Goal: Task Accomplishment & Management: Complete application form

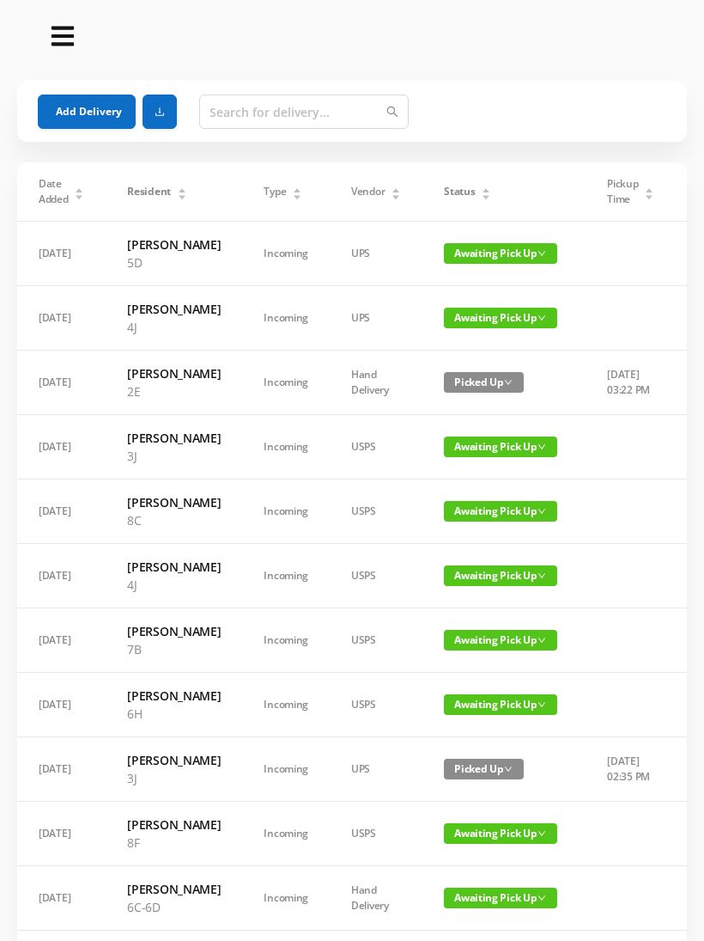
click at [81, 107] on button "Add Delivery" at bounding box center [87, 111] width 98 height 34
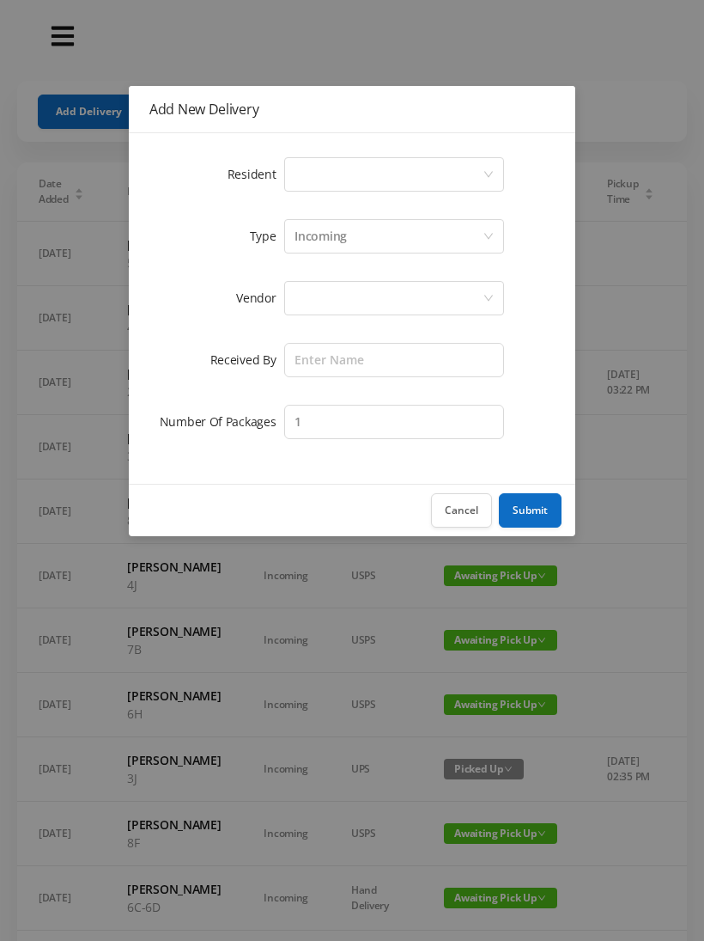
click at [492, 169] on icon "icon: down" at bounding box center [489, 174] width 10 height 10
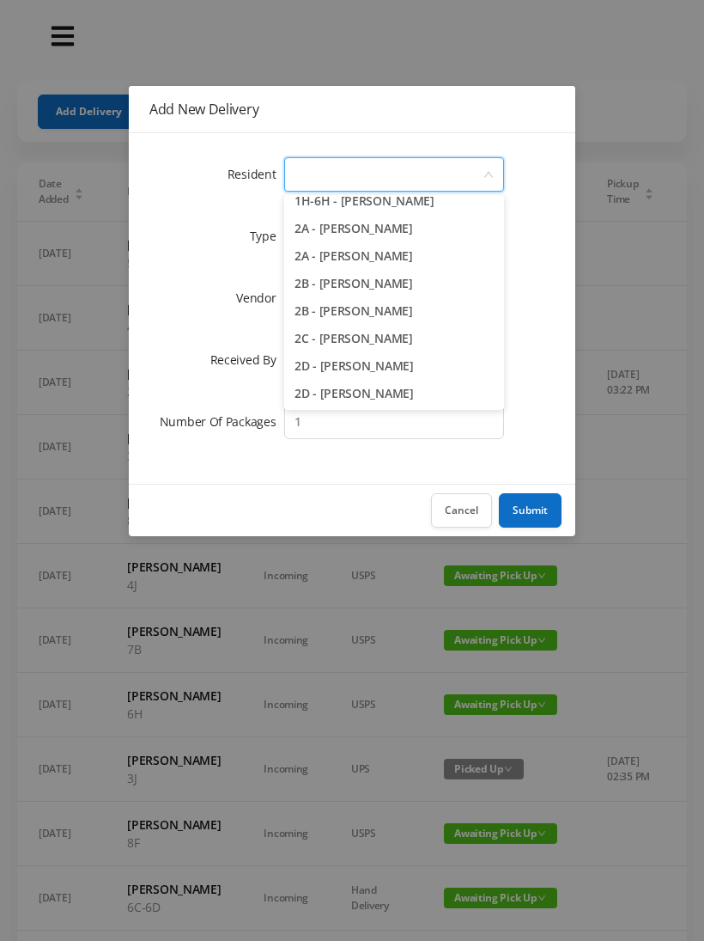
scroll to position [276, 0]
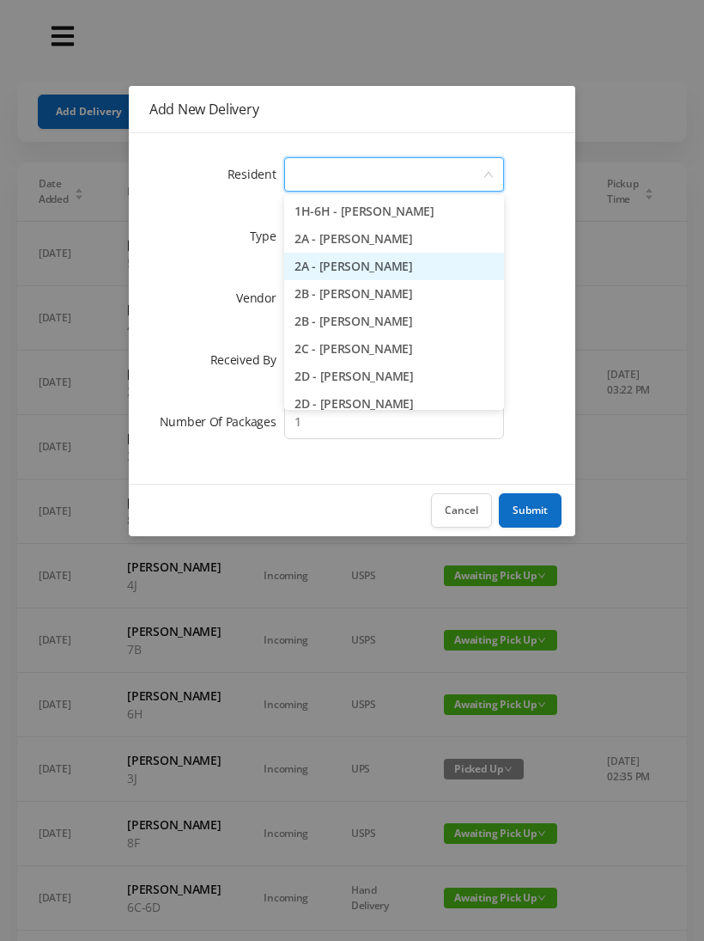
click at [386, 271] on li "2A - [PERSON_NAME]" at bounding box center [394, 266] width 220 height 27
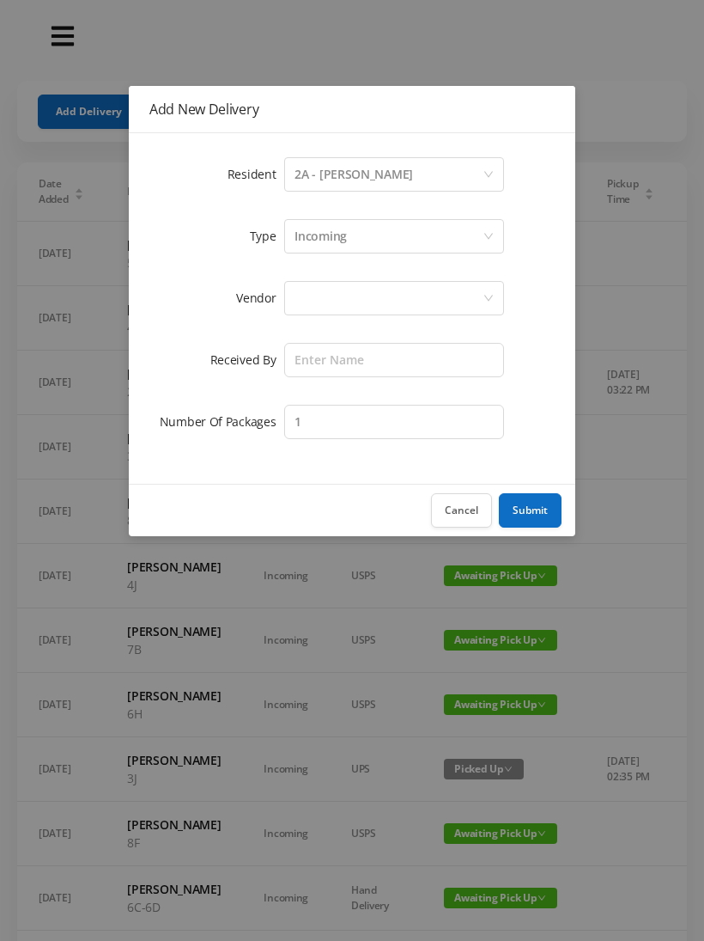
click at [411, 299] on div at bounding box center [389, 298] width 188 height 33
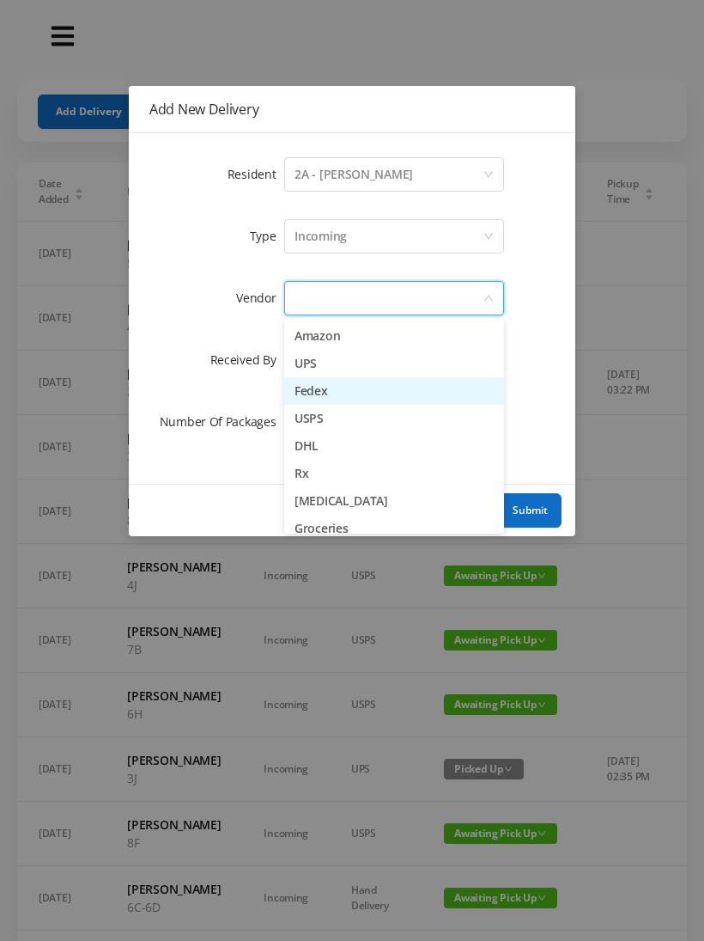
click at [325, 393] on li "Fedex" at bounding box center [394, 390] width 220 height 27
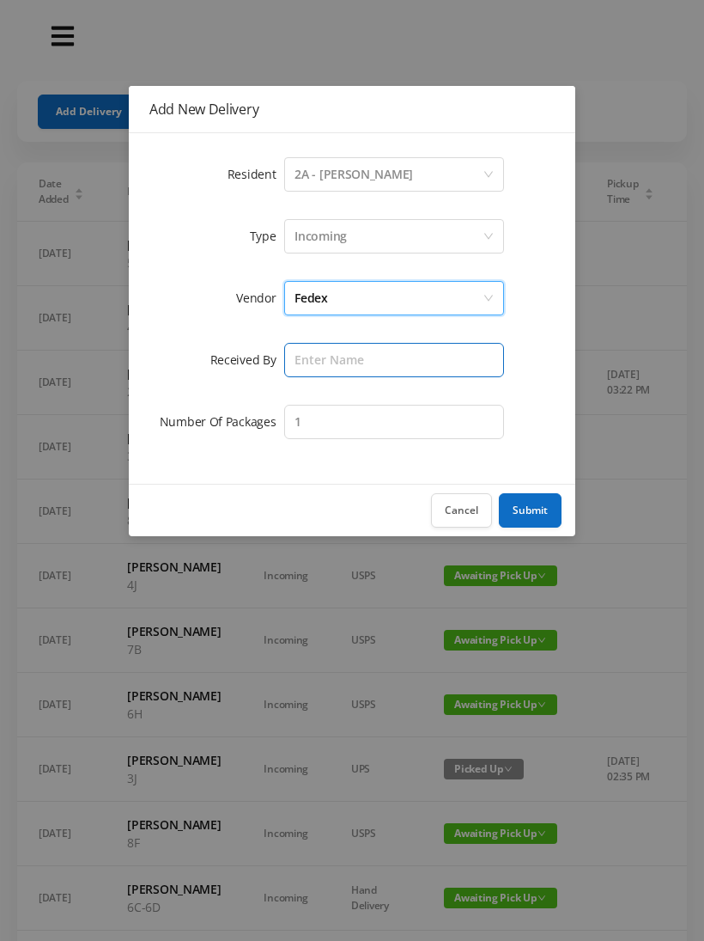
click at [377, 366] on input "text" at bounding box center [394, 360] width 220 height 34
type input "[PERSON_NAME]"
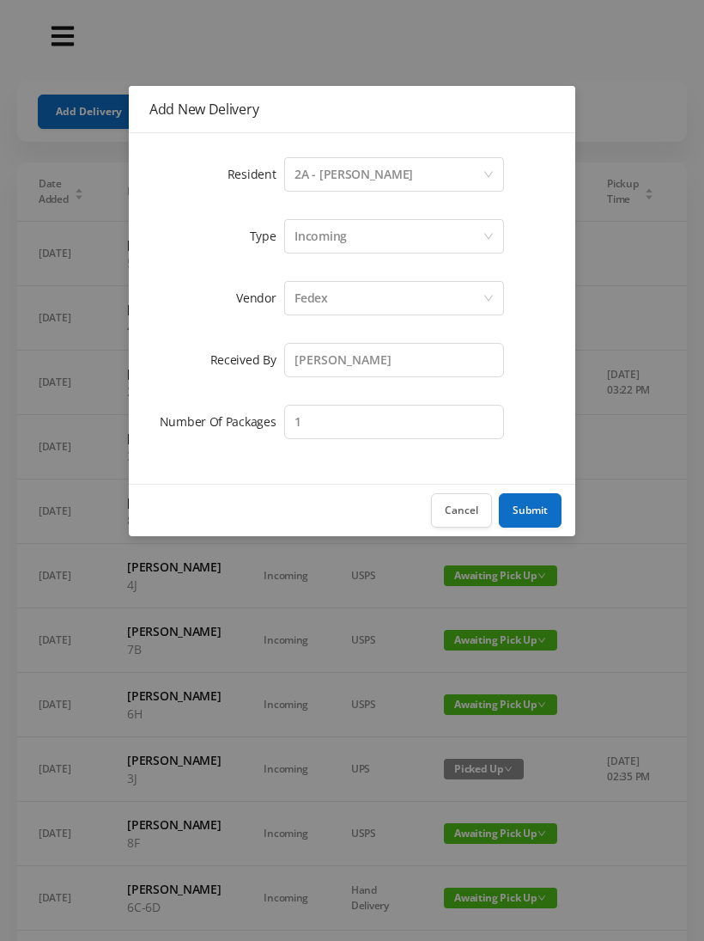
click at [536, 504] on button "Submit" at bounding box center [530, 510] width 63 height 34
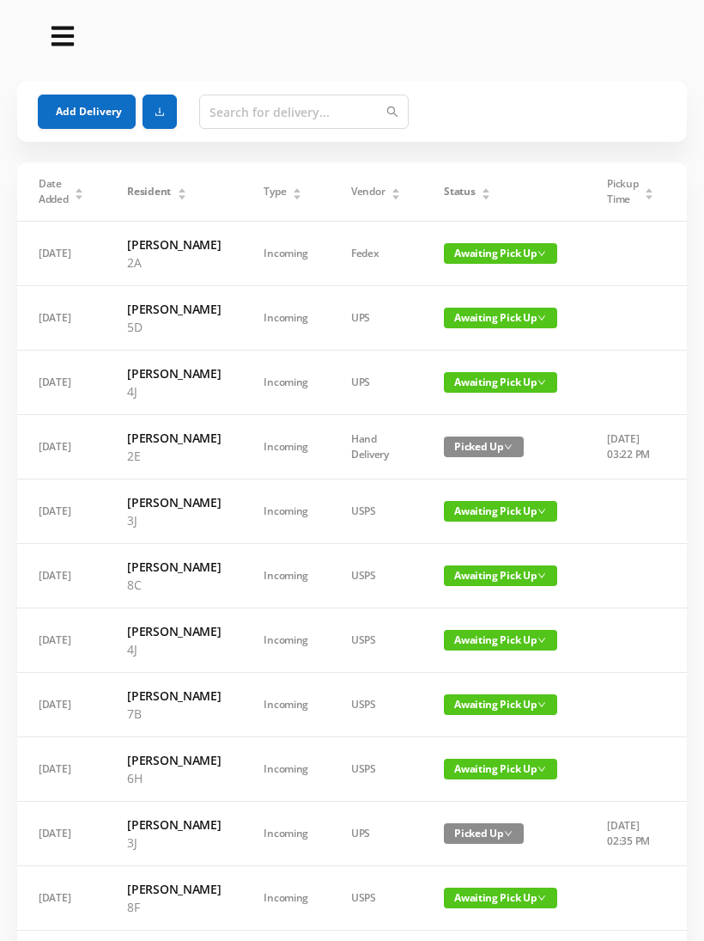
click at [79, 111] on button "Add Delivery" at bounding box center [87, 111] width 98 height 34
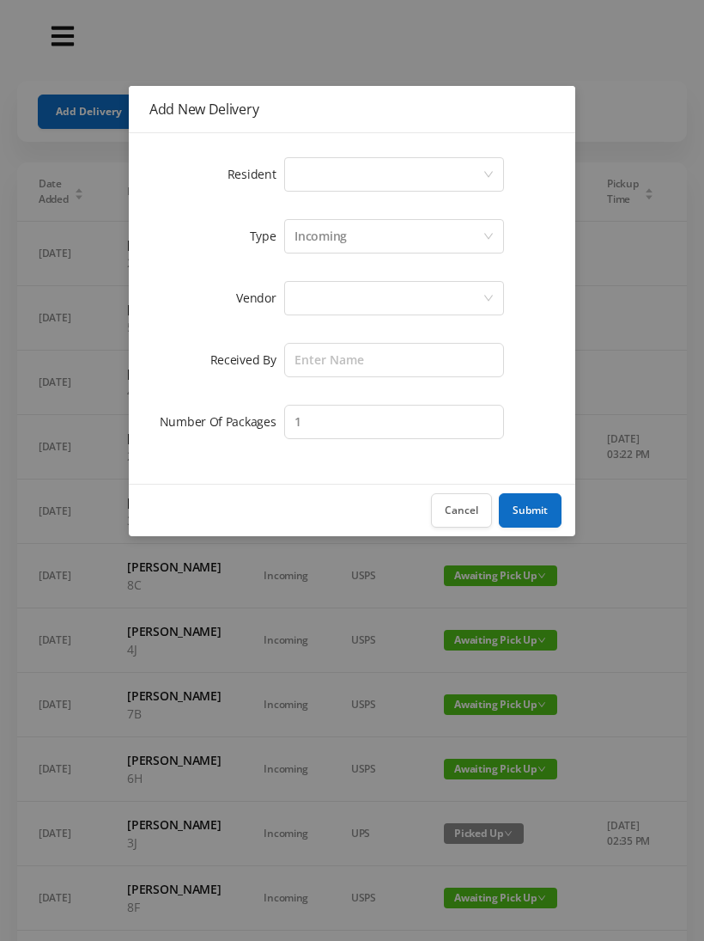
click at [488, 180] on icon "icon: down" at bounding box center [489, 175] width 10 height 12
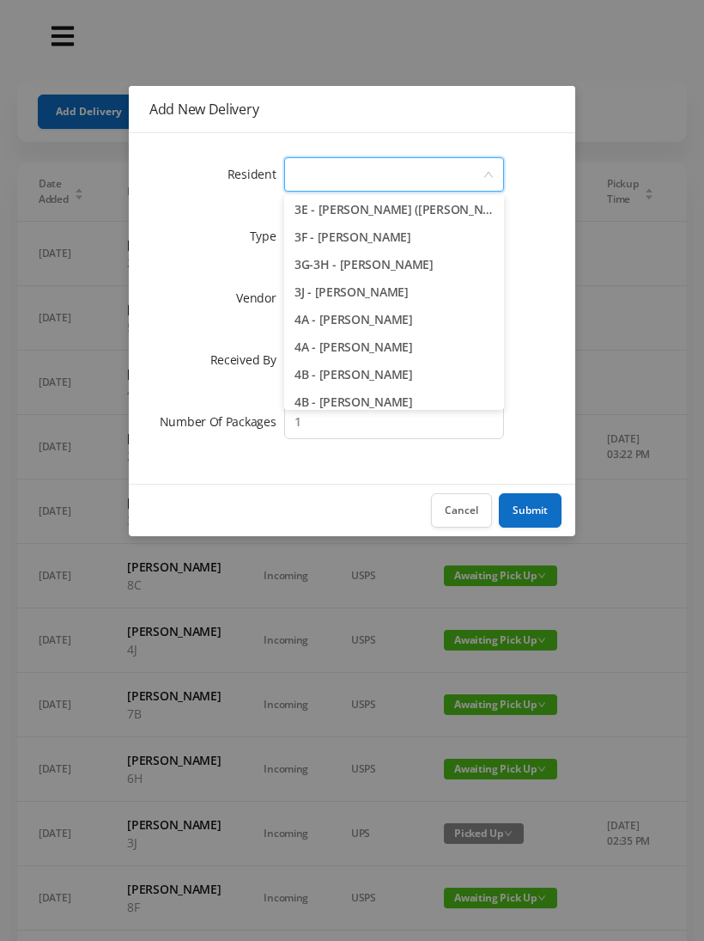
scroll to position [825, 0]
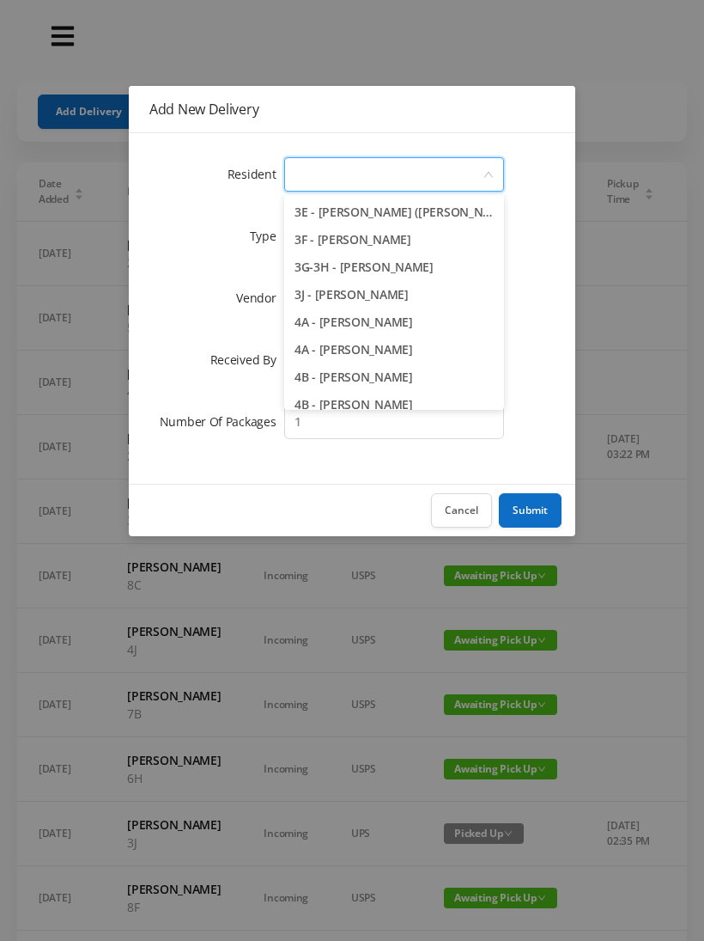
click at [387, 301] on li "3J - [PERSON_NAME]" at bounding box center [394, 294] width 220 height 27
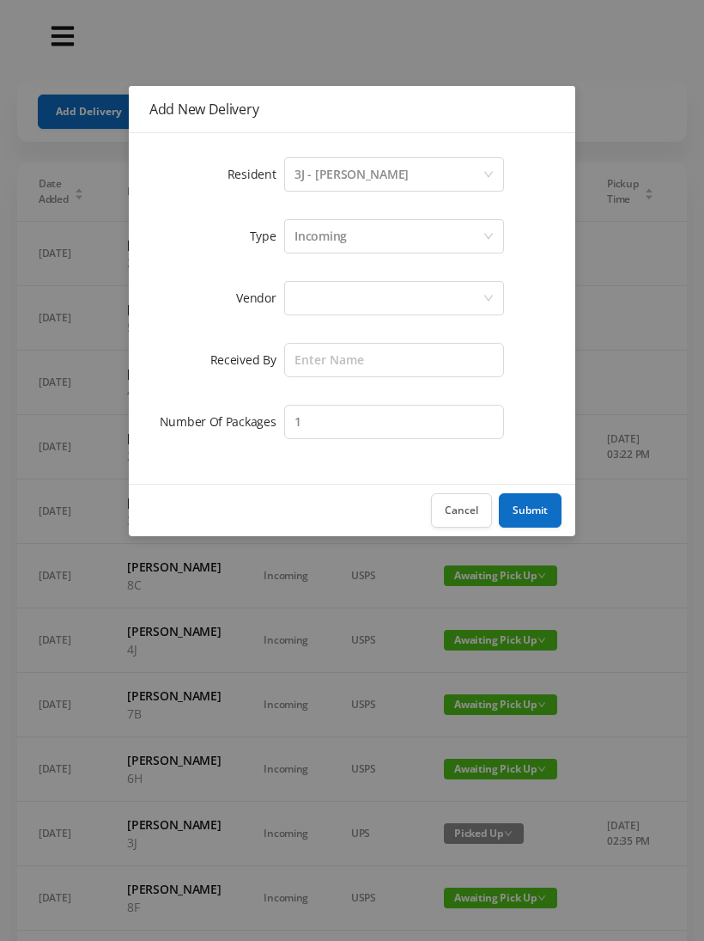
click at [447, 290] on div at bounding box center [389, 298] width 188 height 33
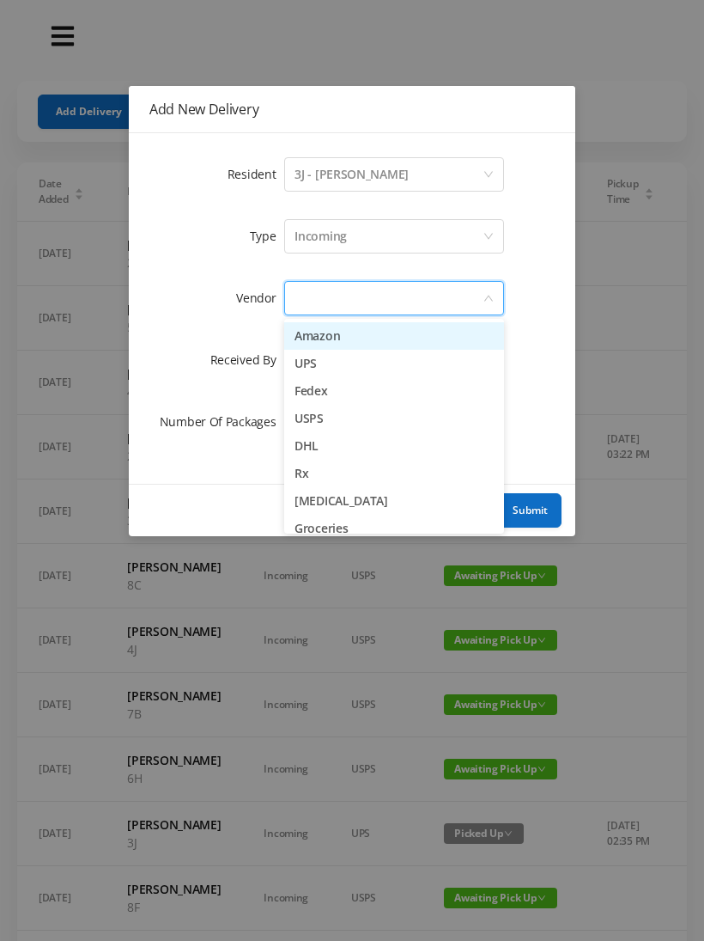
click at [337, 394] on li "Fedex" at bounding box center [394, 390] width 220 height 27
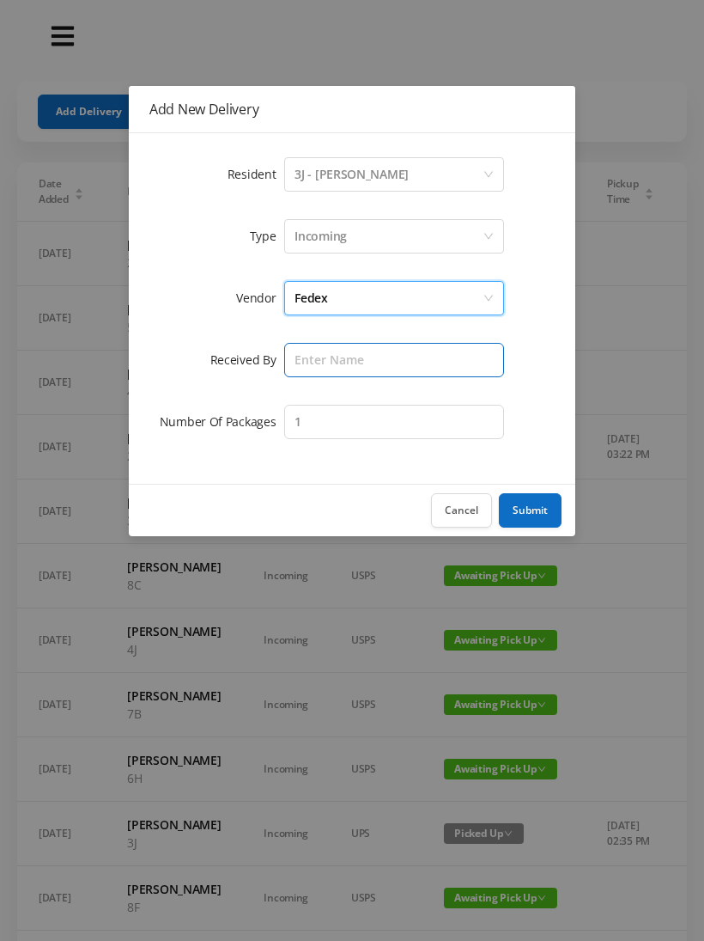
click at [442, 352] on input "text" at bounding box center [394, 360] width 220 height 34
type input "[PERSON_NAME]"
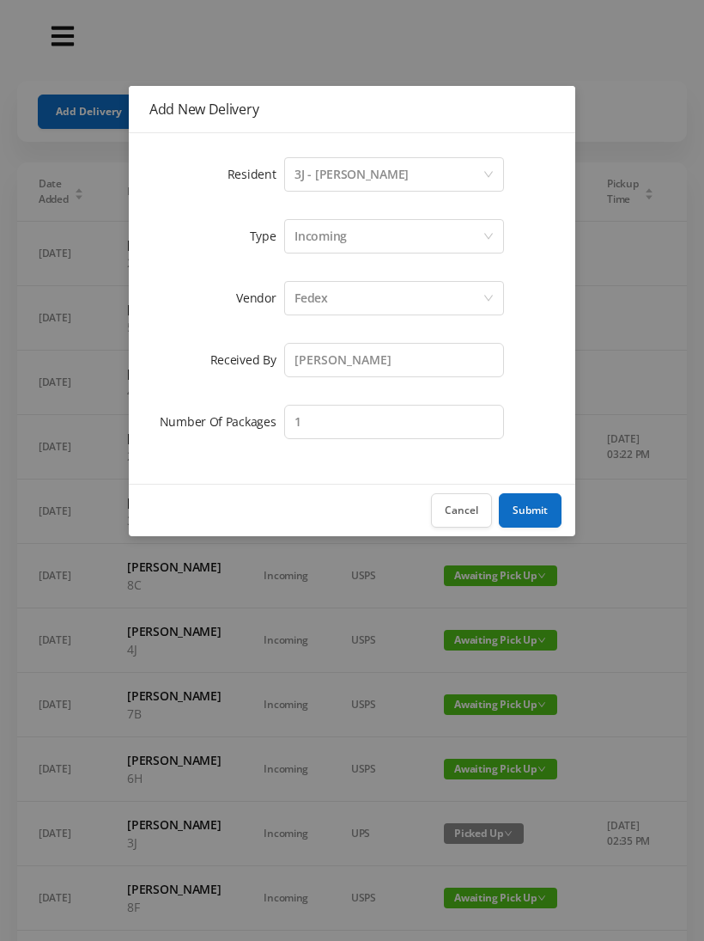
click at [550, 511] on button "Submit" at bounding box center [530, 510] width 63 height 34
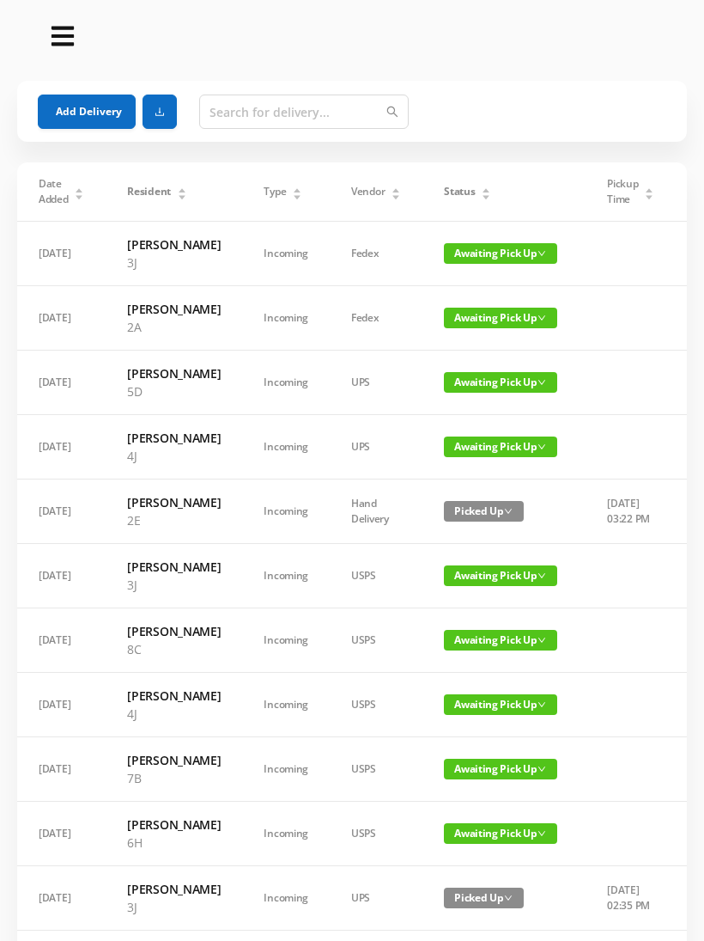
click at [83, 107] on button "Add Delivery" at bounding box center [87, 111] width 98 height 34
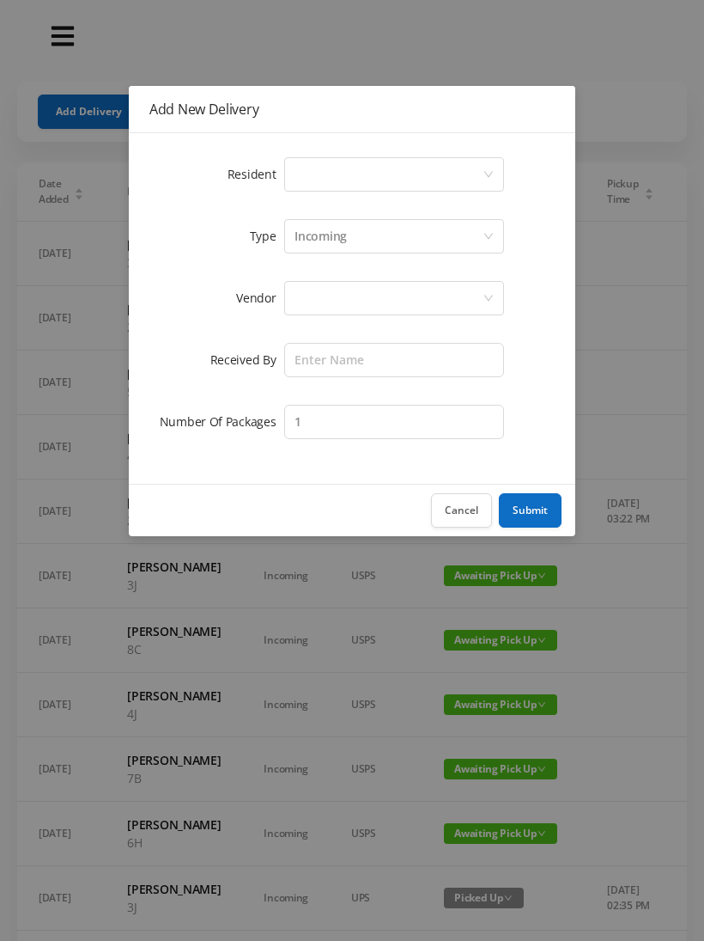
click at [486, 178] on icon "icon: down" at bounding box center [489, 174] width 10 height 10
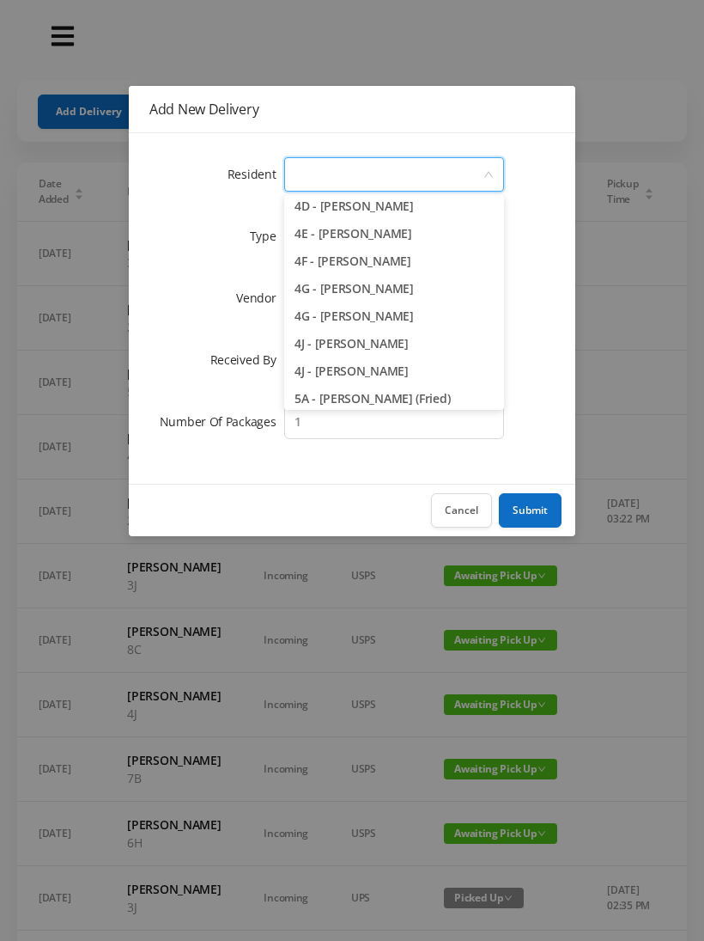
scroll to position [1158, 0]
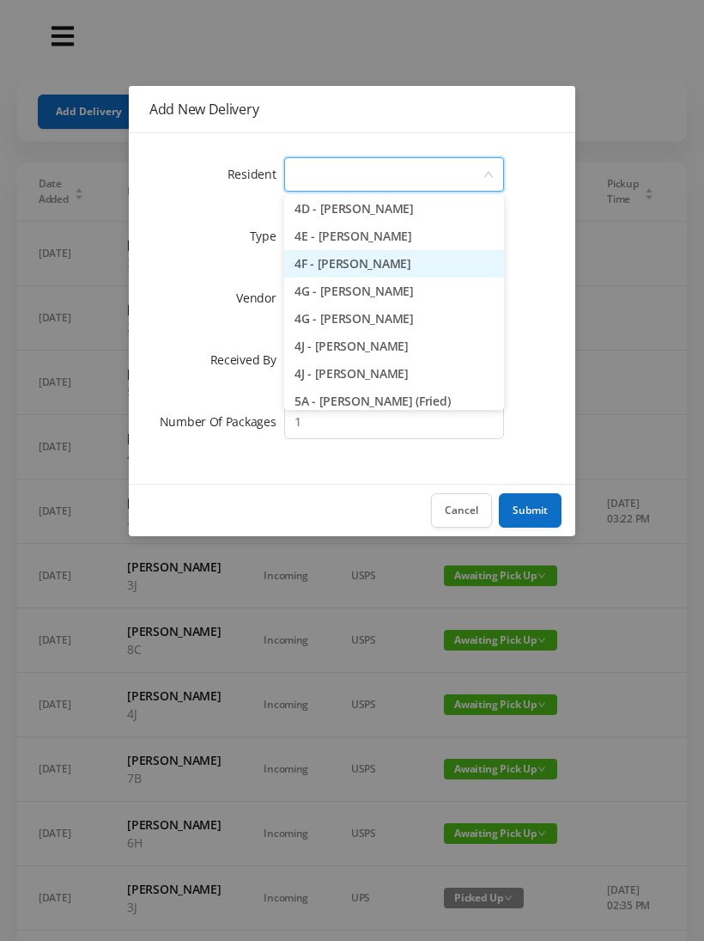
click at [418, 268] on li "4F - [PERSON_NAME]" at bounding box center [394, 263] width 220 height 27
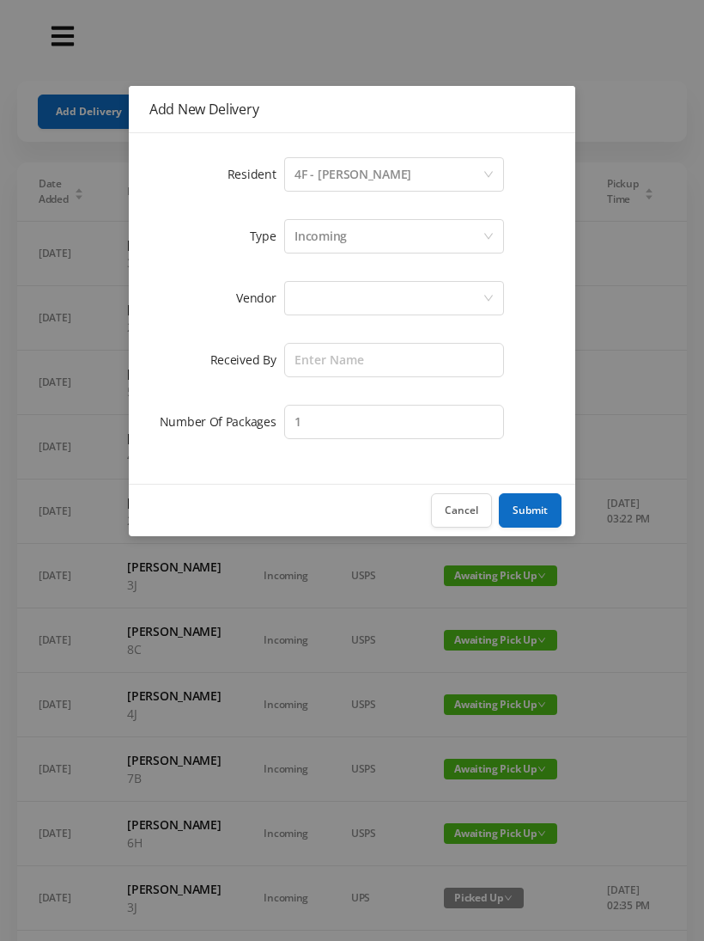
click at [441, 295] on div at bounding box center [389, 298] width 188 height 33
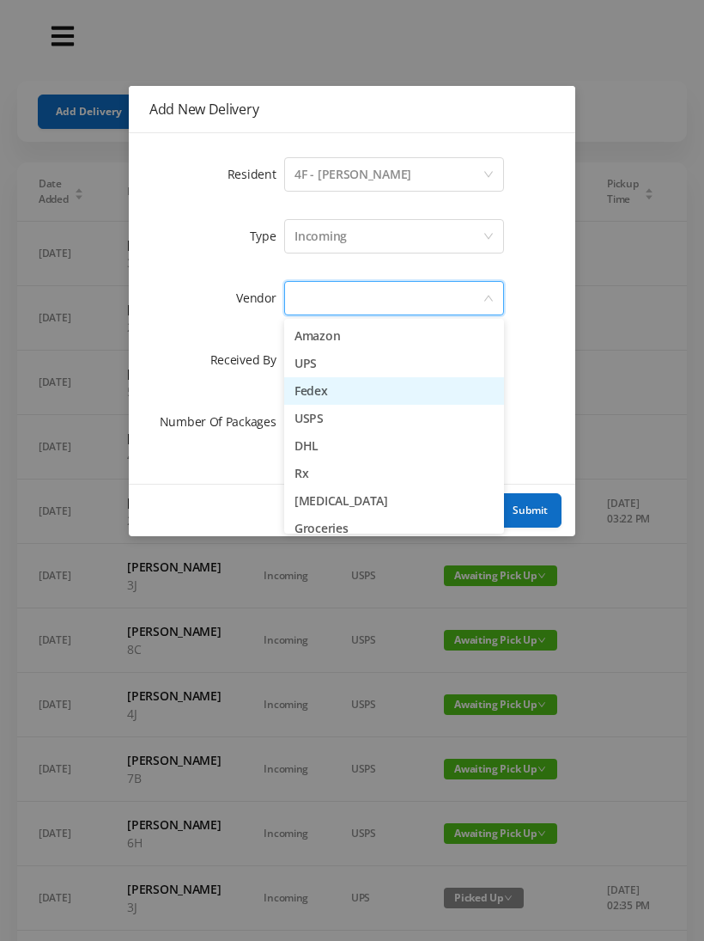
click at [338, 387] on li "Fedex" at bounding box center [394, 390] width 220 height 27
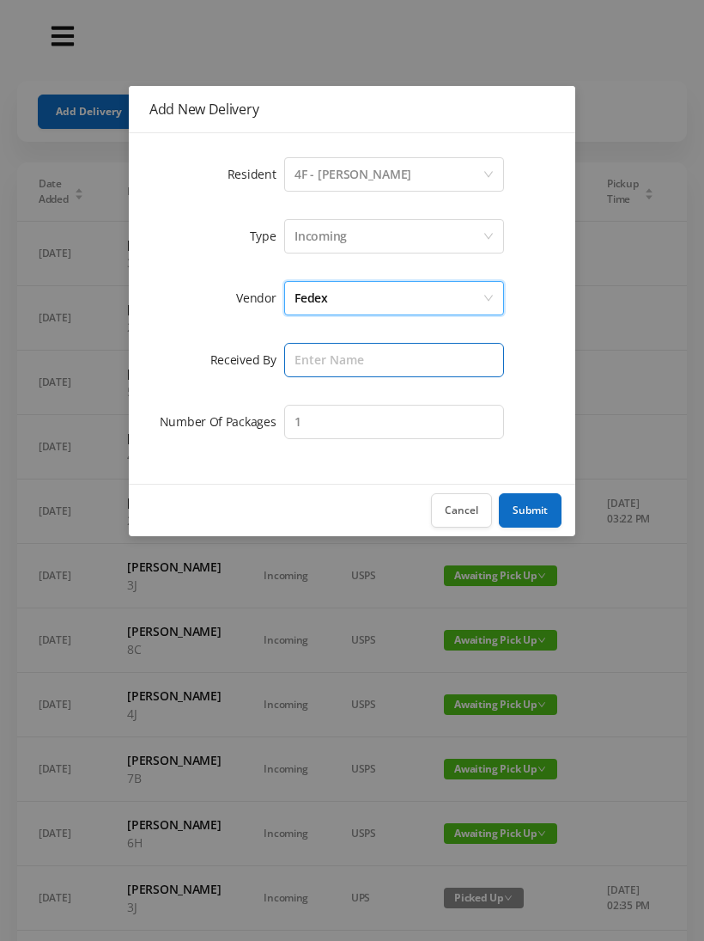
click at [409, 362] on input "text" at bounding box center [394, 360] width 220 height 34
type input "[PERSON_NAME]"
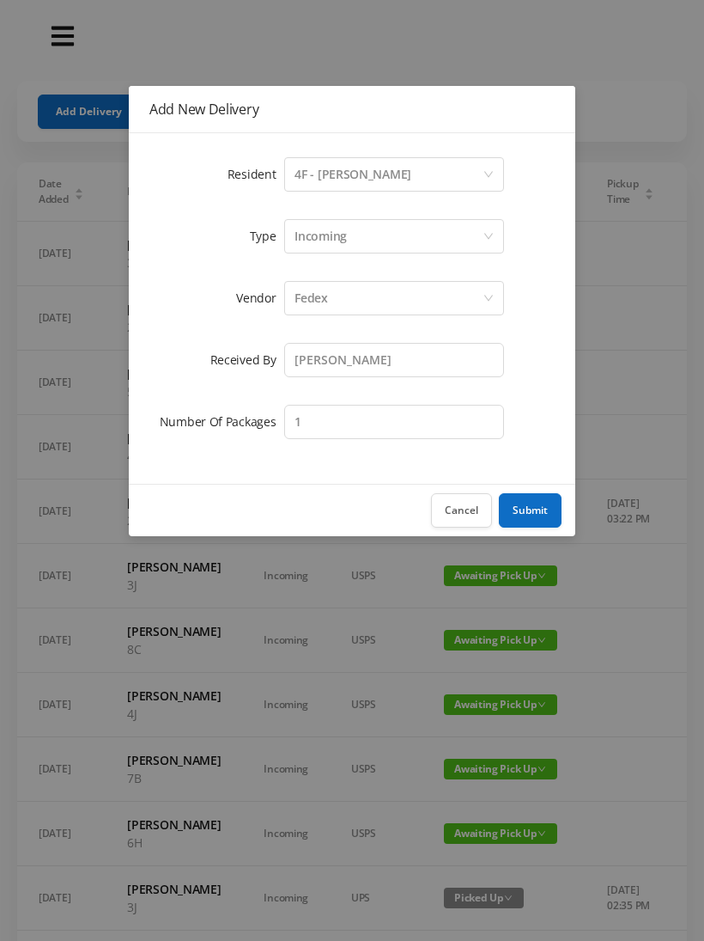
click at [533, 511] on button "Submit" at bounding box center [530, 510] width 63 height 34
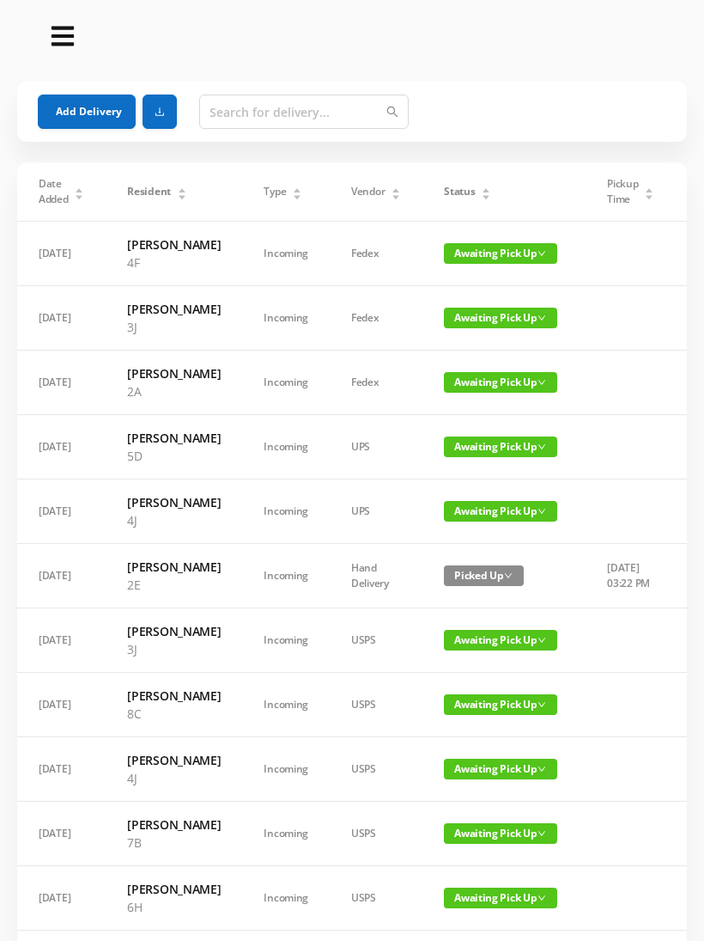
click at [59, 107] on button "Add Delivery" at bounding box center [87, 111] width 98 height 34
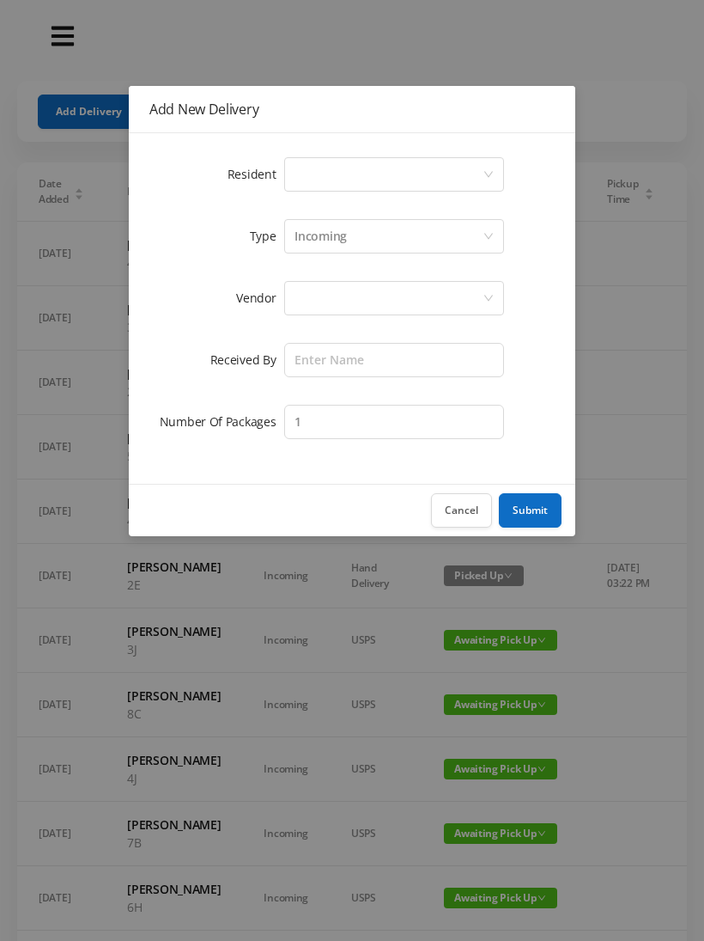
click at [484, 174] on icon "icon: down" at bounding box center [489, 174] width 10 height 10
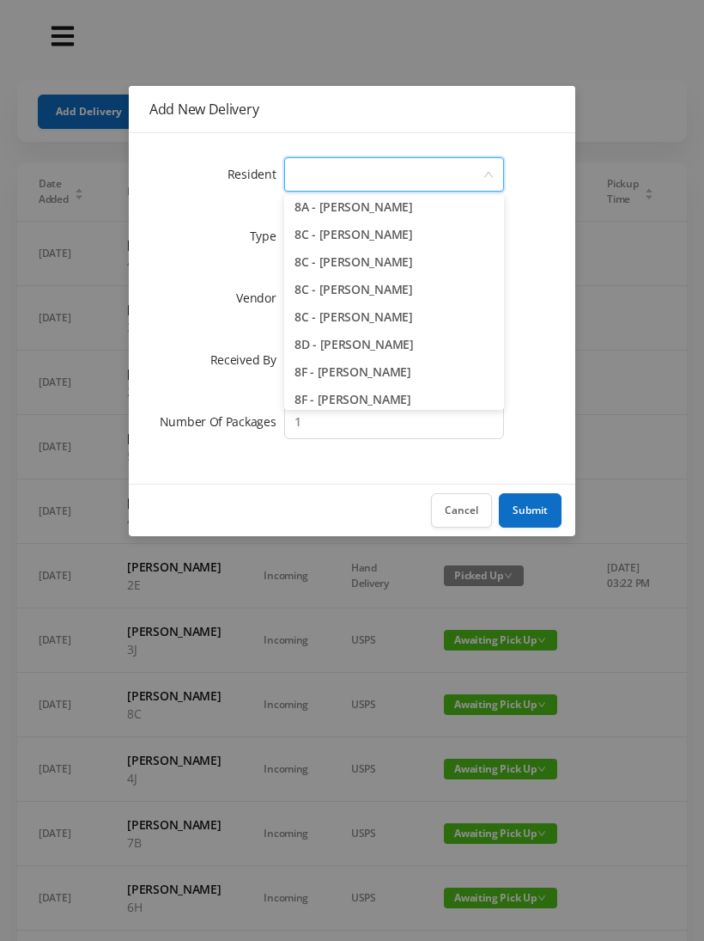
scroll to position [2273, 0]
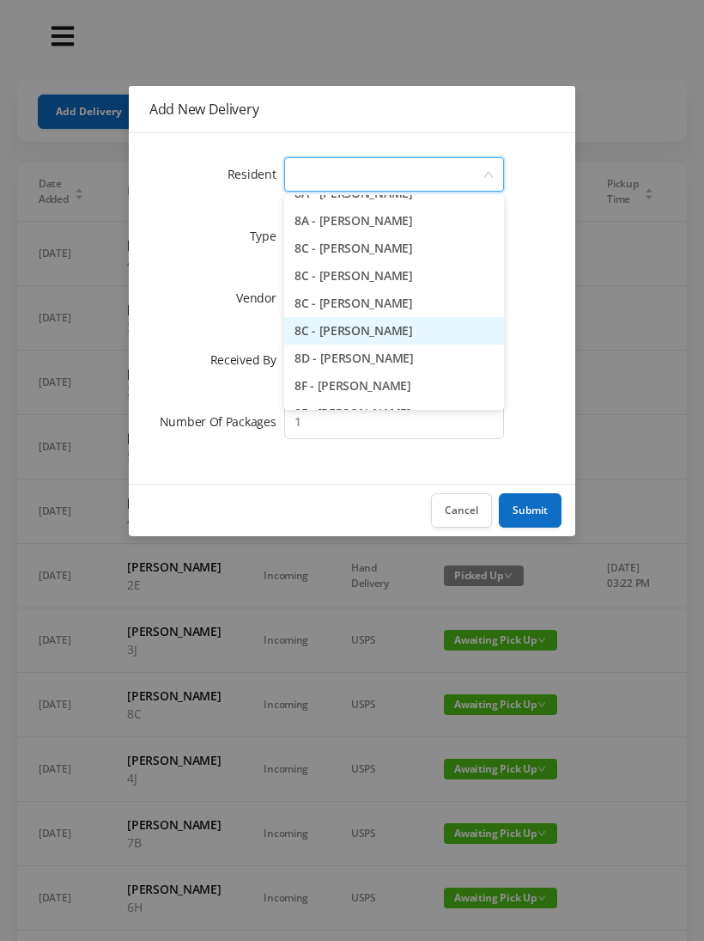
click at [419, 329] on li "8C - Karolina Lukasiewicz" at bounding box center [394, 330] width 220 height 27
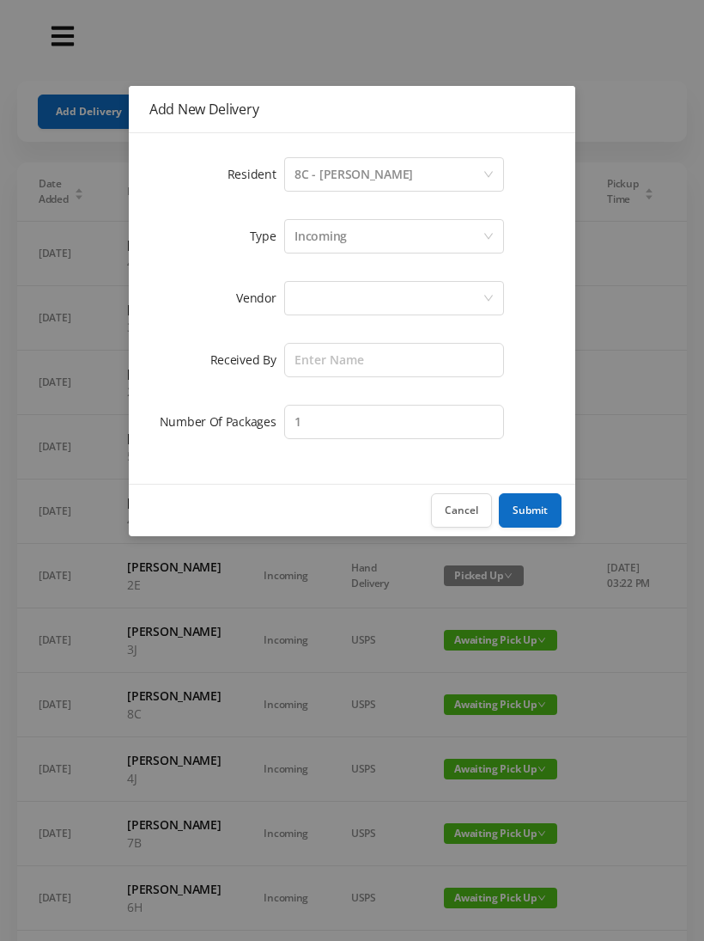
click at [435, 298] on div at bounding box center [389, 298] width 188 height 33
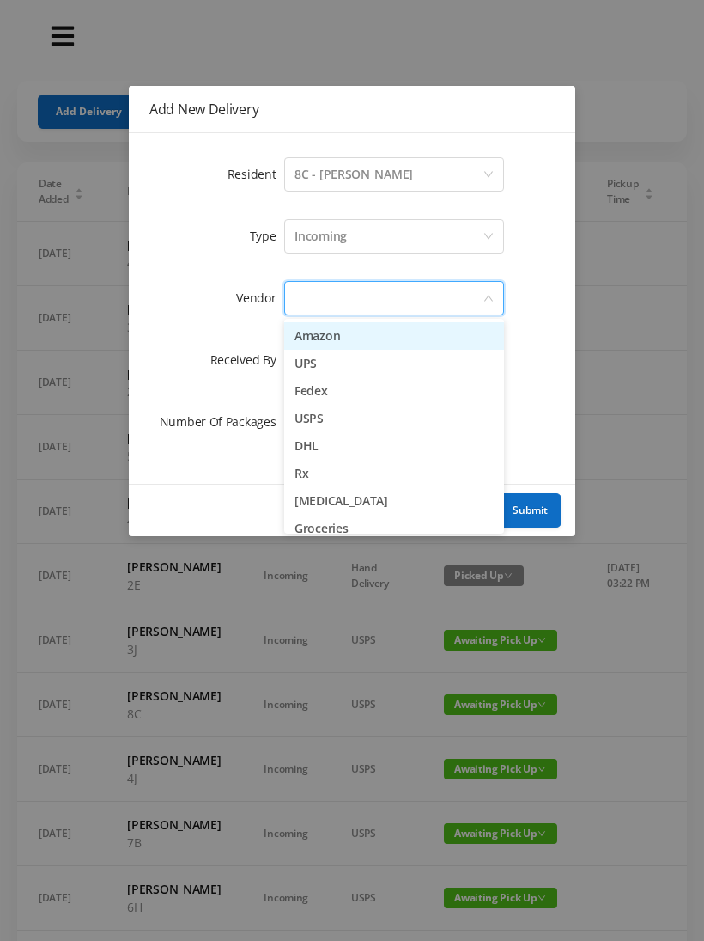
click at [356, 336] on li "Amazon" at bounding box center [394, 335] width 220 height 27
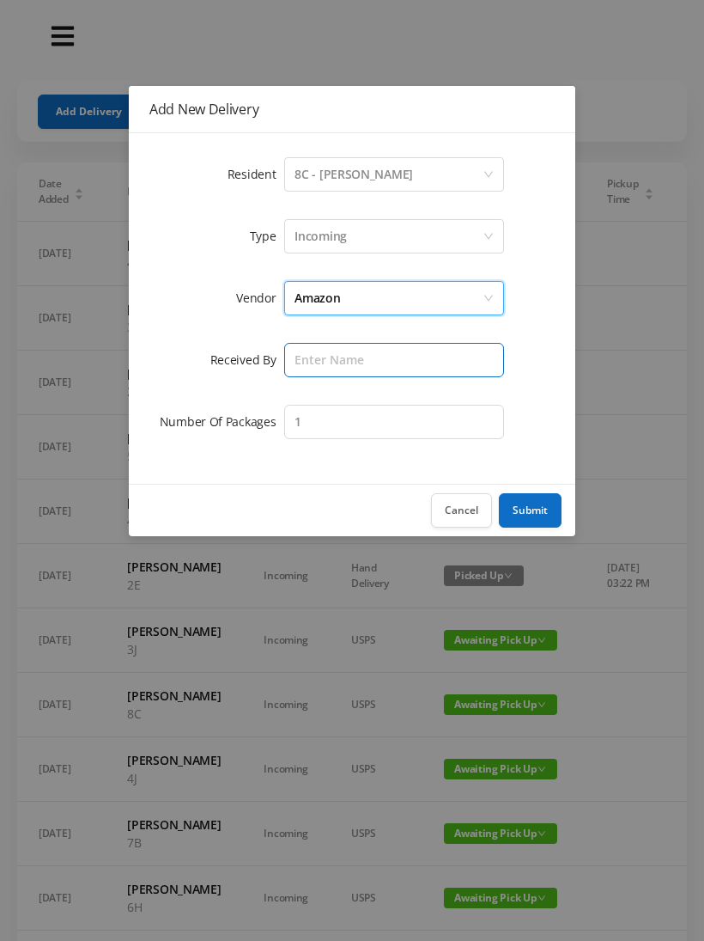
click at [425, 354] on input "text" at bounding box center [394, 360] width 220 height 34
type input "[PERSON_NAME]"
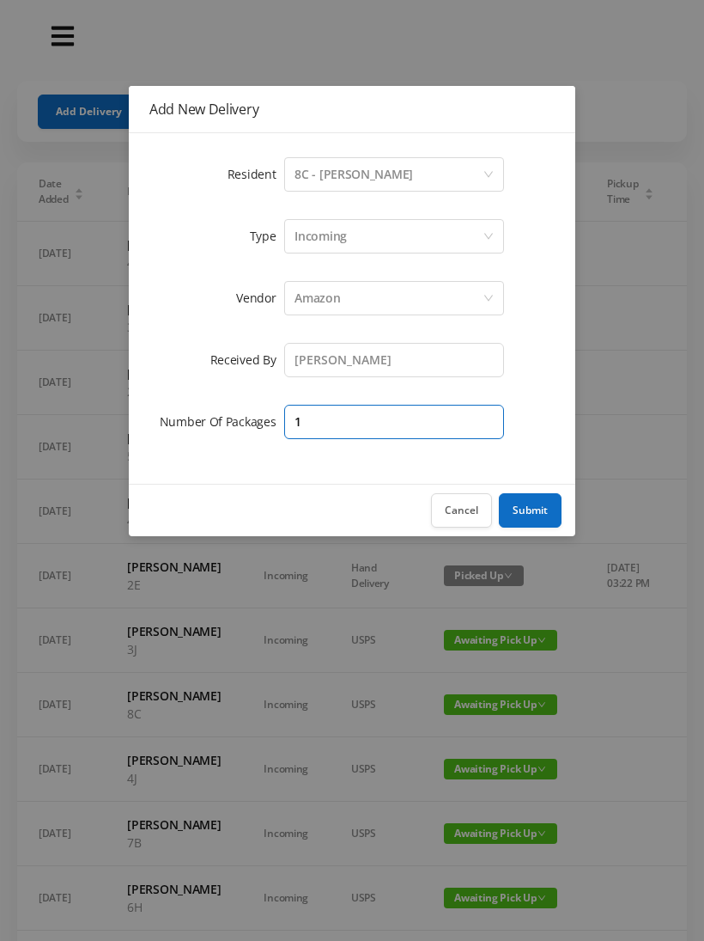
click at [429, 416] on input "1" at bounding box center [394, 422] width 220 height 34
type input "5"
click at [537, 514] on button "Submit" at bounding box center [530, 510] width 63 height 34
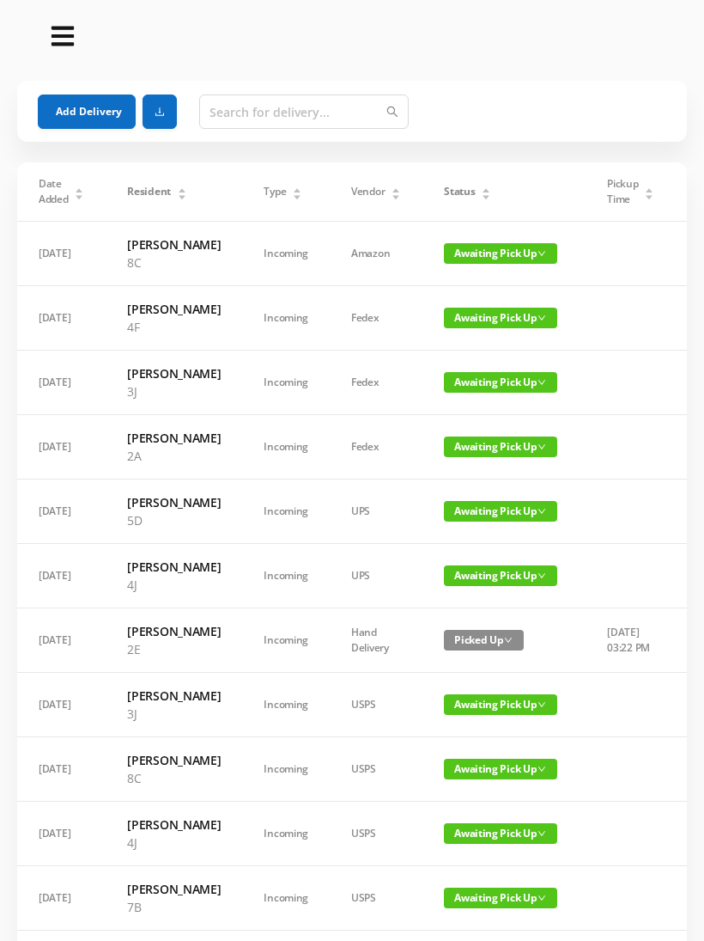
click at [81, 112] on button "Add Delivery" at bounding box center [87, 111] width 98 height 34
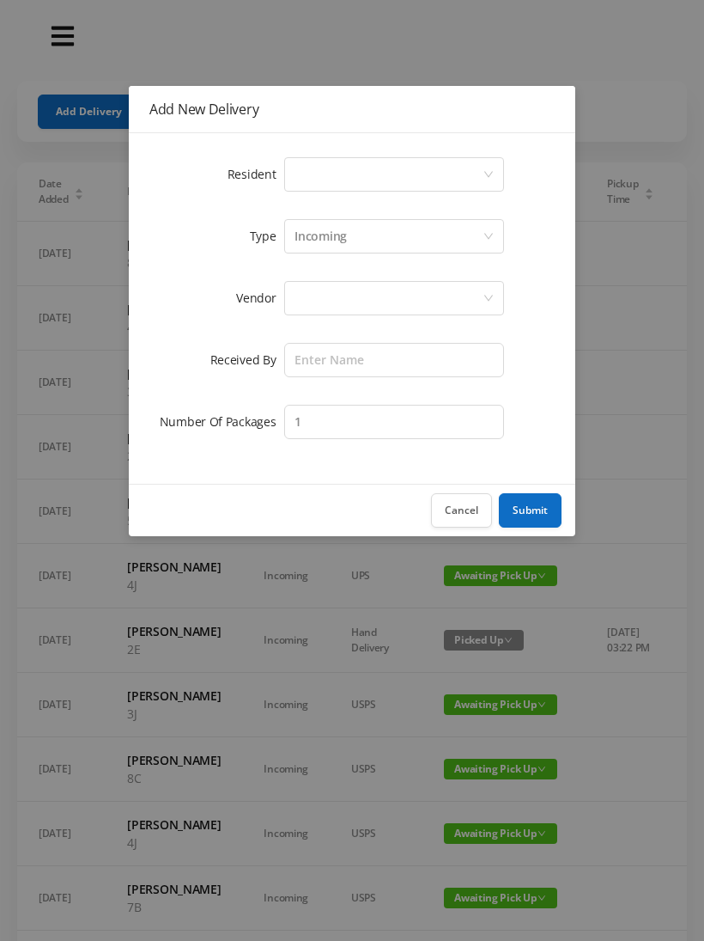
click at [482, 162] on div "Select a person" at bounding box center [389, 174] width 188 height 33
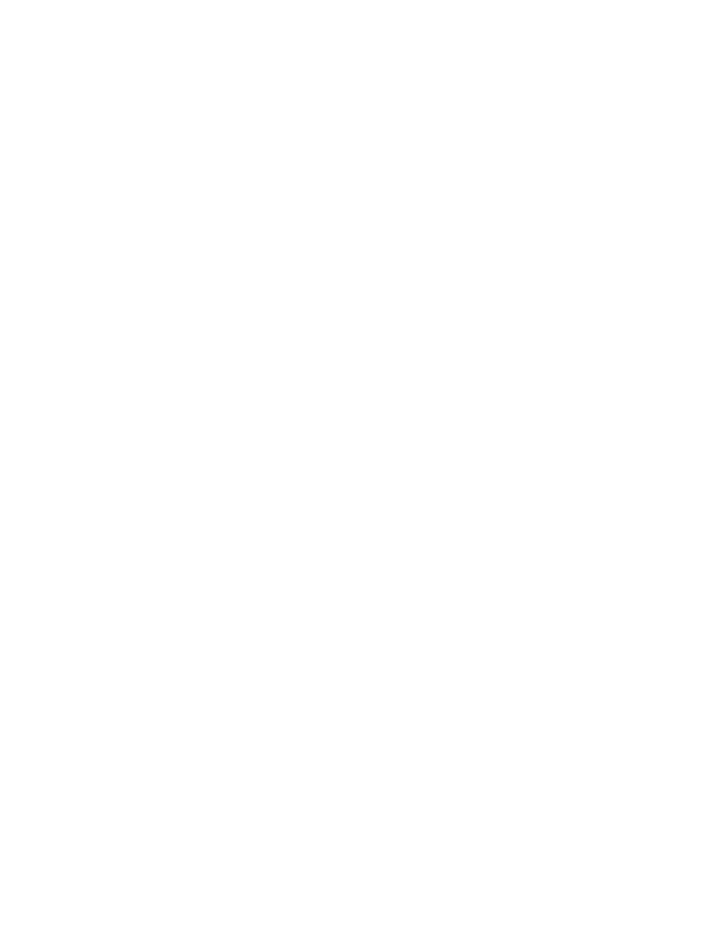
scroll to position [0, 0]
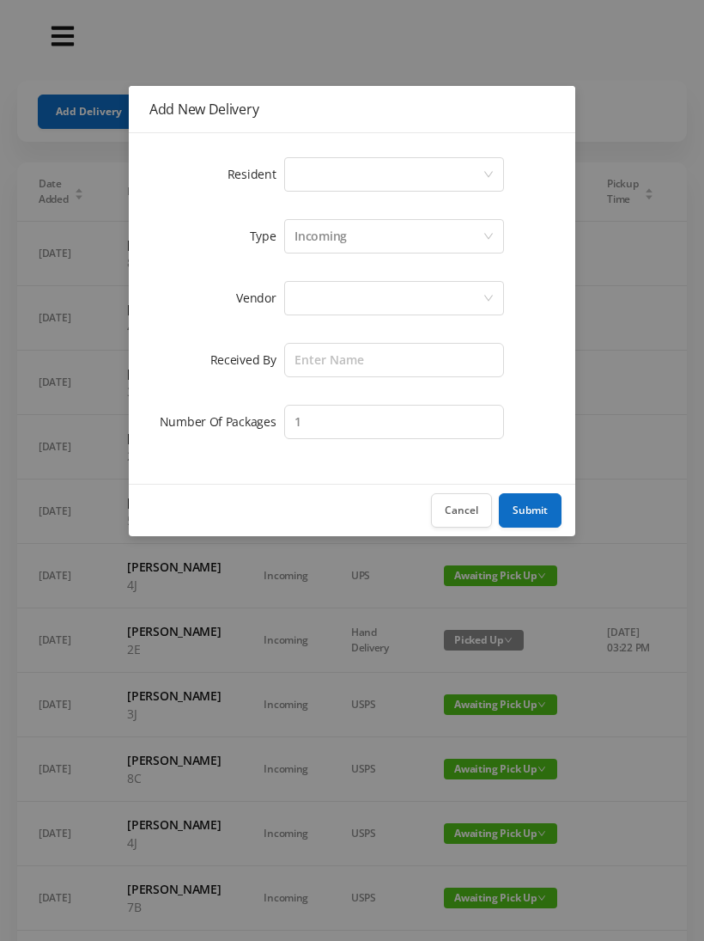
click at [473, 175] on div "Select a person" at bounding box center [389, 174] width 188 height 33
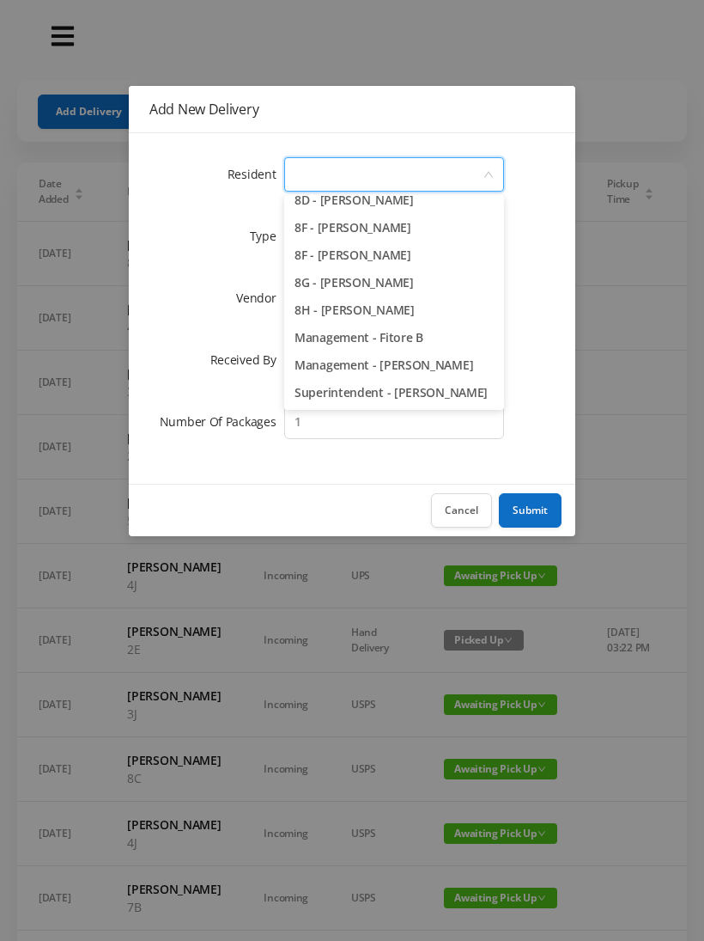
scroll to position [2431, 0]
click at [391, 307] on li "8H - [PERSON_NAME]" at bounding box center [394, 309] width 220 height 27
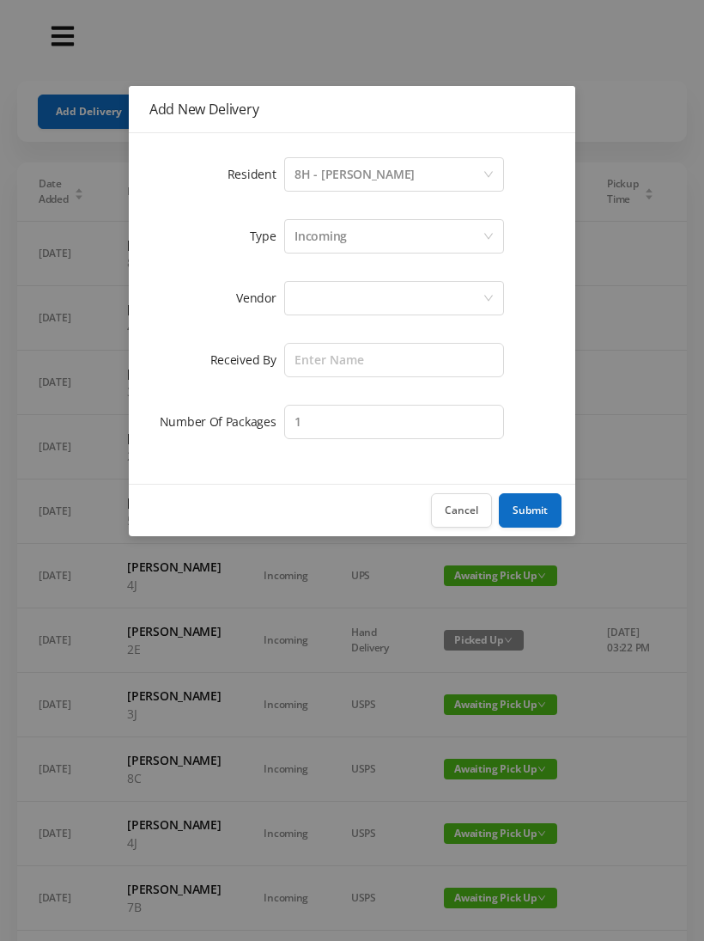
click at [439, 304] on div at bounding box center [389, 298] width 188 height 33
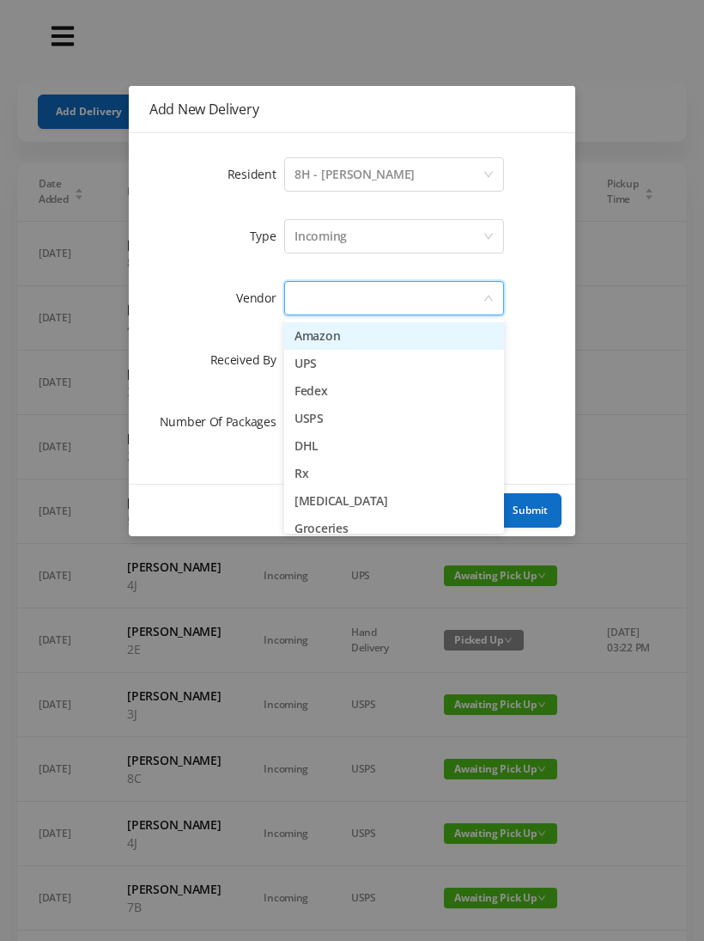
click at [356, 338] on li "Amazon" at bounding box center [394, 335] width 220 height 27
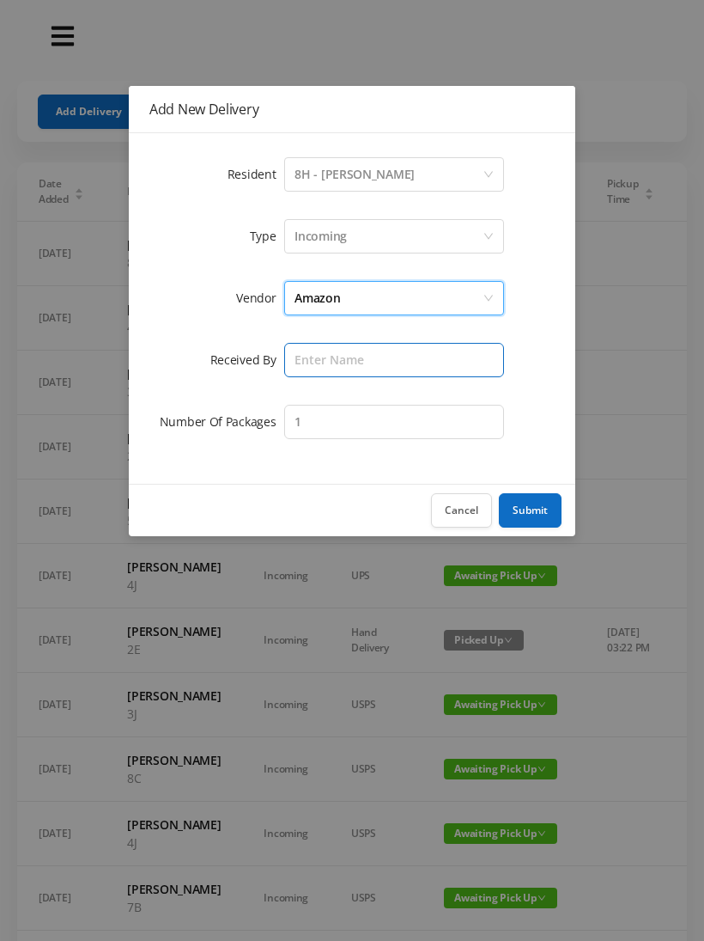
click at [389, 362] on input "text" at bounding box center [394, 360] width 220 height 34
type input "[PERSON_NAME]"
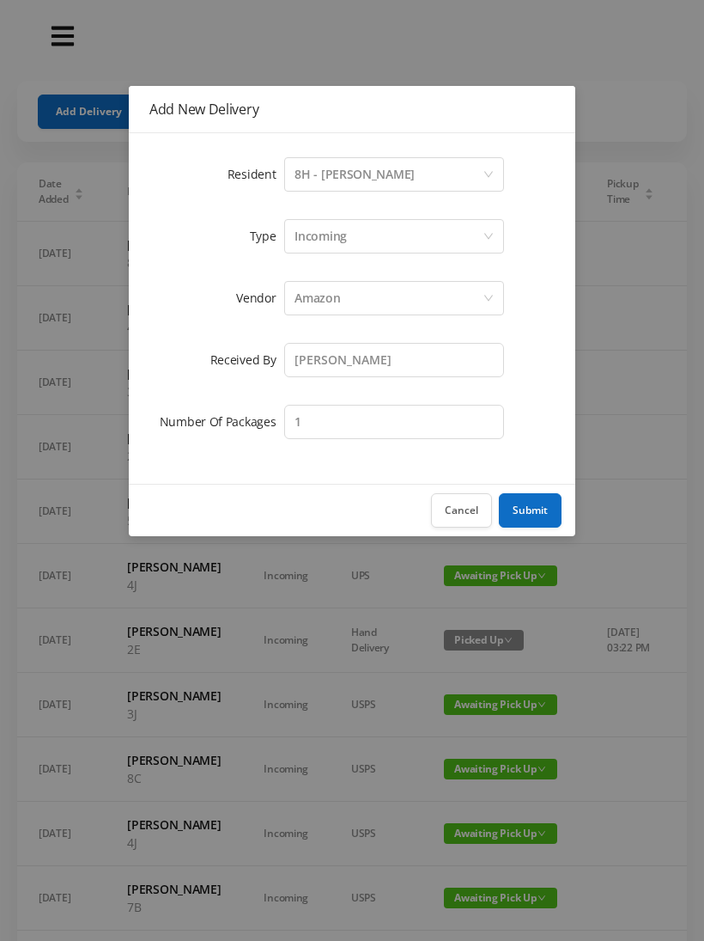
click at [522, 504] on button "Submit" at bounding box center [530, 510] width 63 height 34
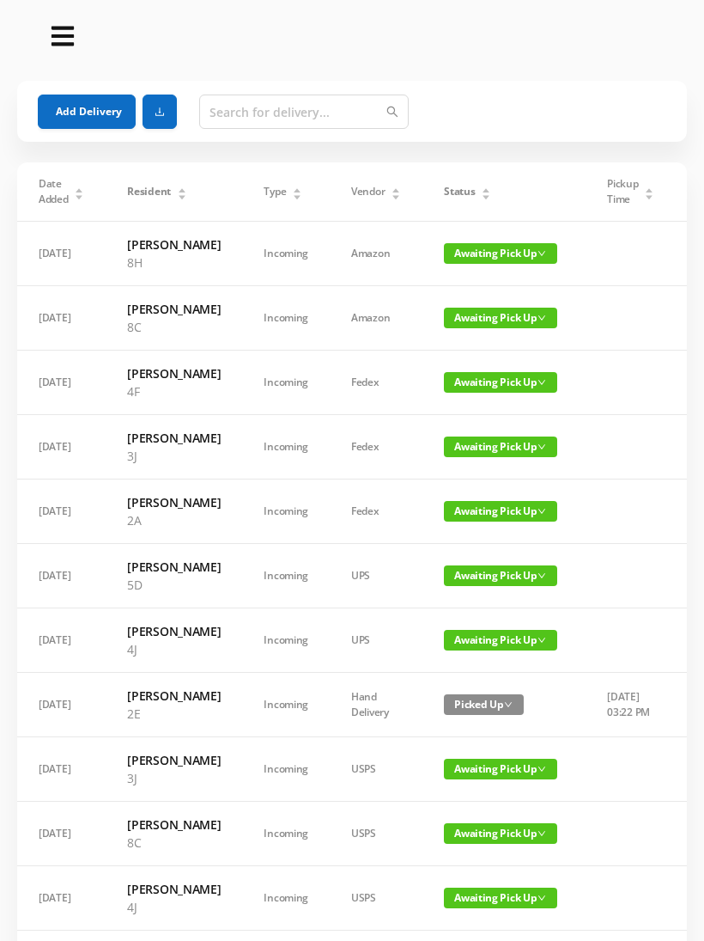
click at [82, 107] on button "Add Delivery" at bounding box center [87, 111] width 98 height 34
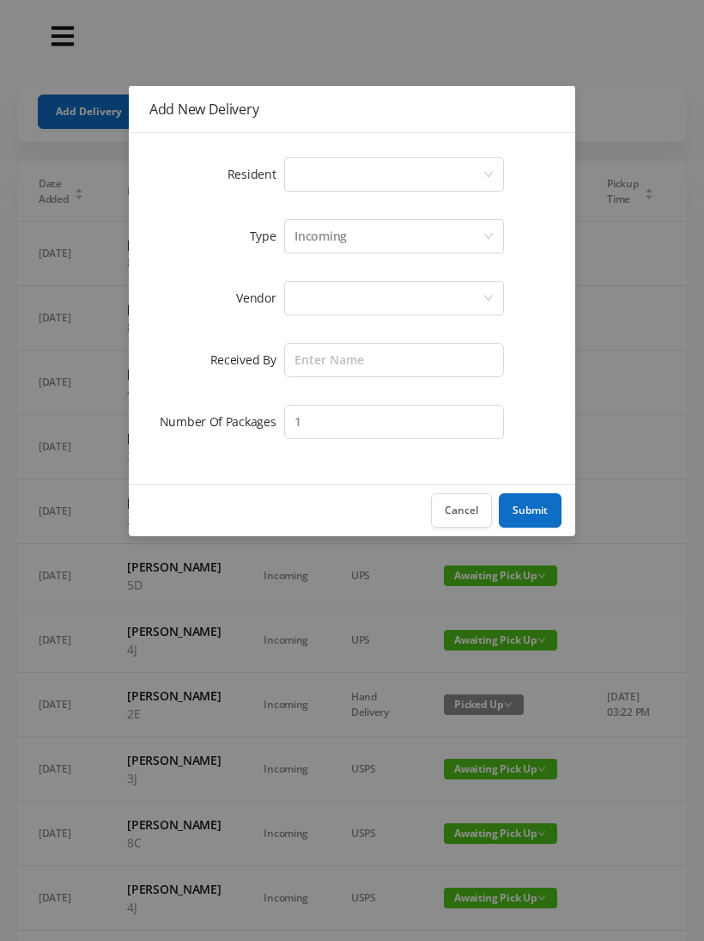
click at [478, 167] on div "Select a person" at bounding box center [389, 174] width 188 height 33
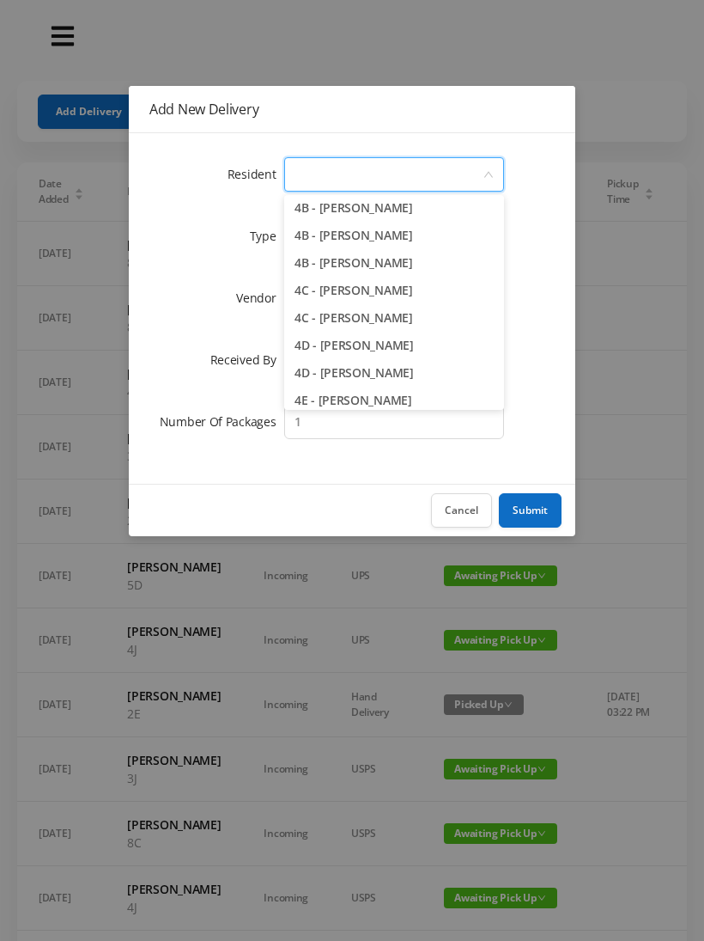
scroll to position [993, 0]
click at [367, 245] on li "4B - [PERSON_NAME]" at bounding box center [394, 235] width 220 height 27
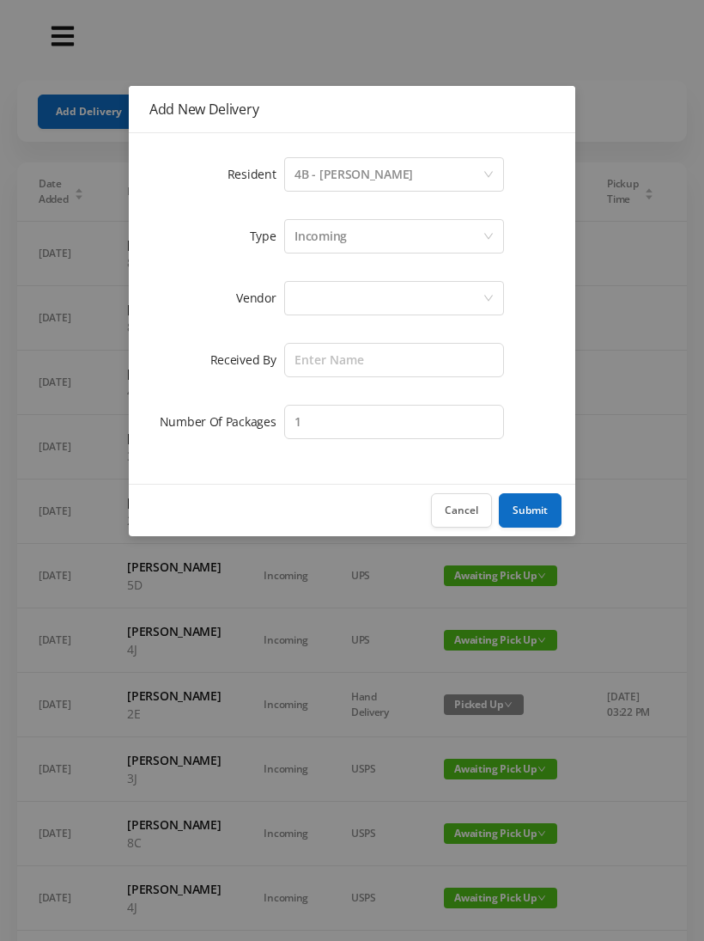
click at [422, 299] on div at bounding box center [389, 298] width 188 height 33
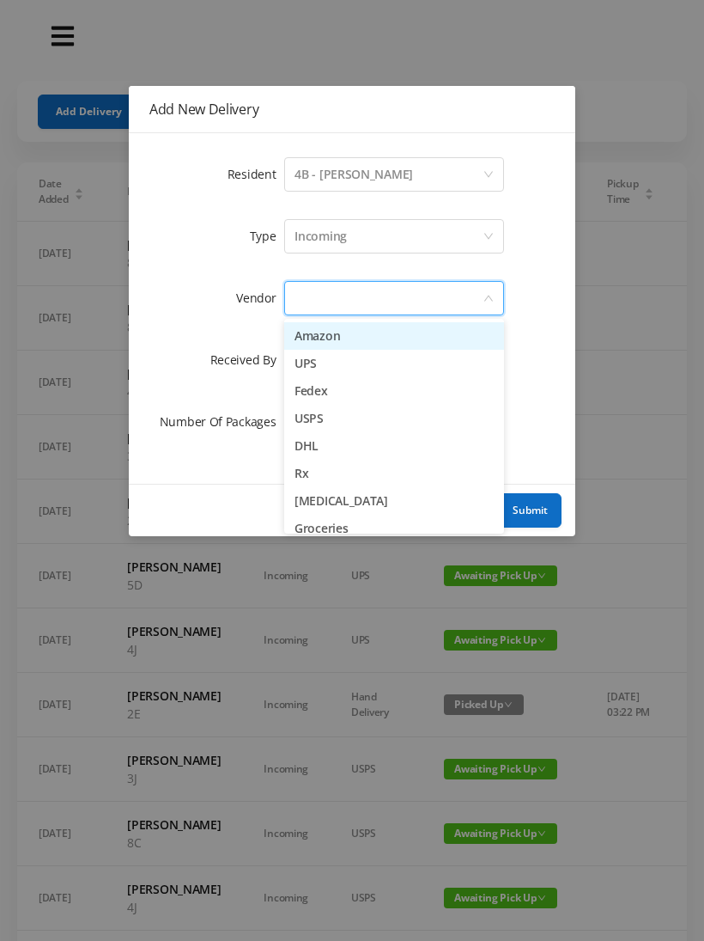
click at [342, 338] on li "Amazon" at bounding box center [394, 335] width 220 height 27
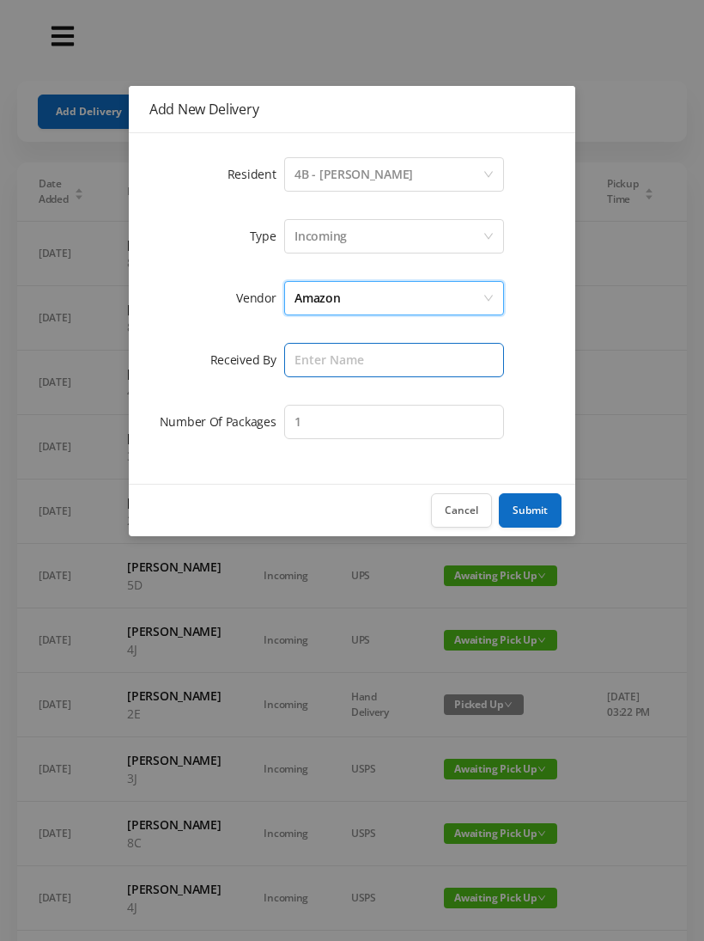
click at [362, 364] on input "text" at bounding box center [394, 360] width 220 height 34
type input "[PERSON_NAME]"
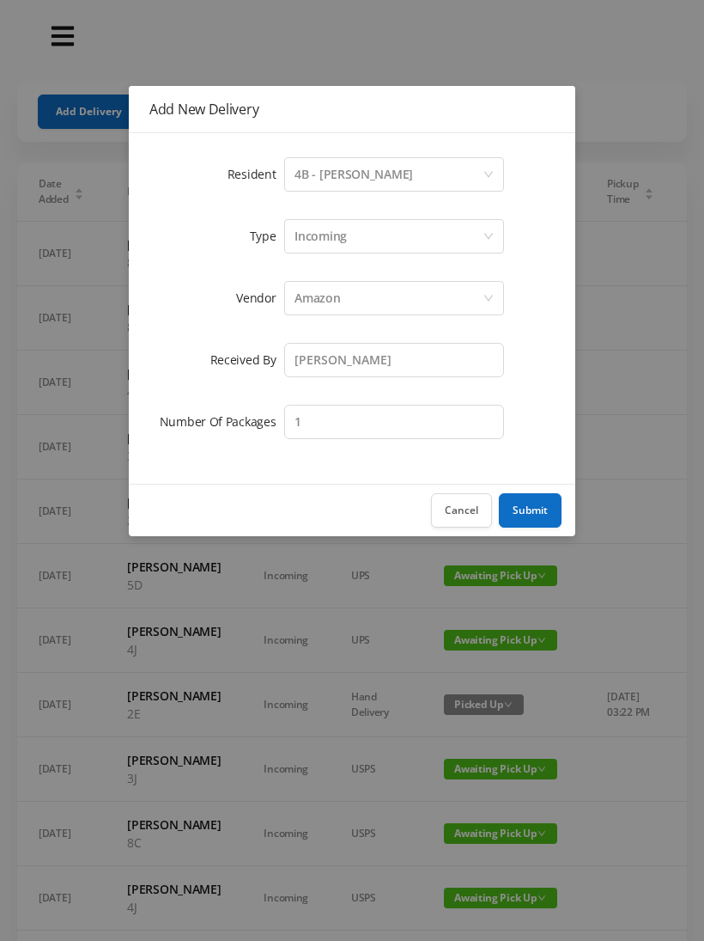
click at [525, 496] on button "Submit" at bounding box center [530, 510] width 63 height 34
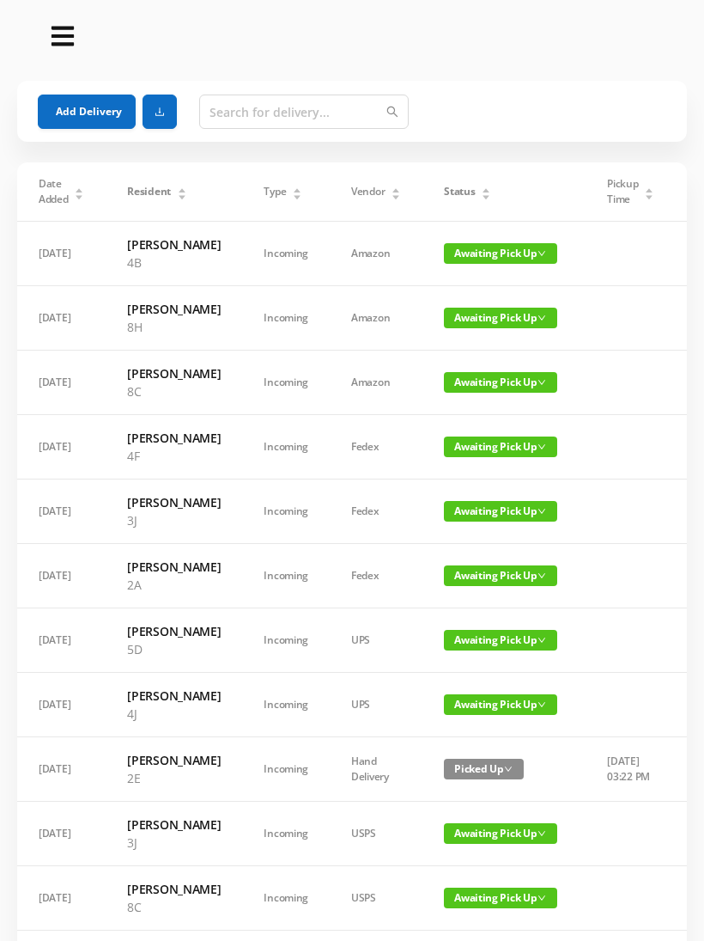
click at [71, 120] on button "Add Delivery" at bounding box center [87, 111] width 98 height 34
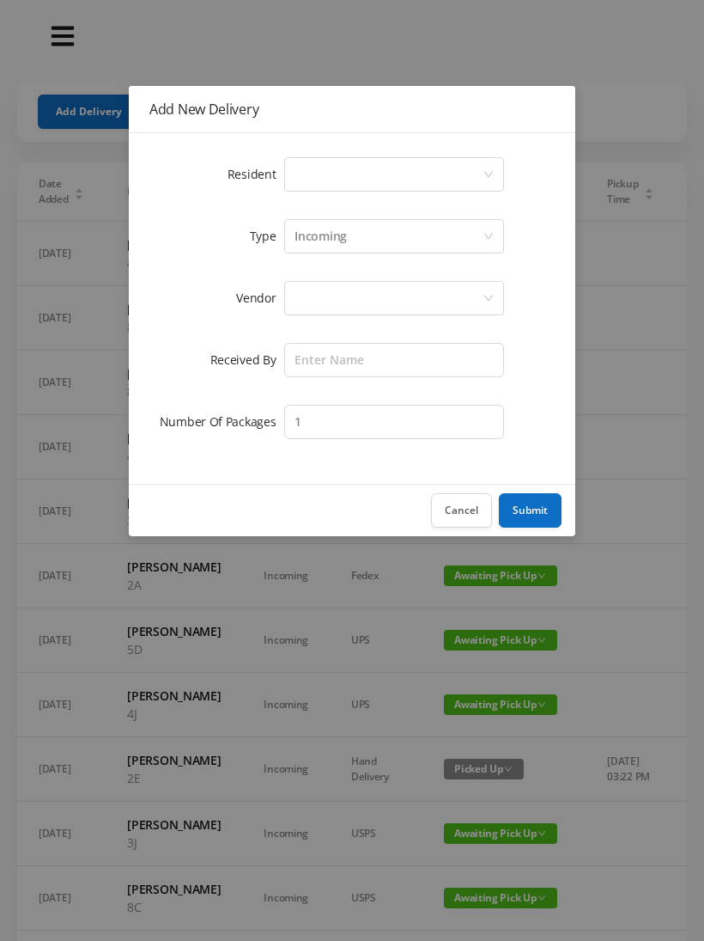
click at [464, 170] on div "Select a person" at bounding box center [389, 174] width 188 height 33
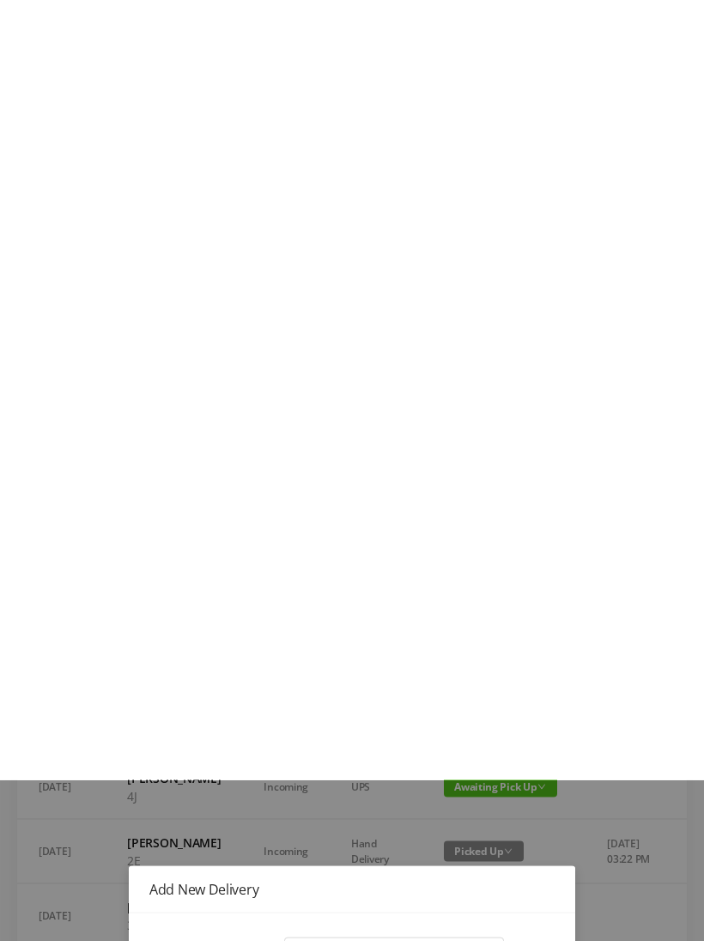
scroll to position [925, 0]
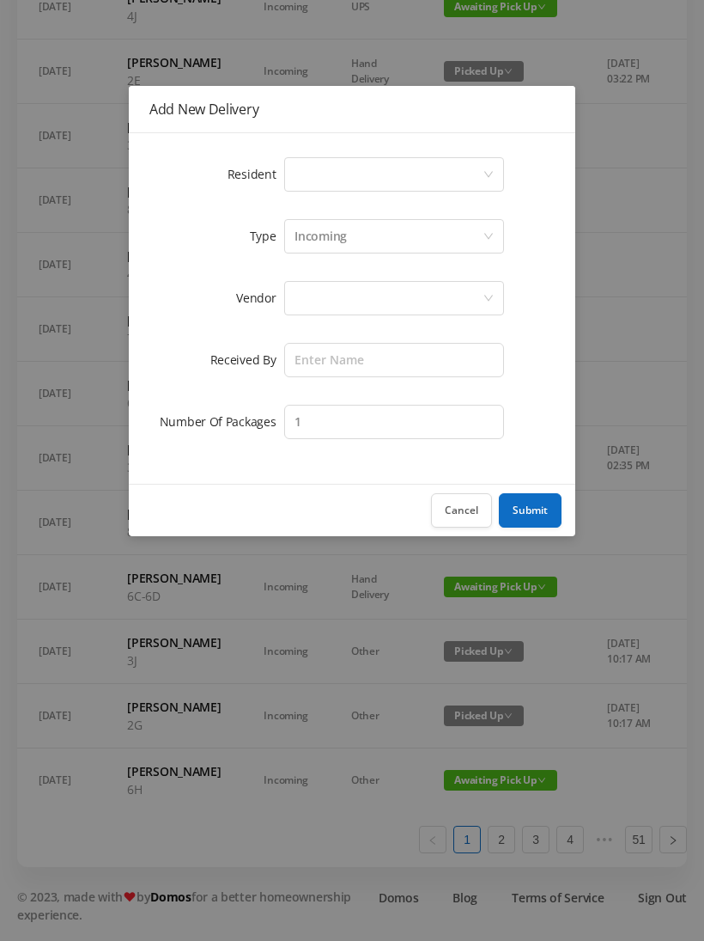
click at [490, 176] on icon "icon: down" at bounding box center [488, 175] width 9 height 6
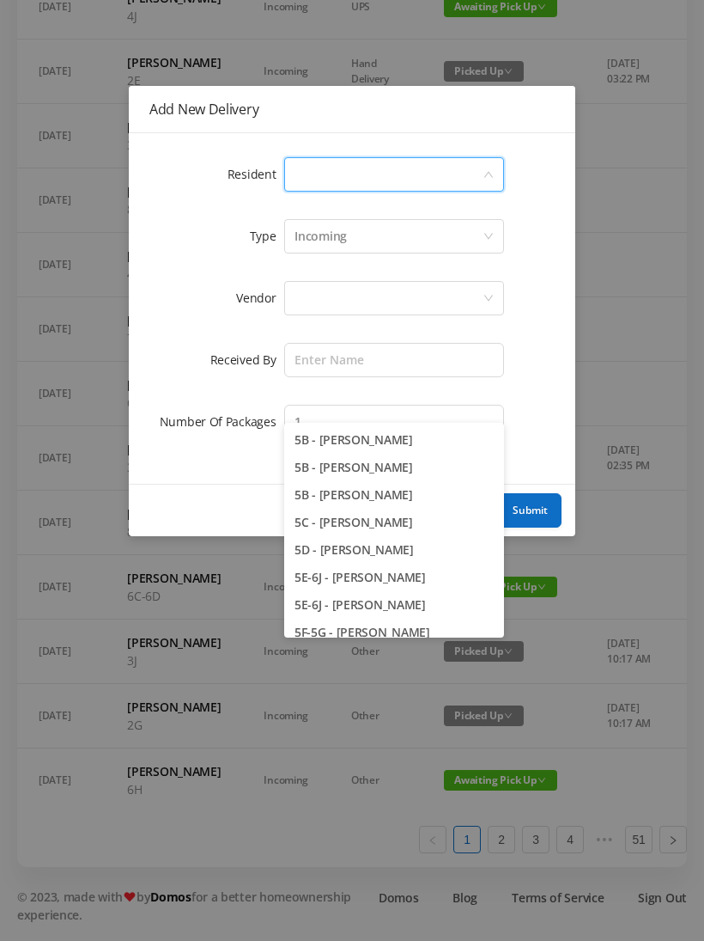
click at [484, 180] on icon "icon: down" at bounding box center [489, 175] width 10 height 12
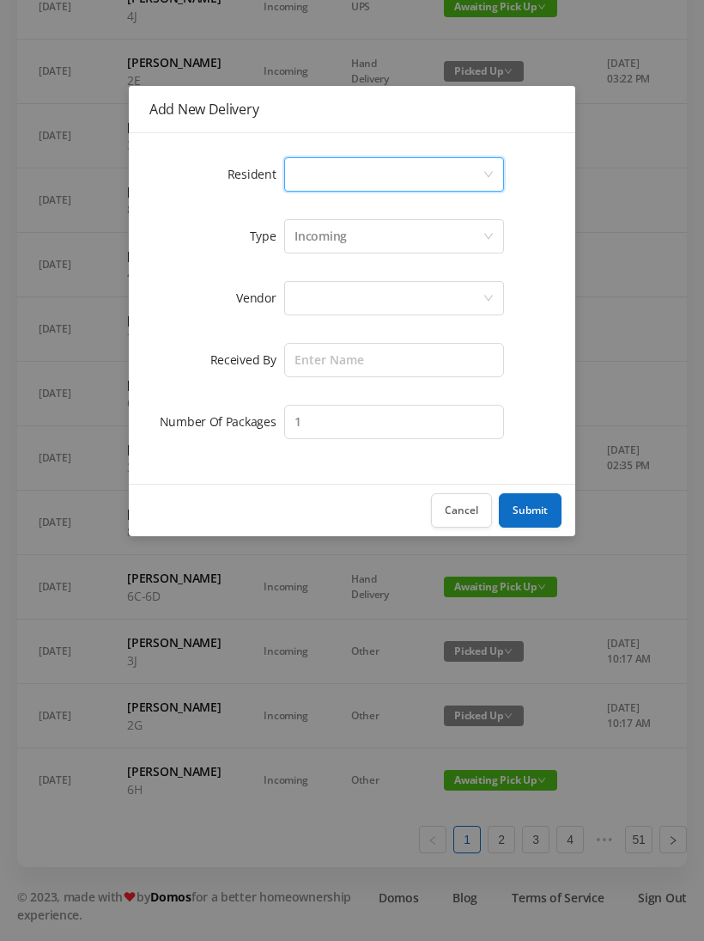
click at [482, 170] on div "Select a person" at bounding box center [389, 174] width 188 height 33
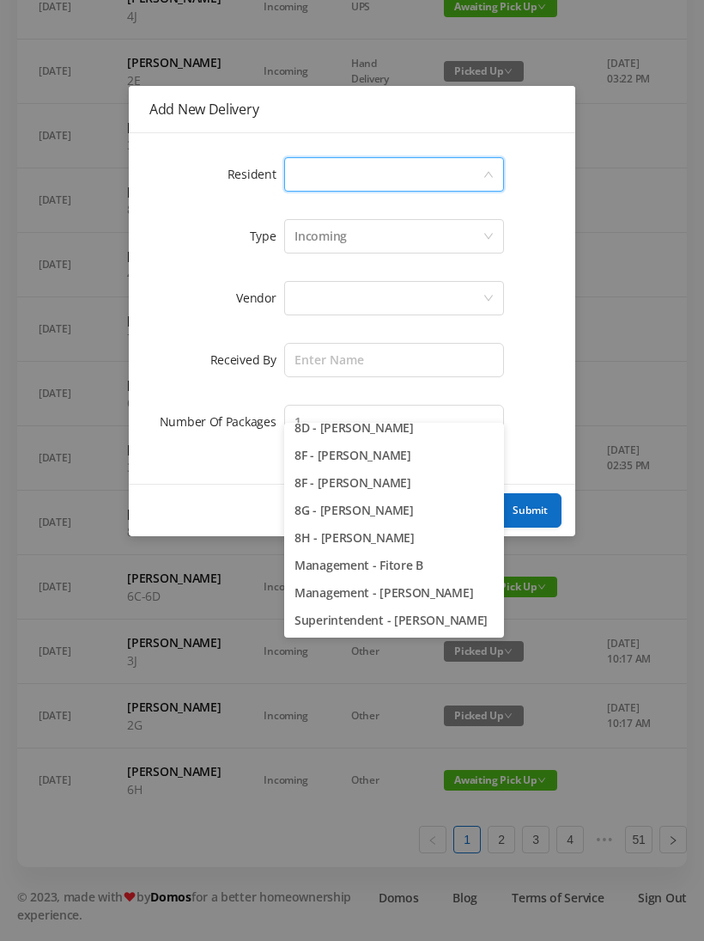
scroll to position [2431, 0]
click at [389, 524] on li "8H - [PERSON_NAME]" at bounding box center [394, 537] width 220 height 27
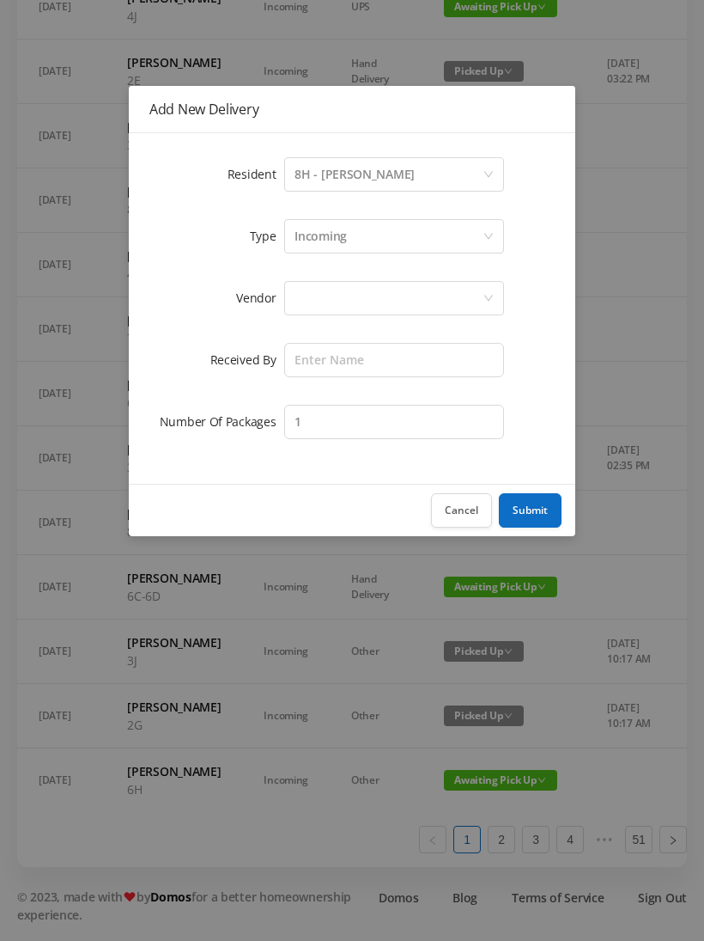
click at [472, 174] on div "Select a person 8H - Gloria Johnson" at bounding box center [389, 174] width 188 height 33
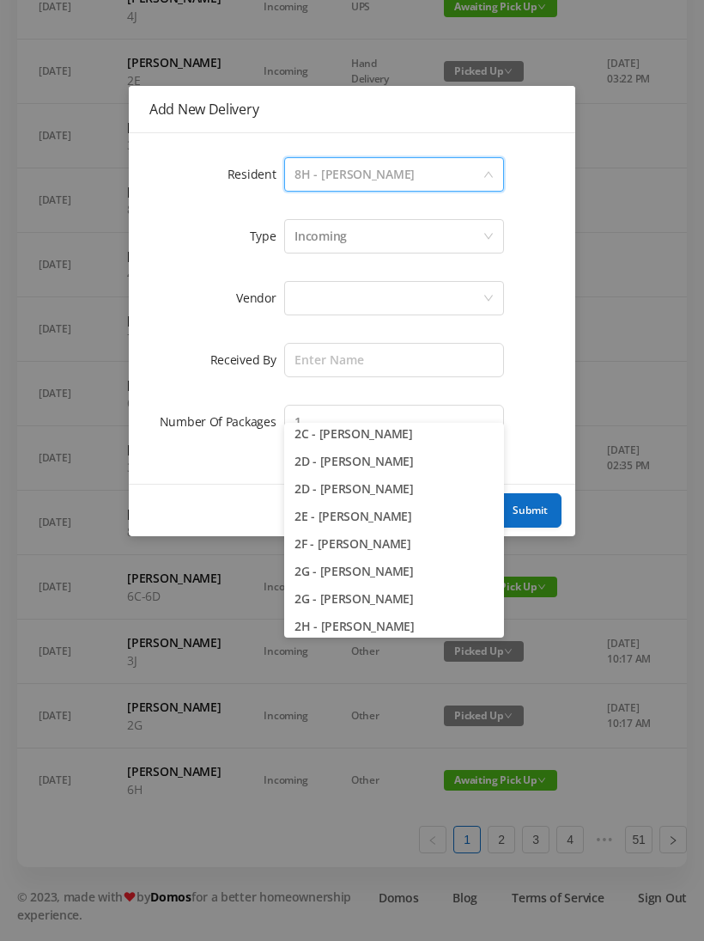
scroll to position [398, 0]
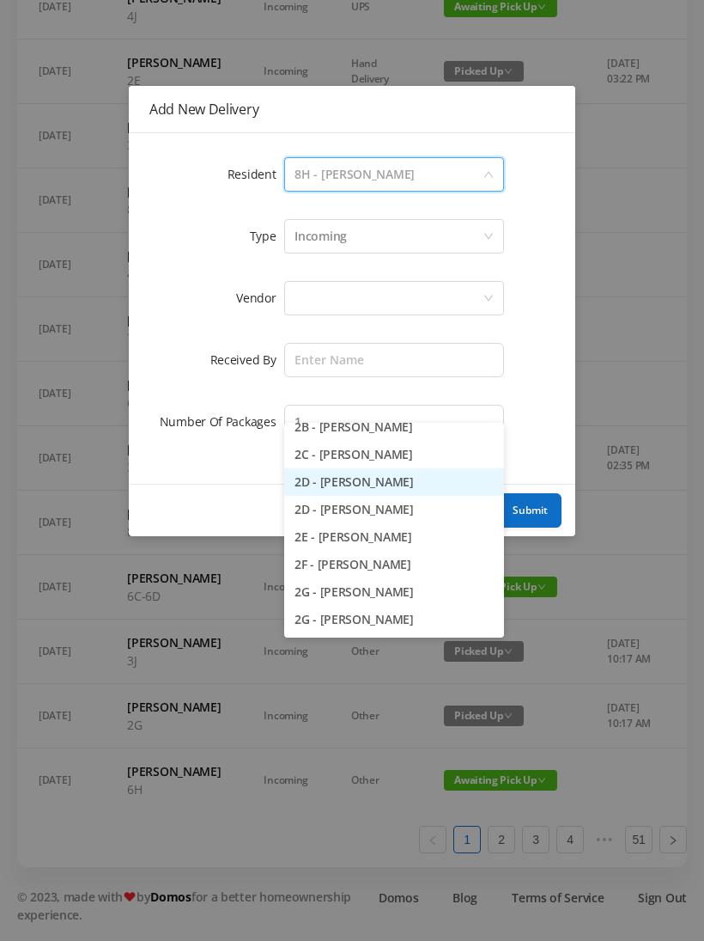
click at [401, 468] on li "2D - [PERSON_NAME]" at bounding box center [394, 481] width 220 height 27
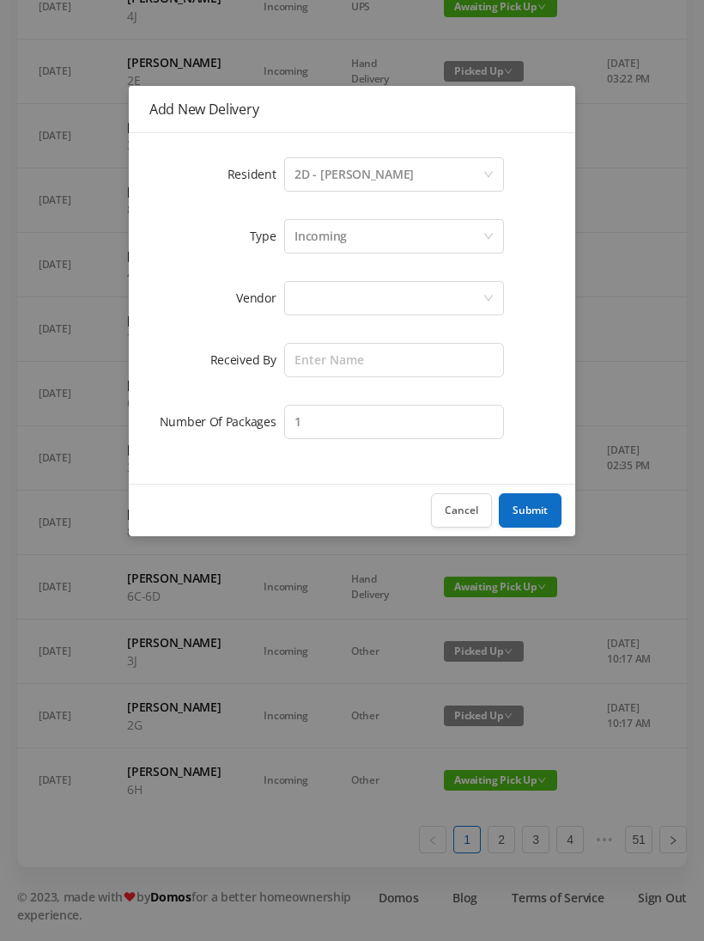
click at [447, 295] on div at bounding box center [389, 298] width 188 height 33
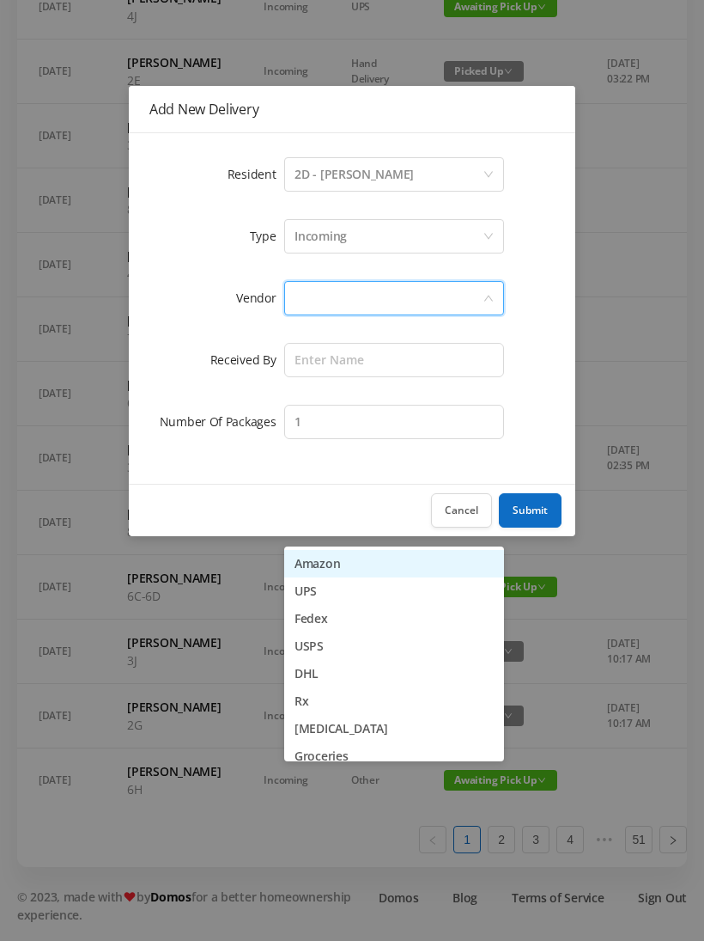
click at [350, 550] on li "Amazon" at bounding box center [394, 563] width 220 height 27
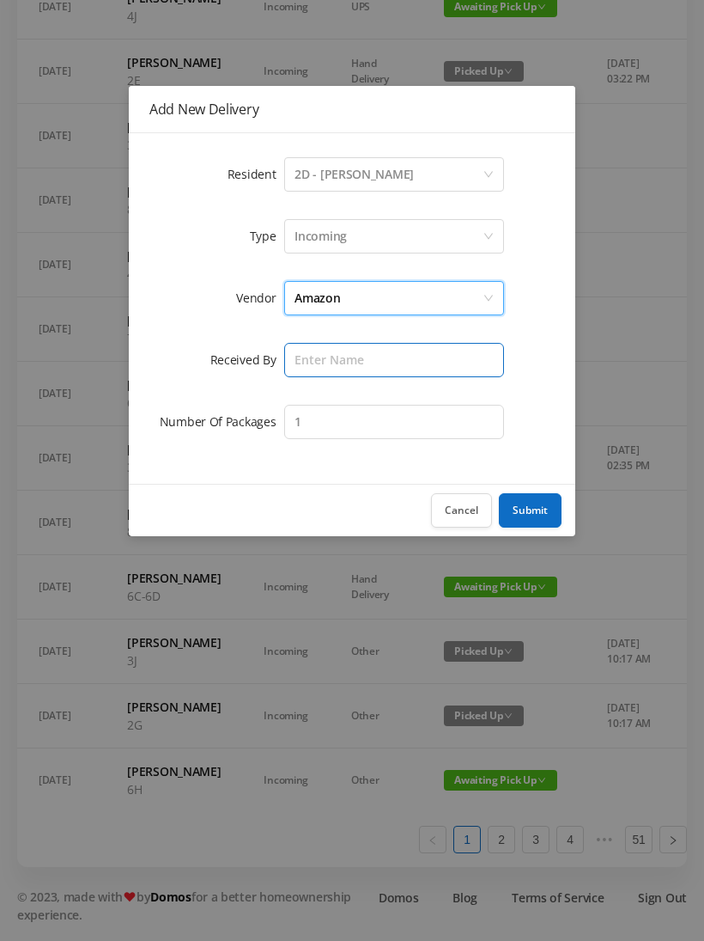
click at [405, 356] on input "text" at bounding box center [394, 360] width 220 height 34
type input "[PERSON_NAME]"
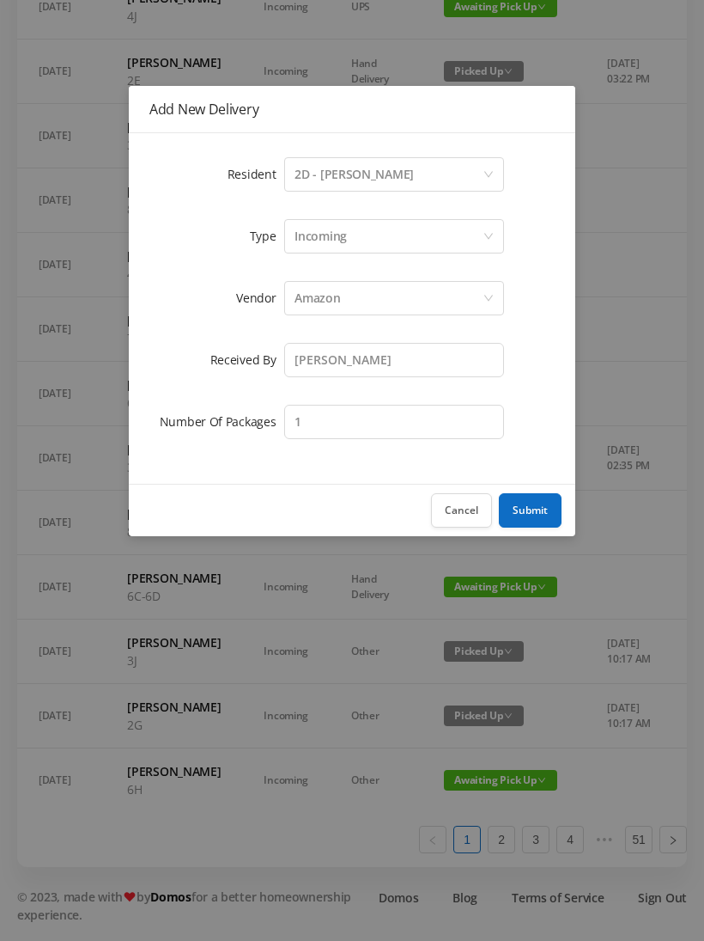
click at [532, 512] on button "Submit" at bounding box center [530, 510] width 63 height 34
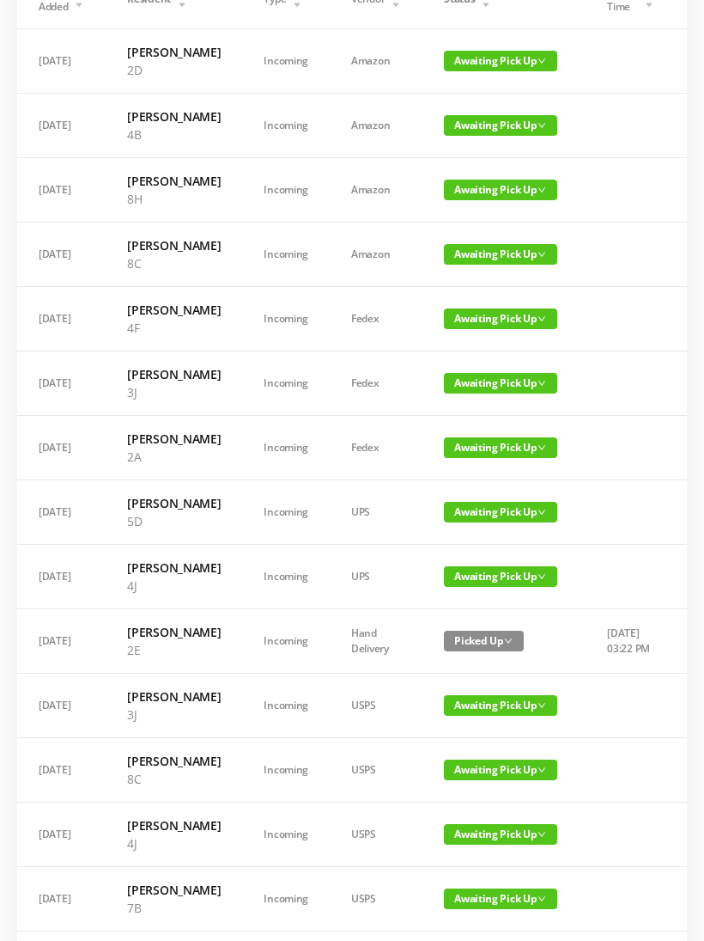
scroll to position [0, 0]
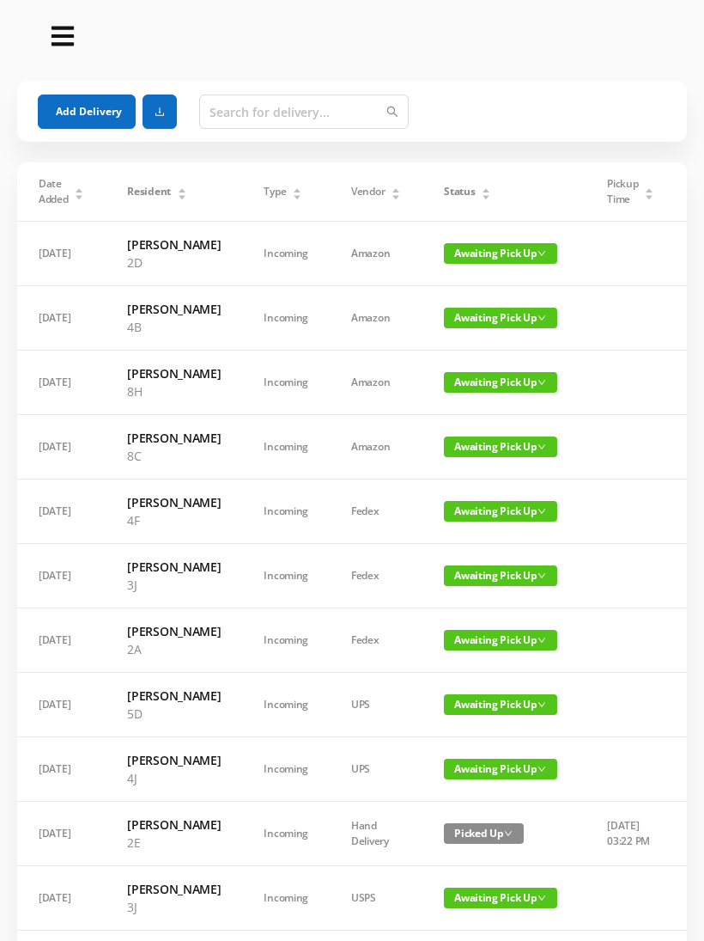
click at [478, 184] on div "Status" at bounding box center [467, 191] width 47 height 15
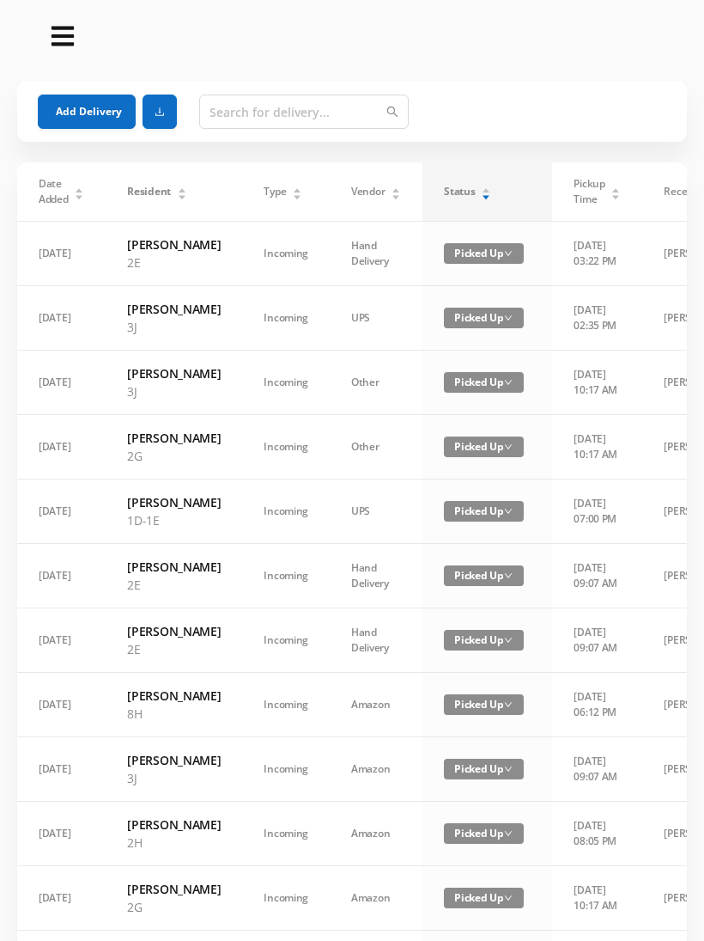
click at [472, 190] on div "Status" at bounding box center [467, 191] width 47 height 15
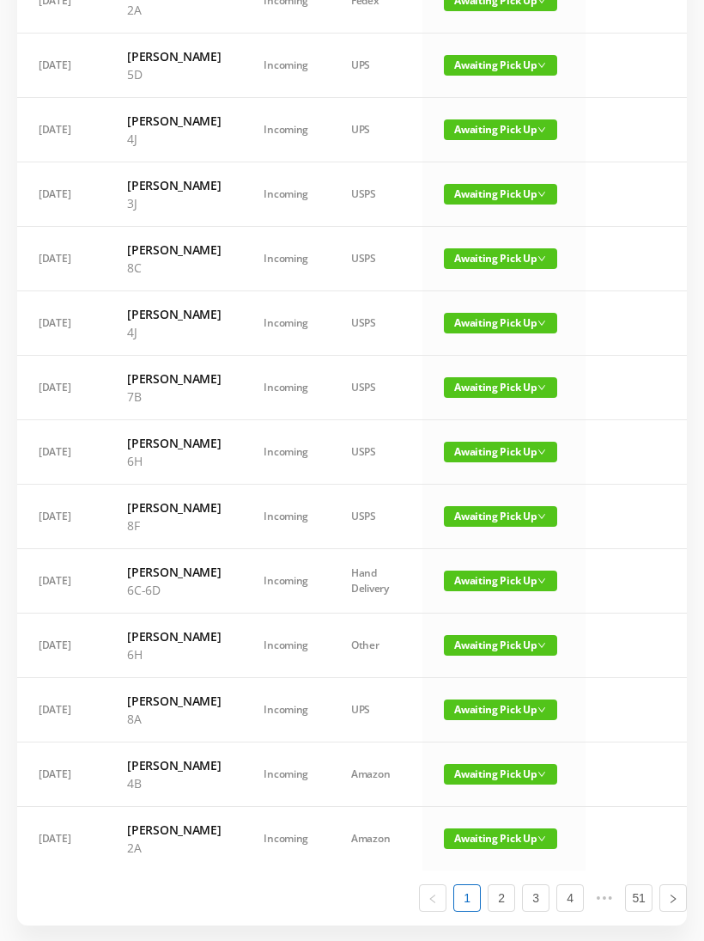
scroll to position [638, 0]
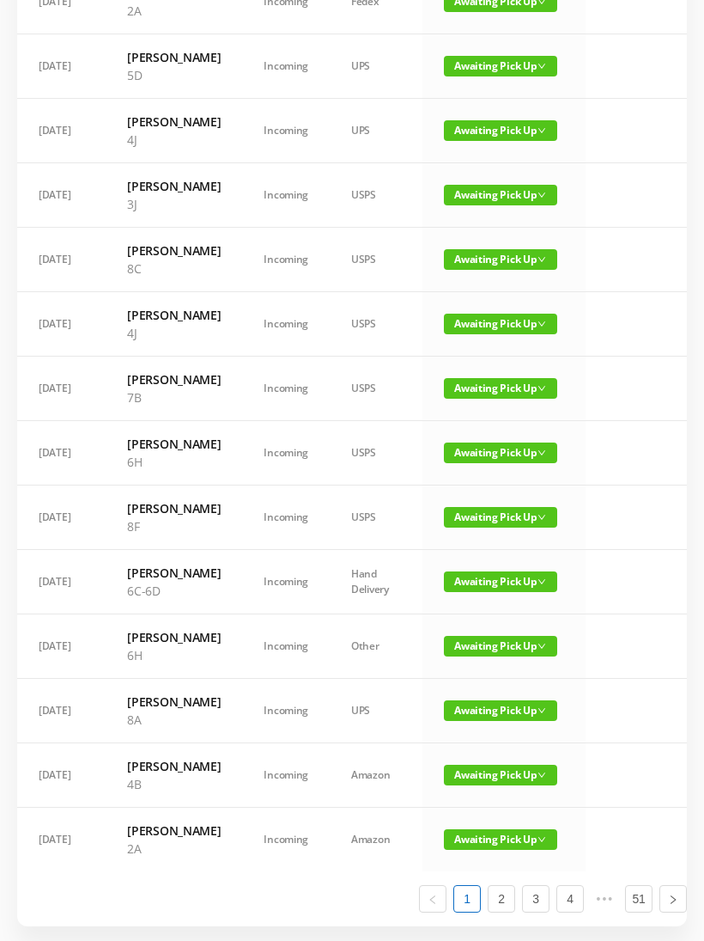
click at [493, 76] on span "Awaiting Pick Up" at bounding box center [500, 66] width 113 height 21
click at [484, 240] on link "Picked Up" at bounding box center [491, 243] width 112 height 27
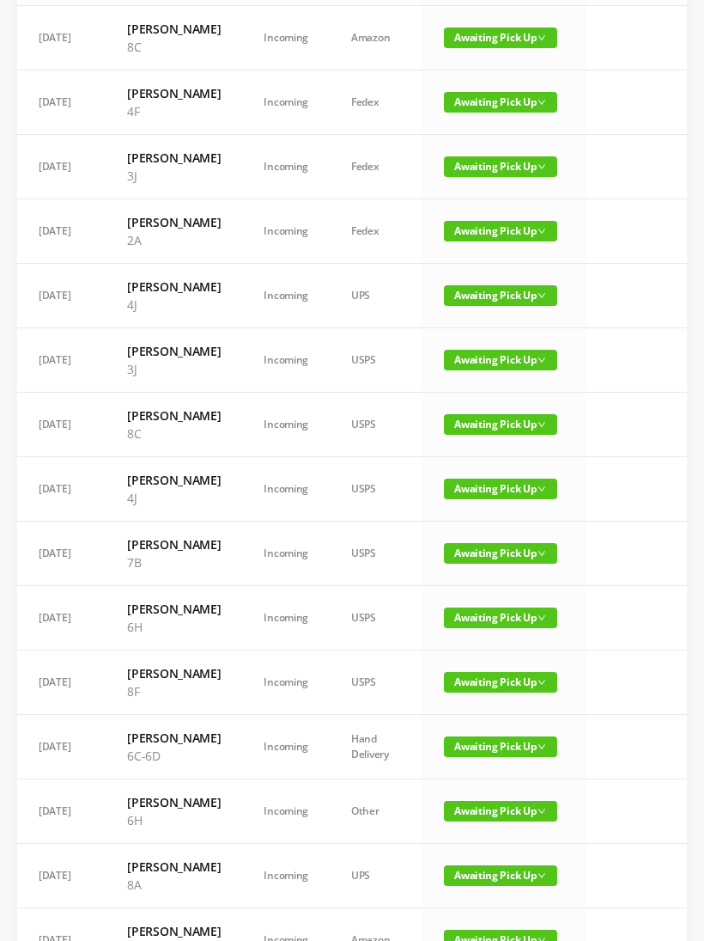
scroll to position [0, 0]
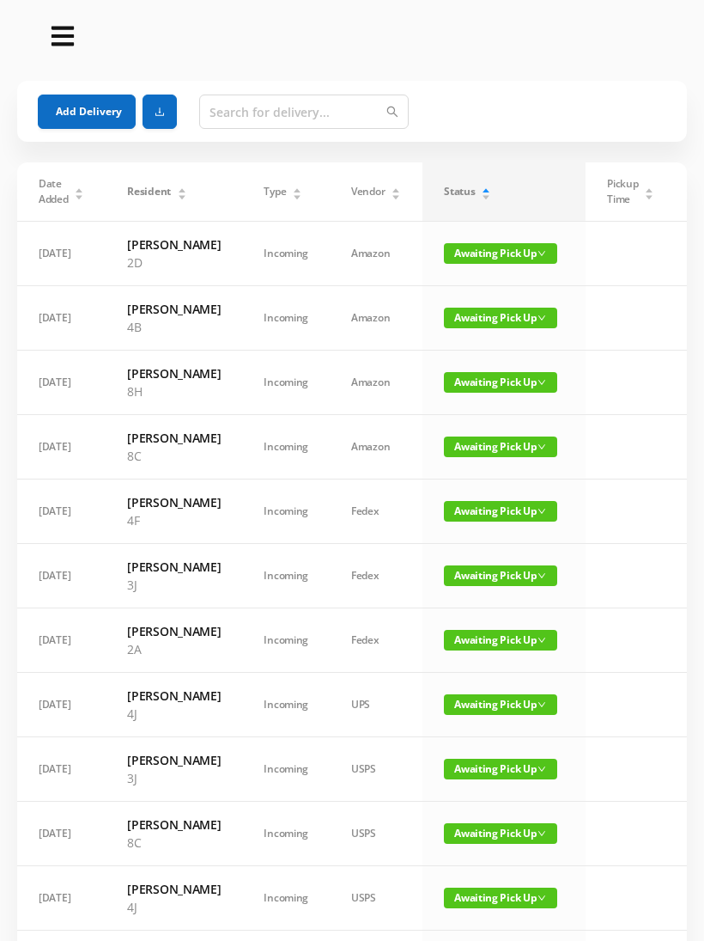
click at [98, 103] on button "Add Delivery" at bounding box center [87, 111] width 98 height 34
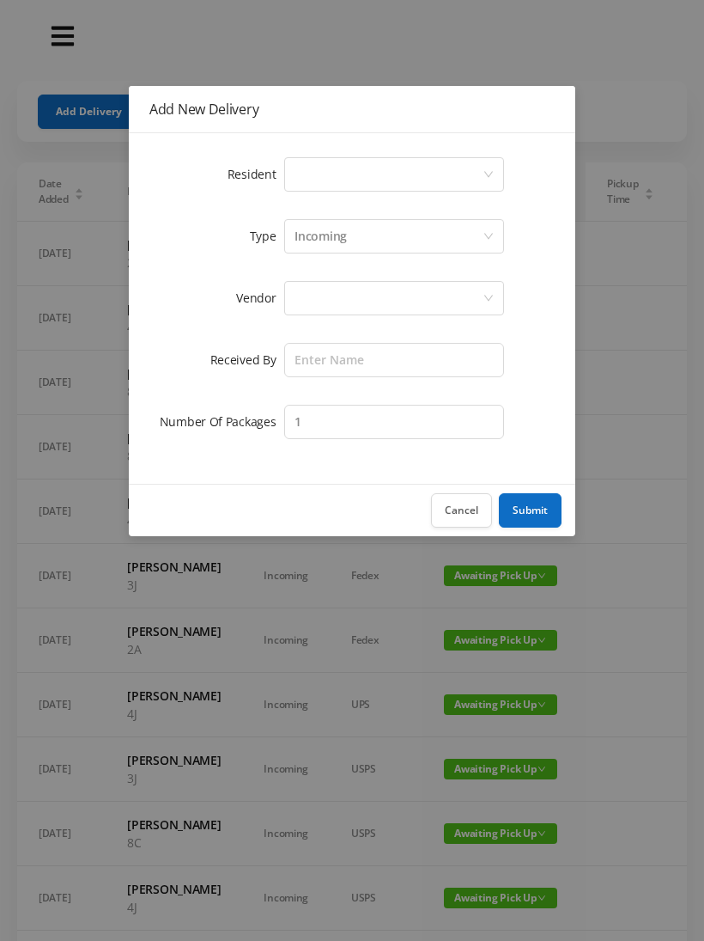
click at [483, 158] on div "Select a person" at bounding box center [394, 174] width 220 height 34
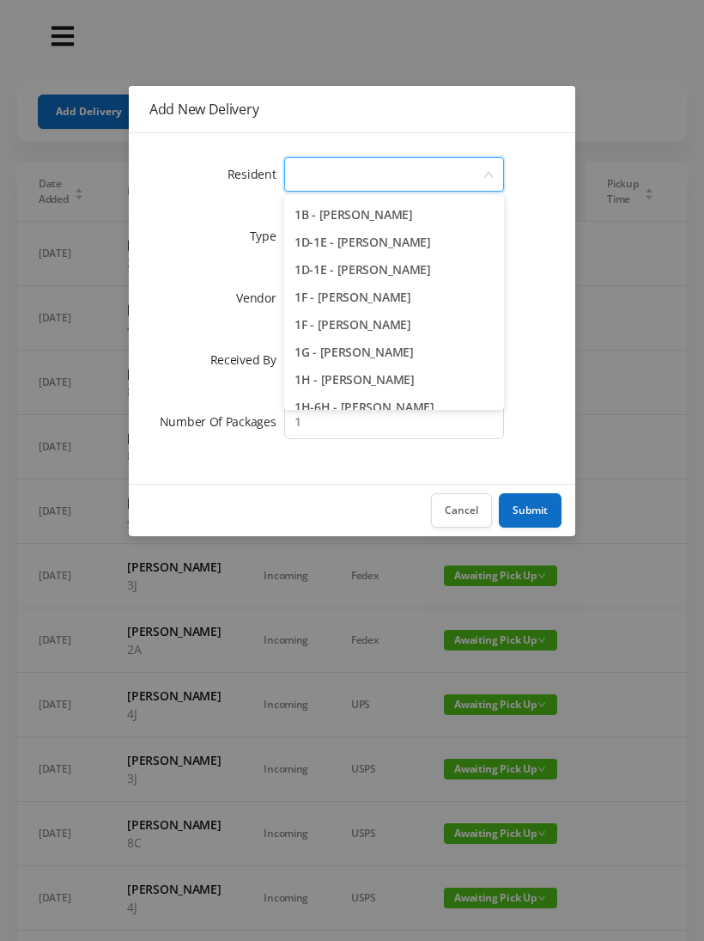
scroll to position [120, 0]
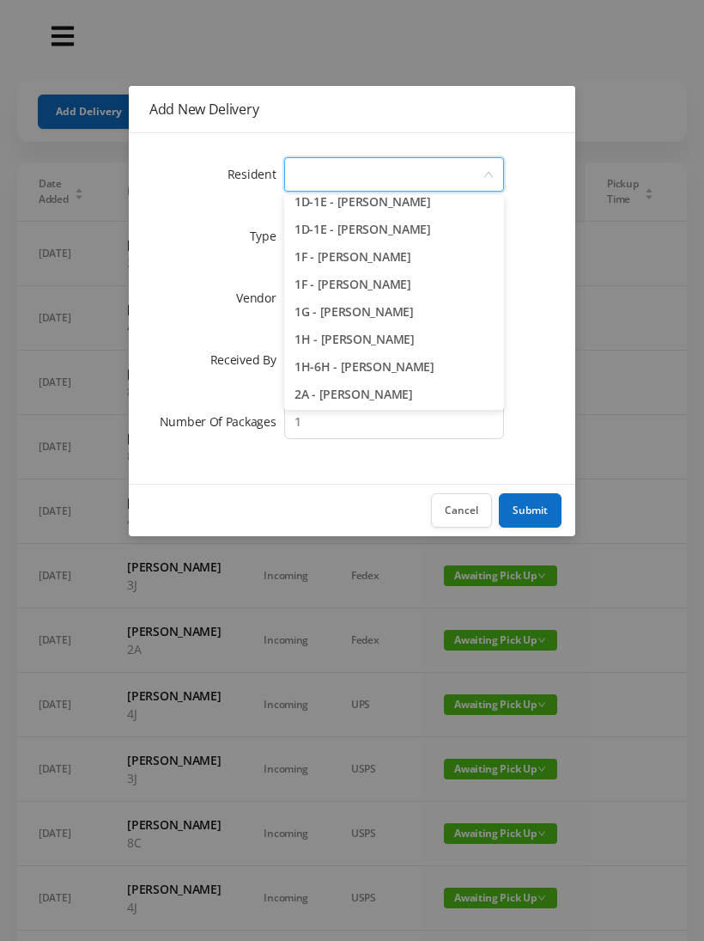
click at [378, 339] on li "1H - [PERSON_NAME]" at bounding box center [394, 339] width 220 height 27
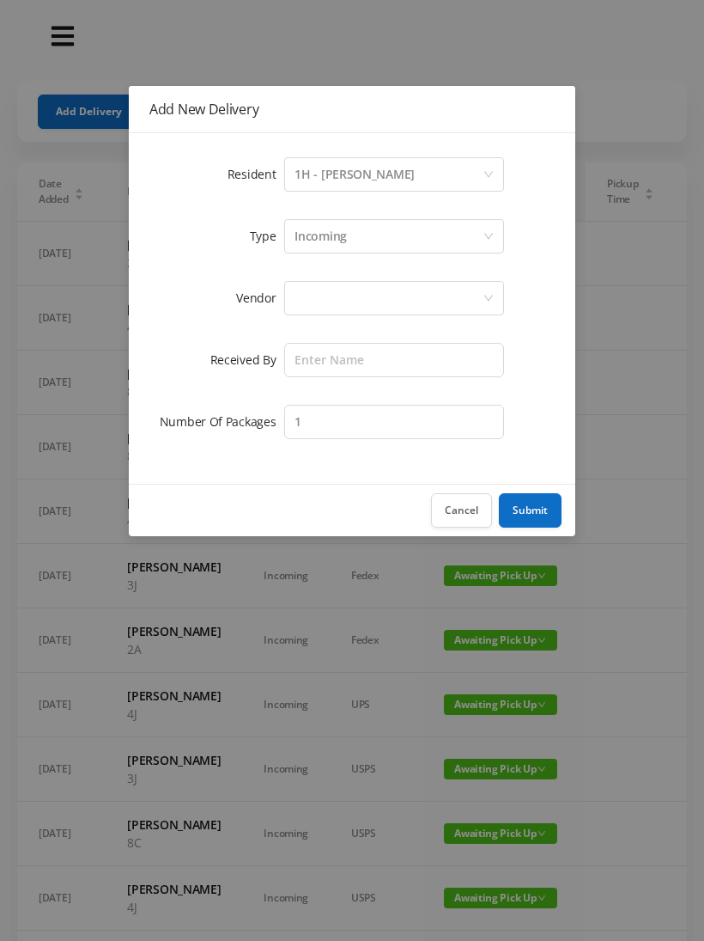
click at [401, 299] on div at bounding box center [389, 298] width 188 height 33
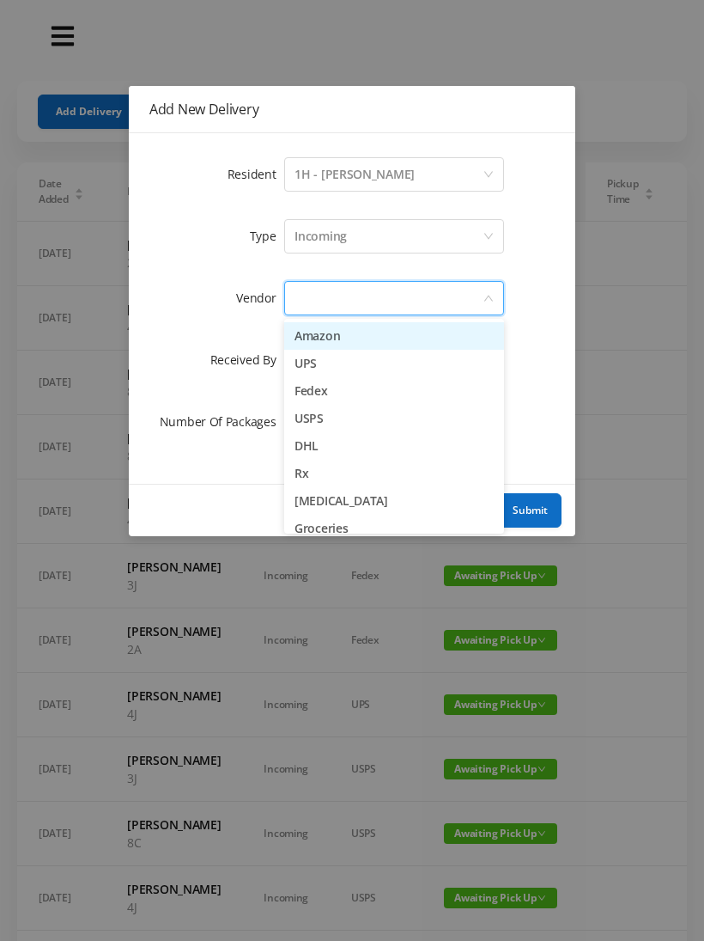
click at [363, 333] on li "Amazon" at bounding box center [394, 335] width 220 height 27
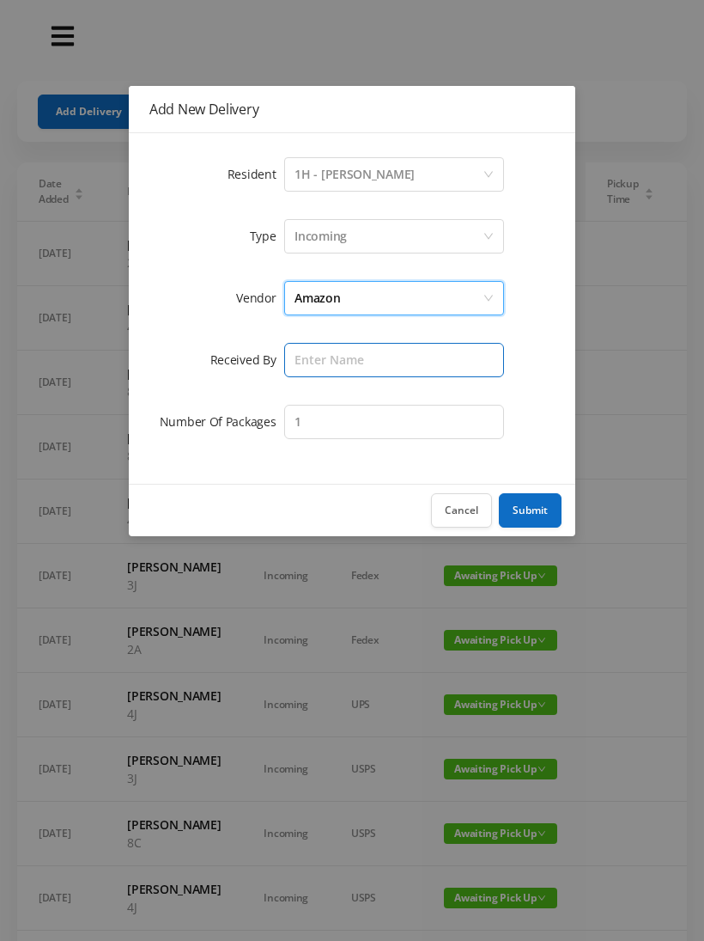
click at [402, 347] on input "text" at bounding box center [394, 360] width 220 height 34
type input "[PERSON_NAME]"
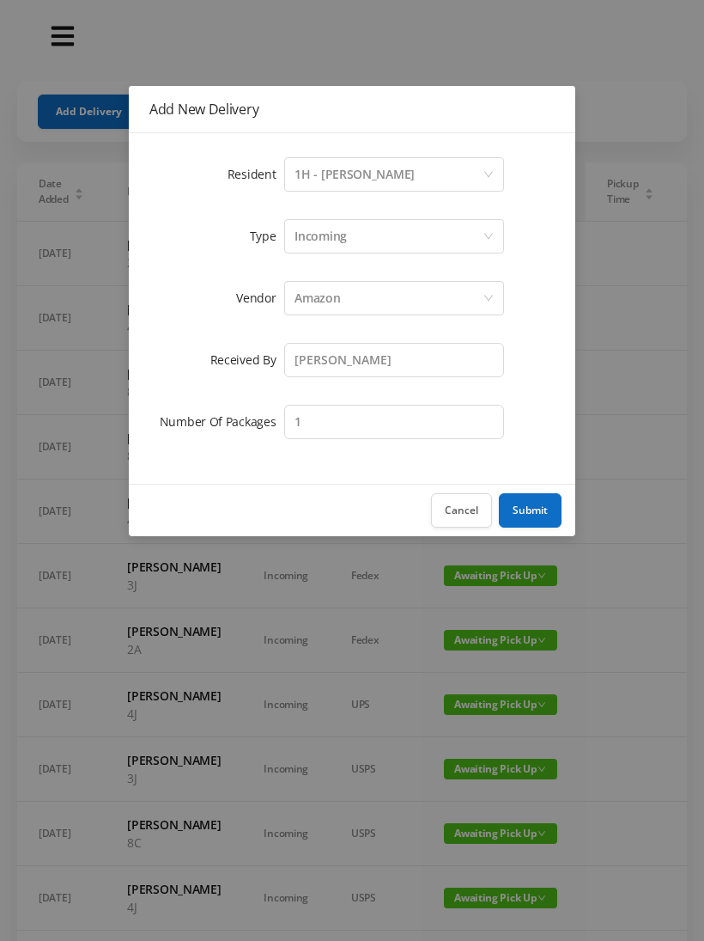
click at [537, 501] on button "Submit" at bounding box center [530, 510] width 63 height 34
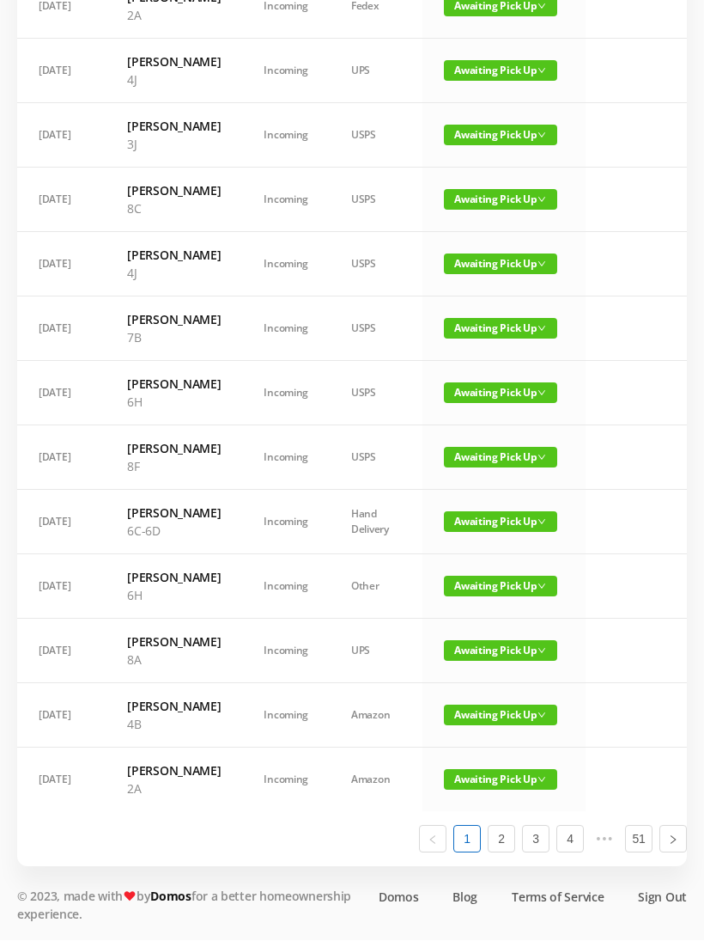
scroll to position [991, 0]
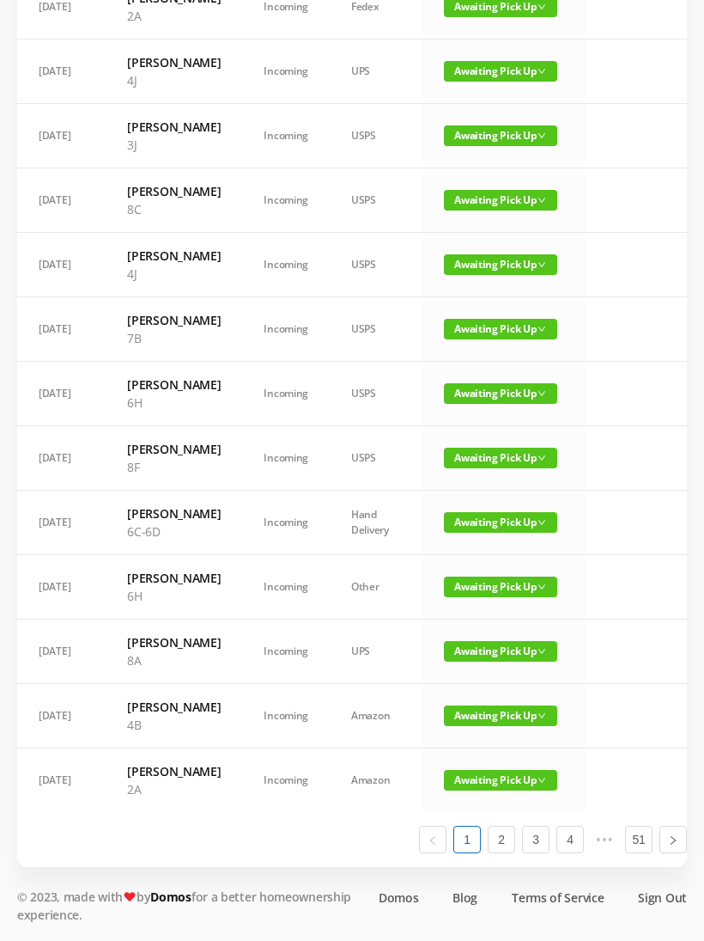
click at [490, 512] on span "Awaiting Pick Up" at bounding box center [500, 522] width 113 height 21
click at [483, 831] on link "Picked Up" at bounding box center [491, 844] width 112 height 27
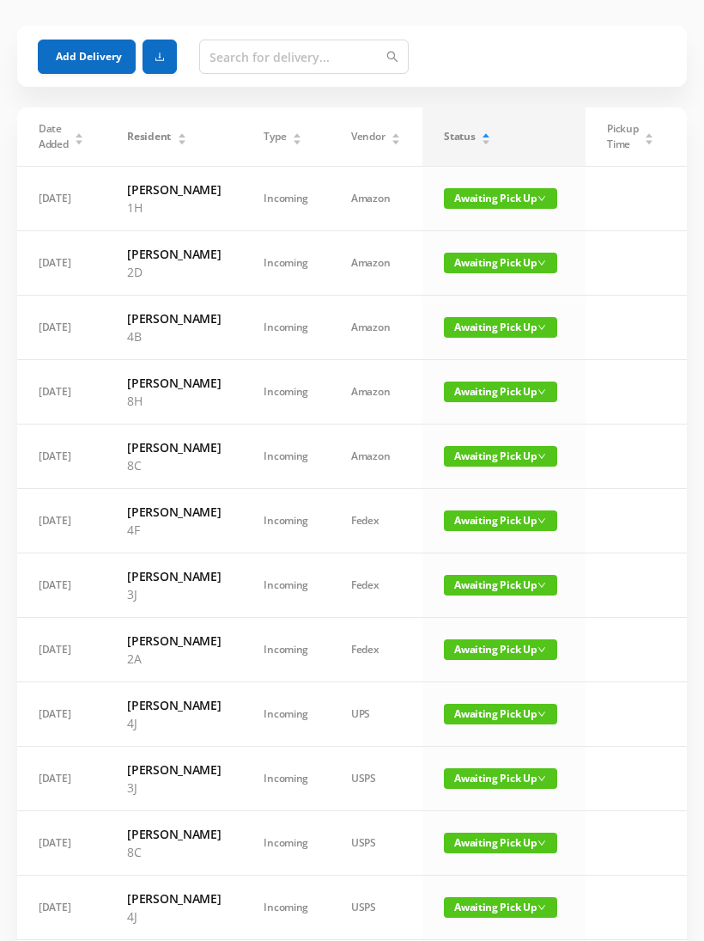
scroll to position [0, 0]
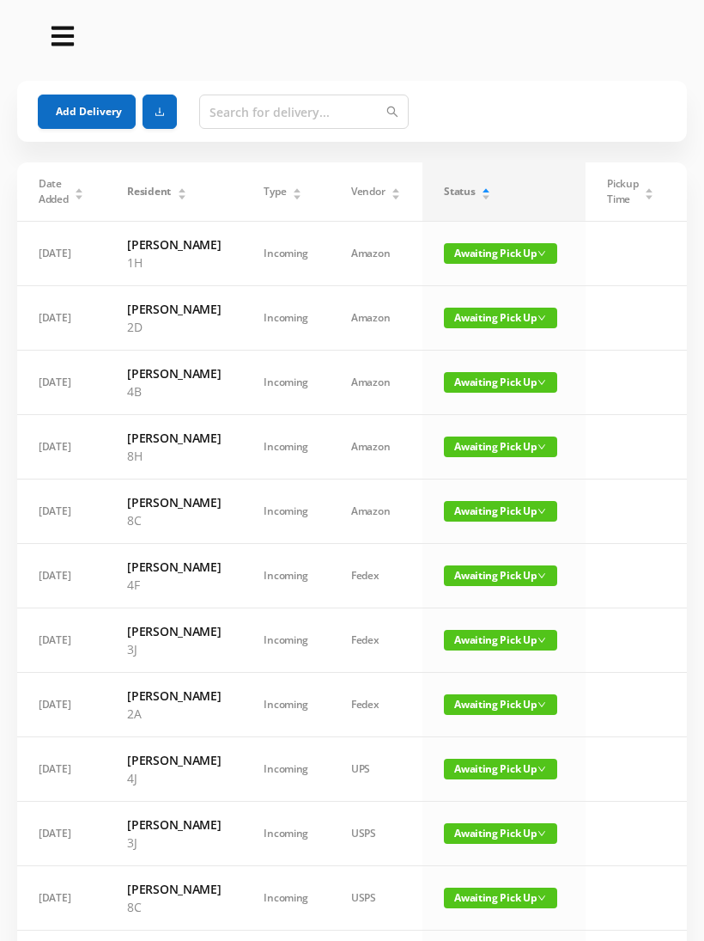
click at [487, 457] on span "Awaiting Pick Up" at bounding box center [500, 446] width 113 height 21
click at [478, 543] on link "Picked Up" at bounding box center [491, 552] width 112 height 27
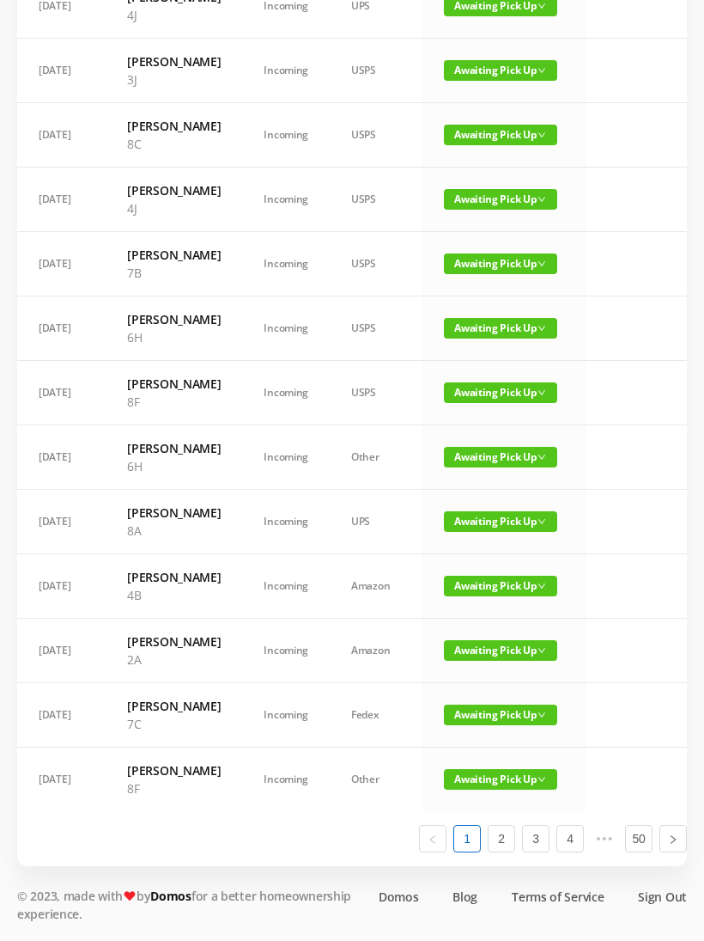
scroll to position [973, 0]
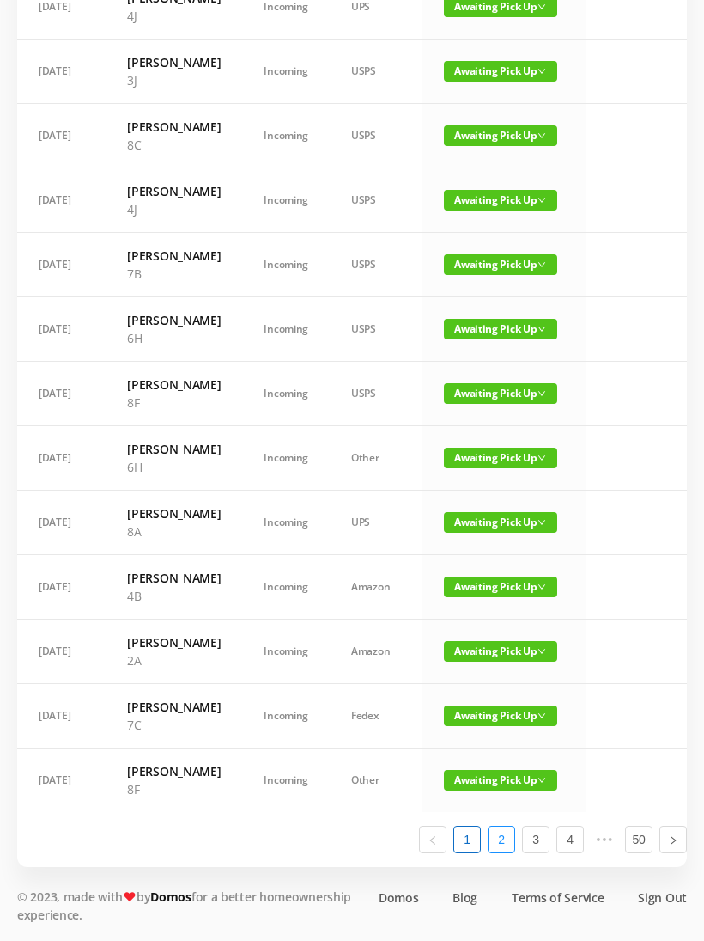
click at [508, 852] on link "2" at bounding box center [502, 839] width 26 height 26
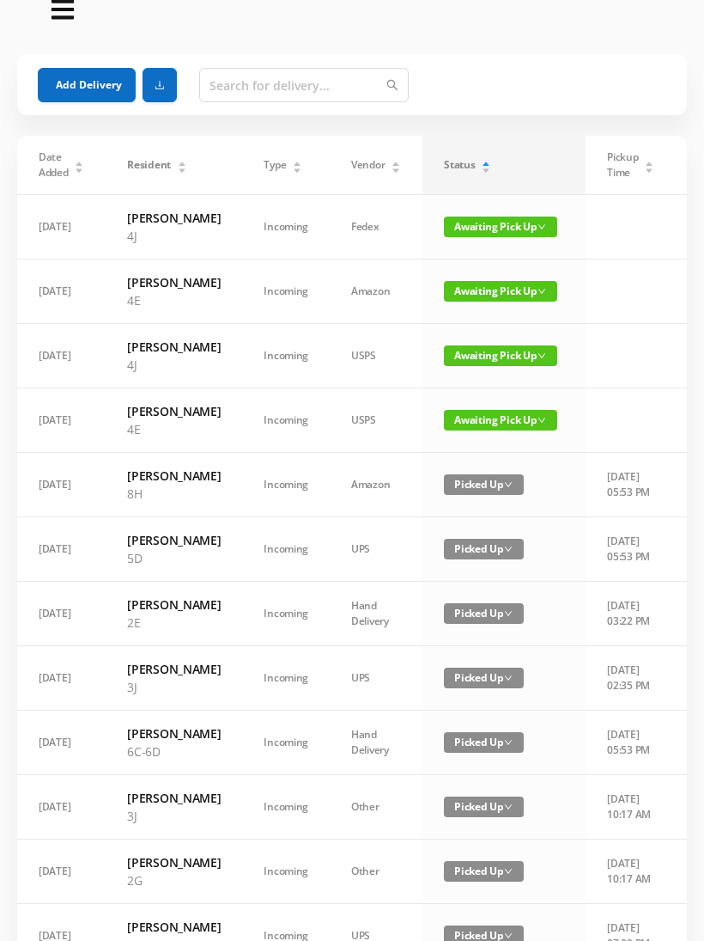
scroll to position [0, 0]
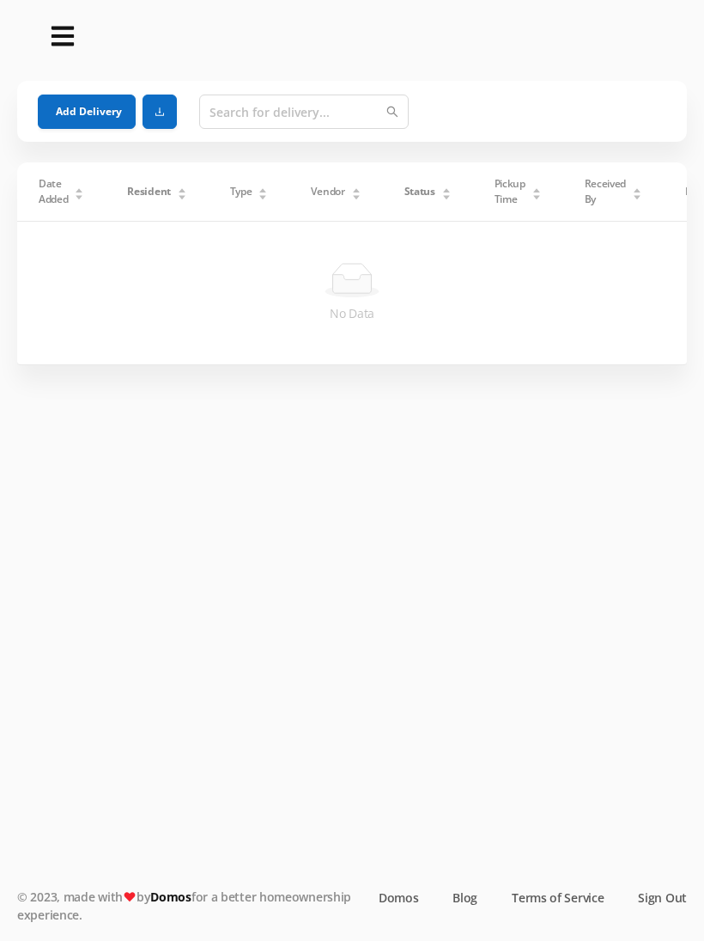
click at [441, 191] on div "Status" at bounding box center [428, 191] width 47 height 15
click at [451, 192] on icon "icon: caret-down" at bounding box center [445, 196] width 9 height 9
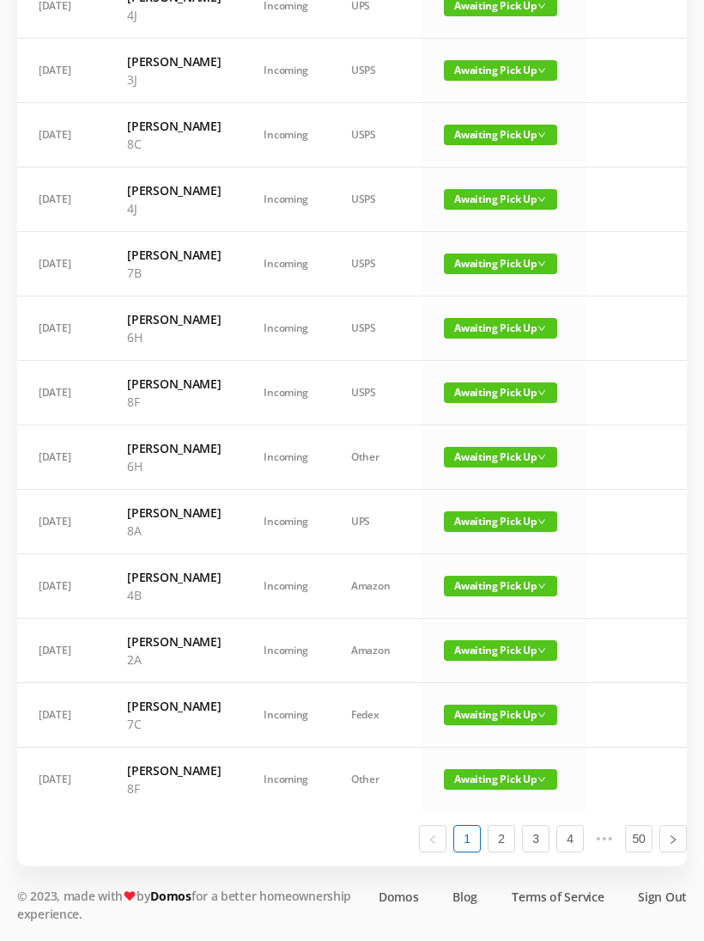
scroll to position [973, 0]
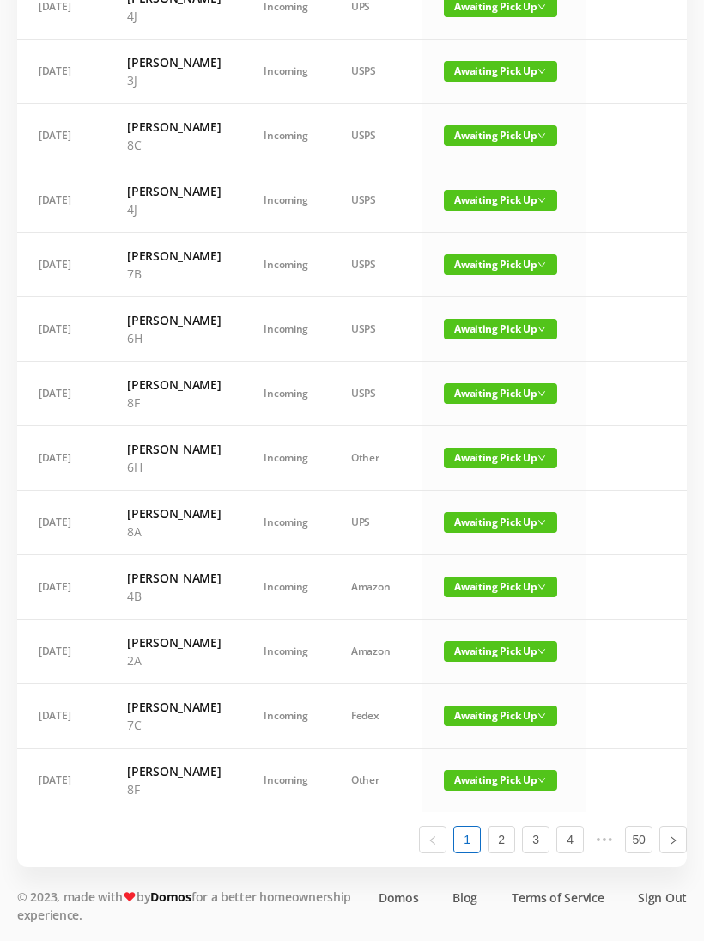
click at [493, 512] on span "Awaiting Pick Up" at bounding box center [500, 522] width 113 height 21
click at [491, 831] on link "Picked Up" at bounding box center [491, 844] width 112 height 27
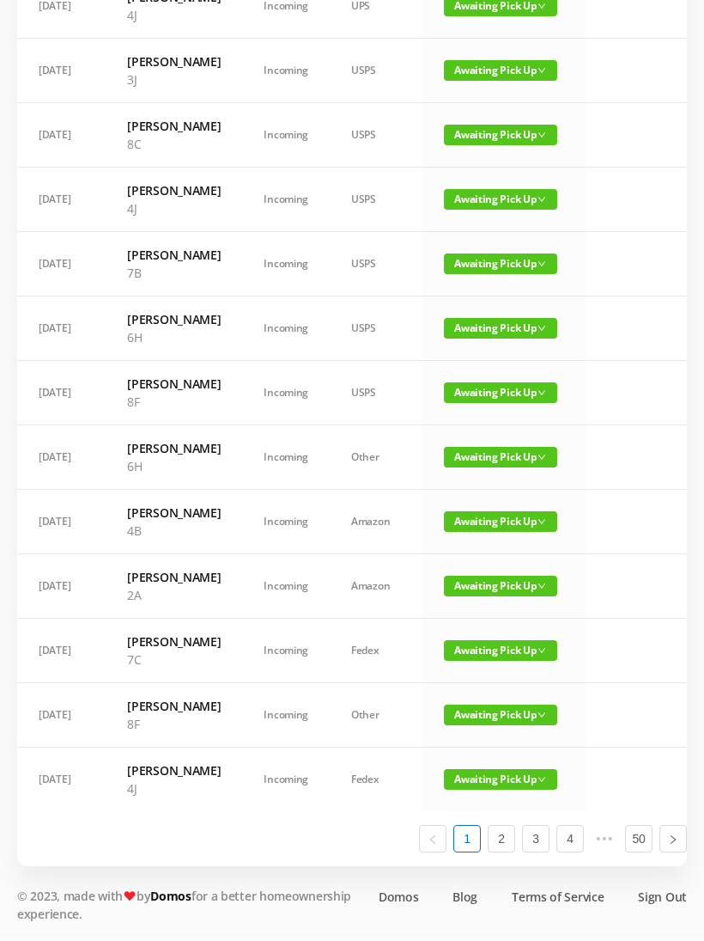
scroll to position [1004, 0]
click at [496, 383] on span "Awaiting Pick Up" at bounding box center [500, 393] width 113 height 21
click at [485, 666] on link "Picked Up" at bounding box center [491, 679] width 112 height 27
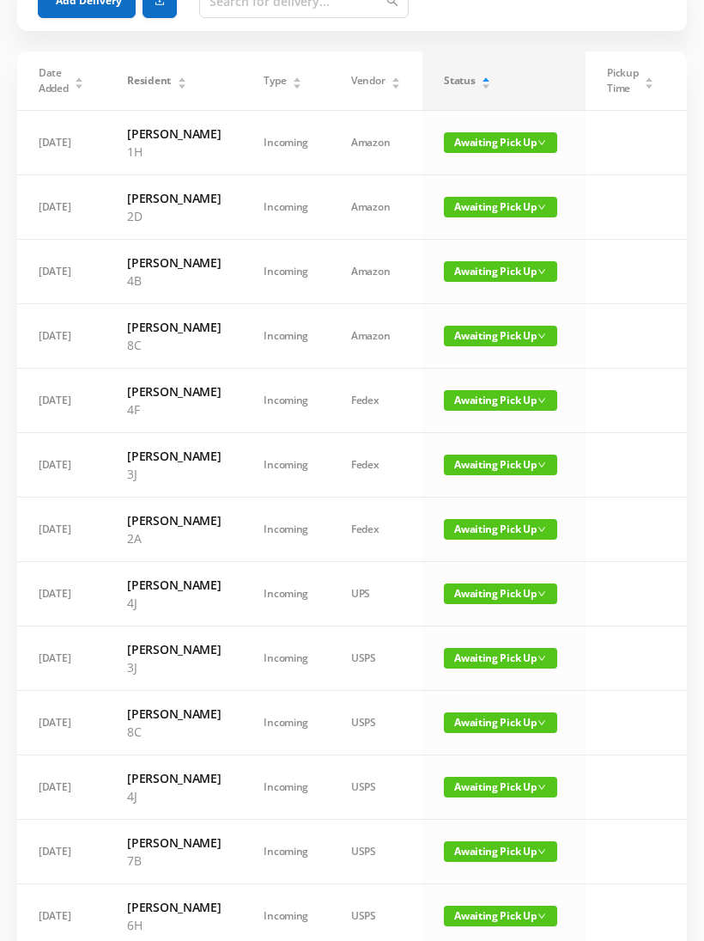
scroll to position [0, 0]
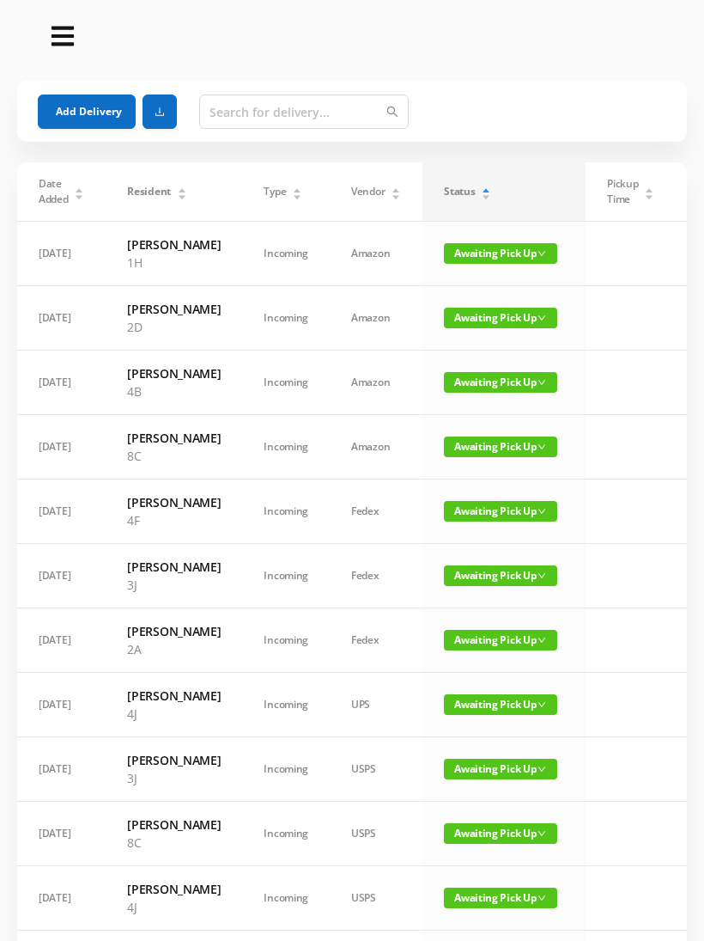
click at [95, 106] on button "Add Delivery" at bounding box center [87, 111] width 98 height 34
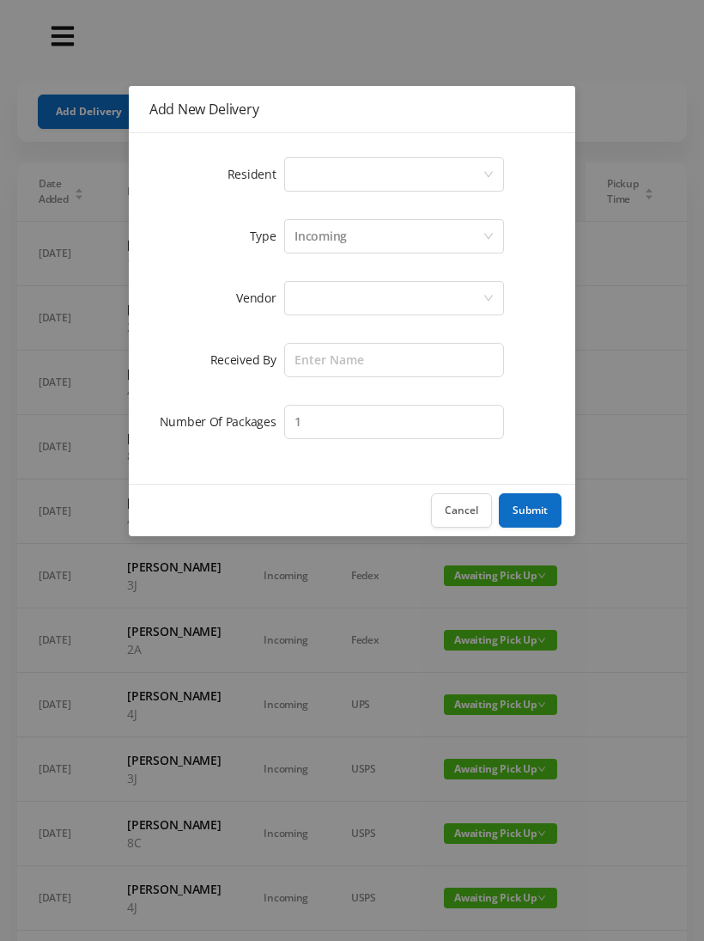
click at [478, 161] on div "Select a person" at bounding box center [389, 174] width 188 height 33
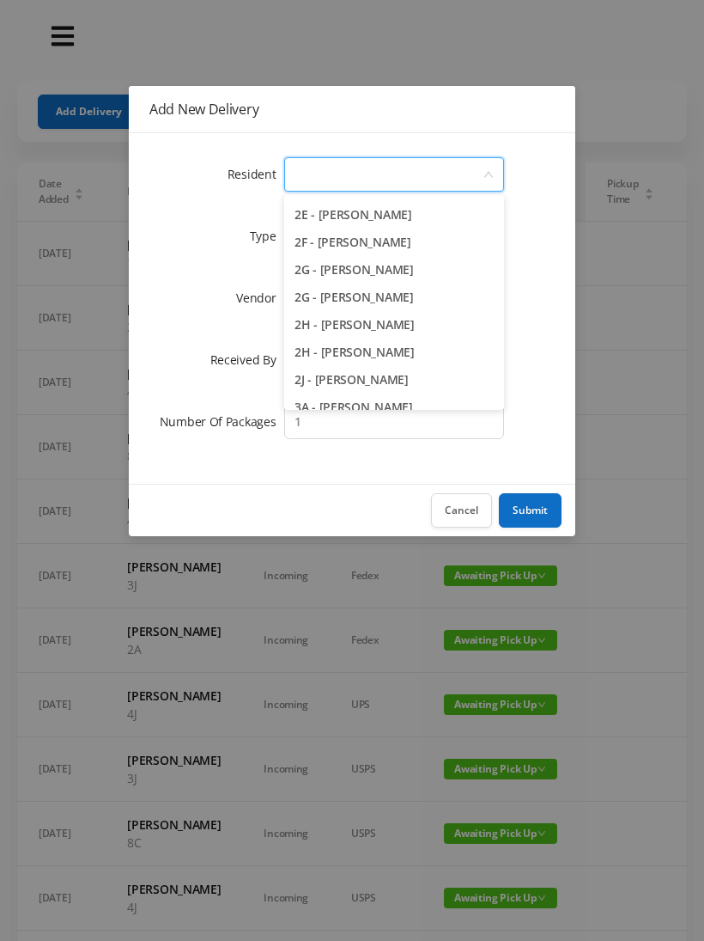
scroll to position [498, 0]
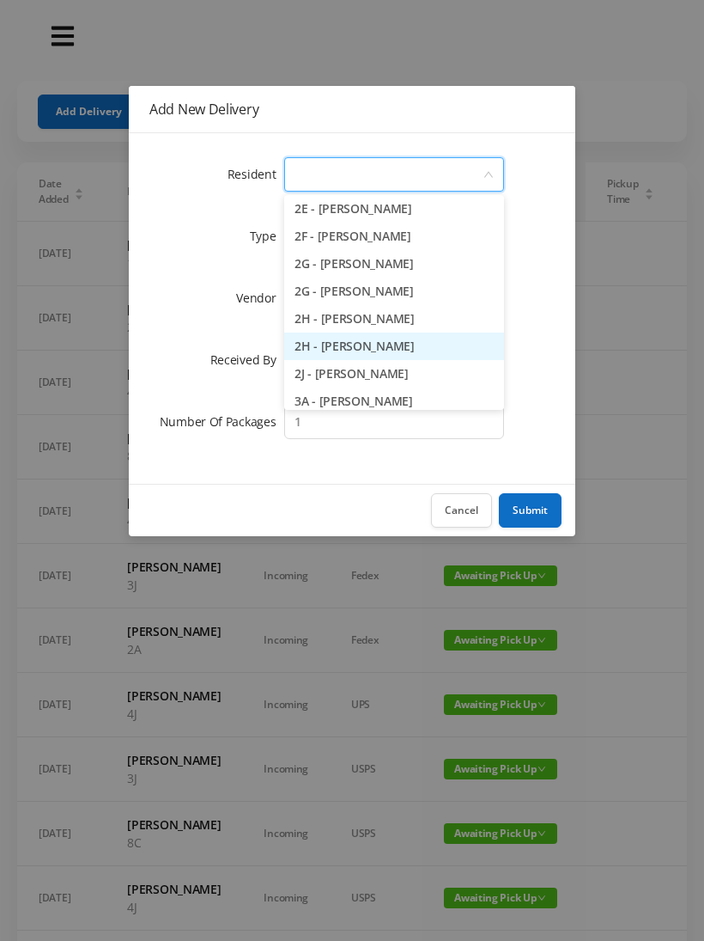
click at [404, 347] on li "2H - [PERSON_NAME]" at bounding box center [394, 345] width 220 height 27
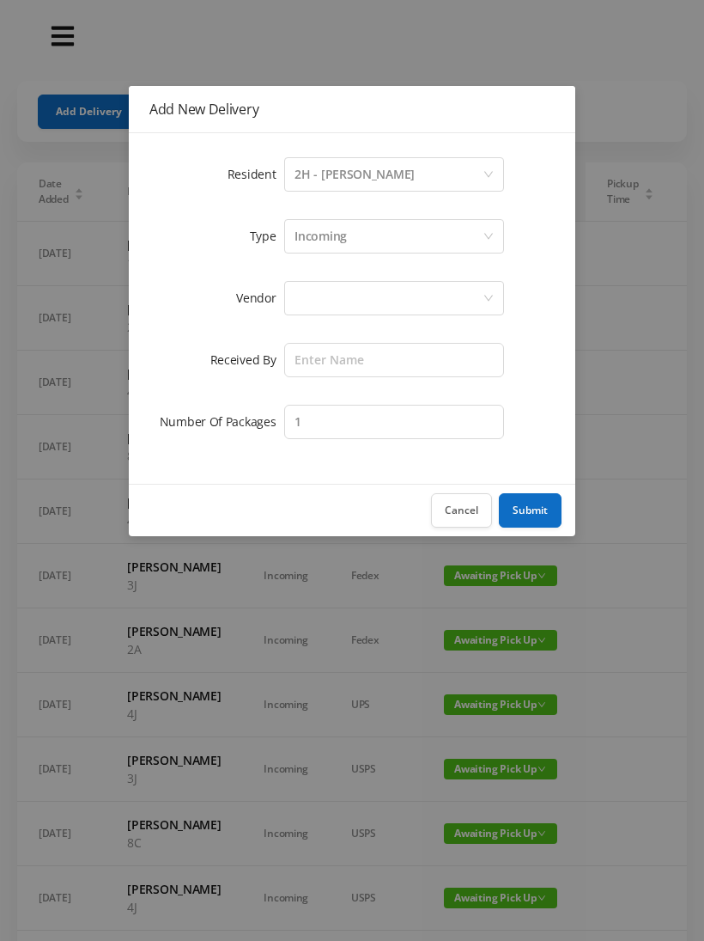
click at [424, 231] on div "Incoming" at bounding box center [389, 236] width 188 height 33
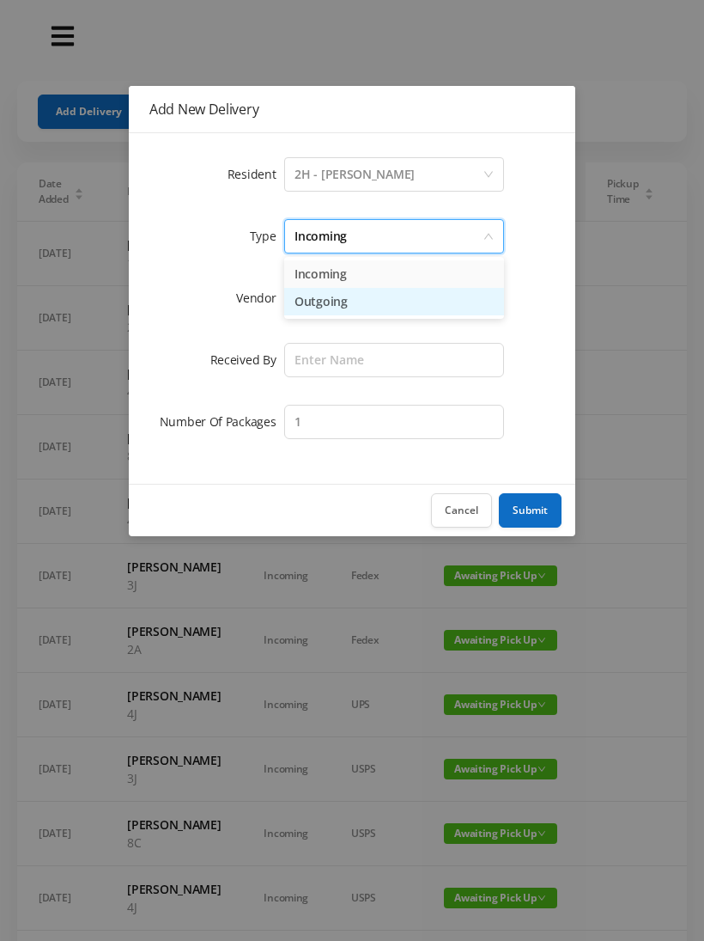
click at [358, 301] on li "Outgoing" at bounding box center [394, 301] width 220 height 27
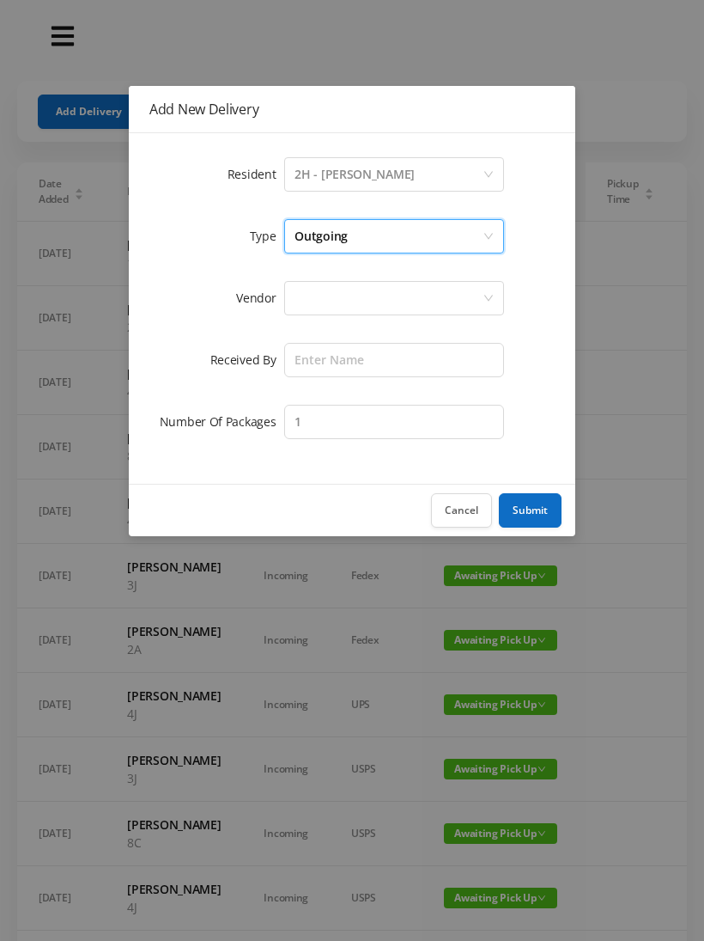
click at [435, 277] on form "Resident Select a person 2H - Lorraine Singleton Type Outgoing Vendor Received …" at bounding box center [351, 298] width 405 height 289
click at [433, 295] on div at bounding box center [389, 298] width 188 height 33
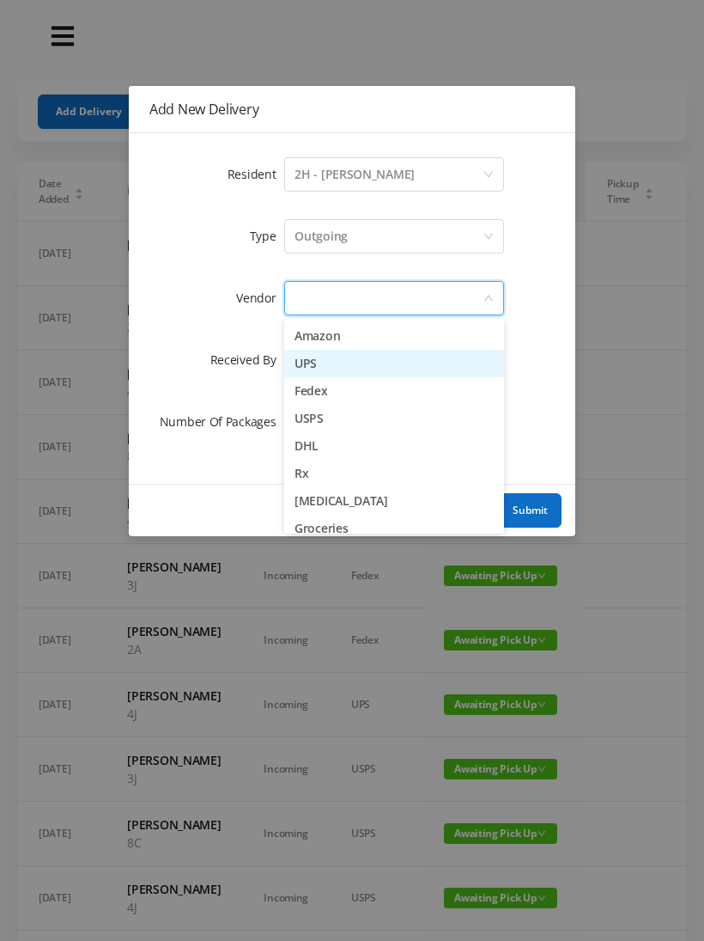
click at [320, 362] on li "UPS" at bounding box center [394, 363] width 220 height 27
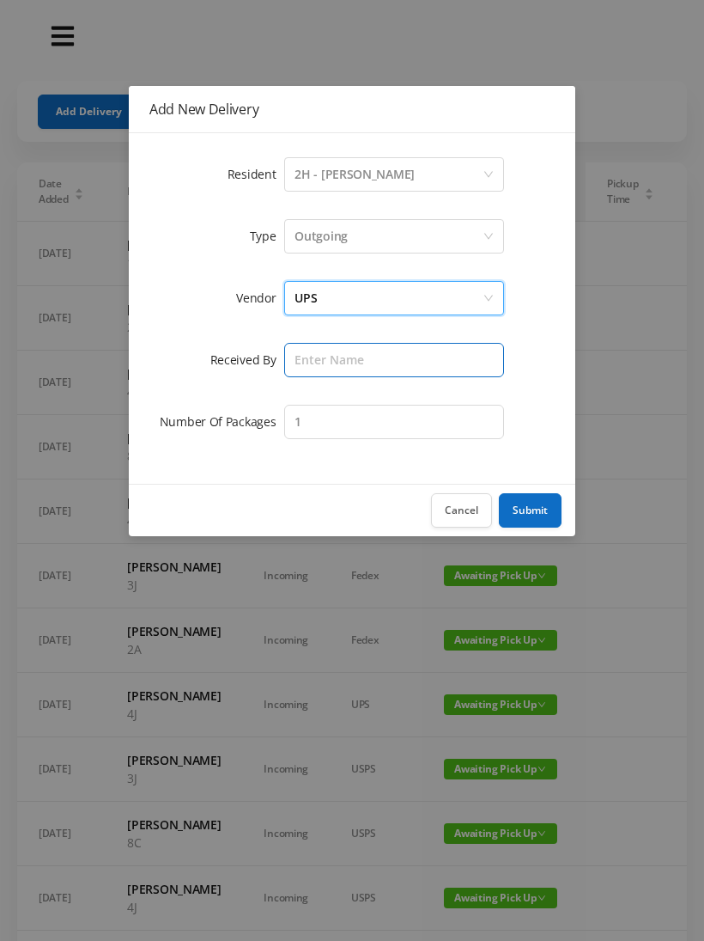
click at [405, 356] on input "text" at bounding box center [394, 360] width 220 height 34
type input "[PERSON_NAME]"
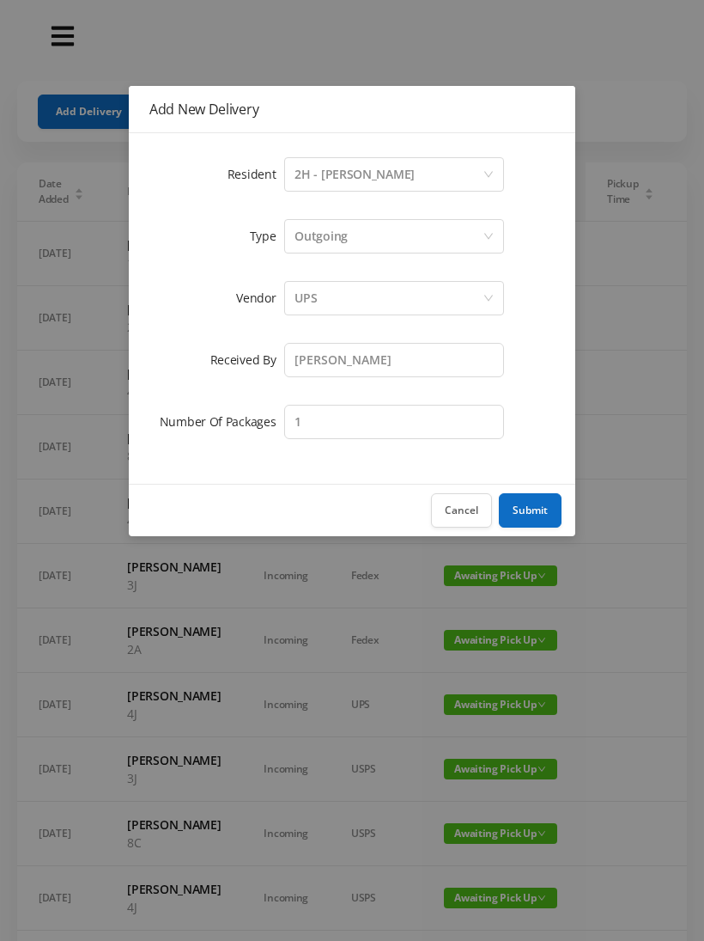
click at [531, 496] on button "Submit" at bounding box center [530, 510] width 63 height 34
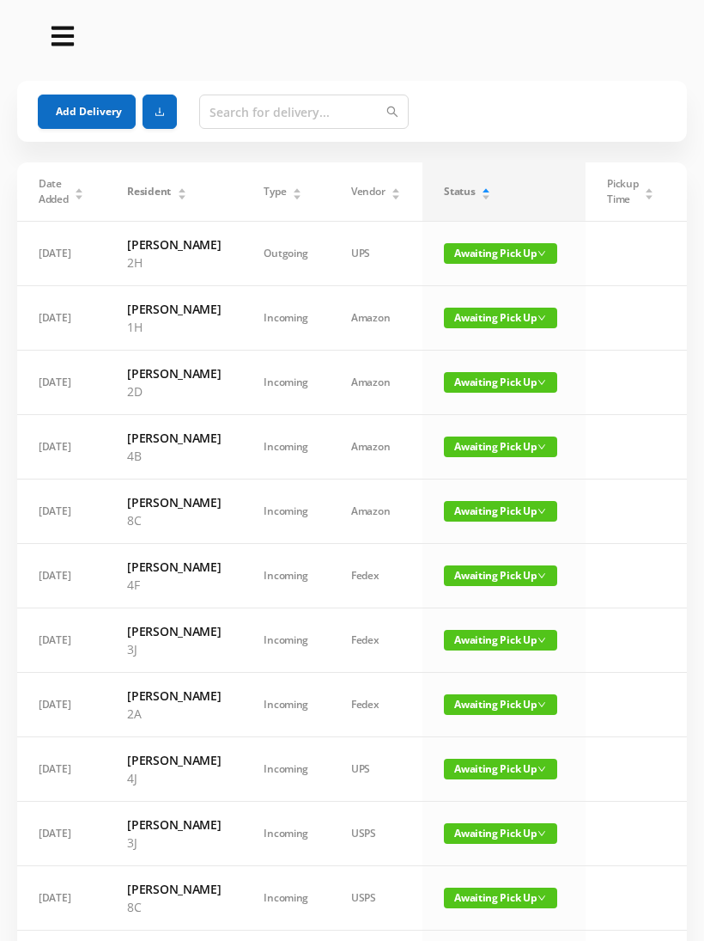
click at [500, 393] on span "Awaiting Pick Up" at bounding box center [500, 382] width 113 height 21
click at [494, 483] on link "Picked Up" at bounding box center [491, 487] width 112 height 27
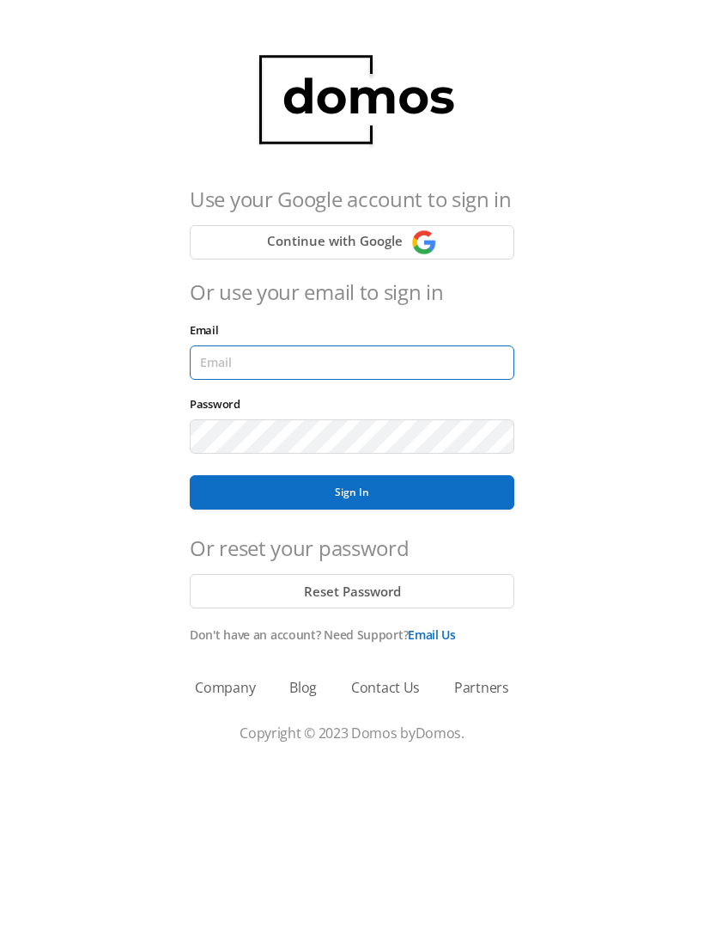
type input "[EMAIL_ADDRESS][DOMAIN_NAME]"
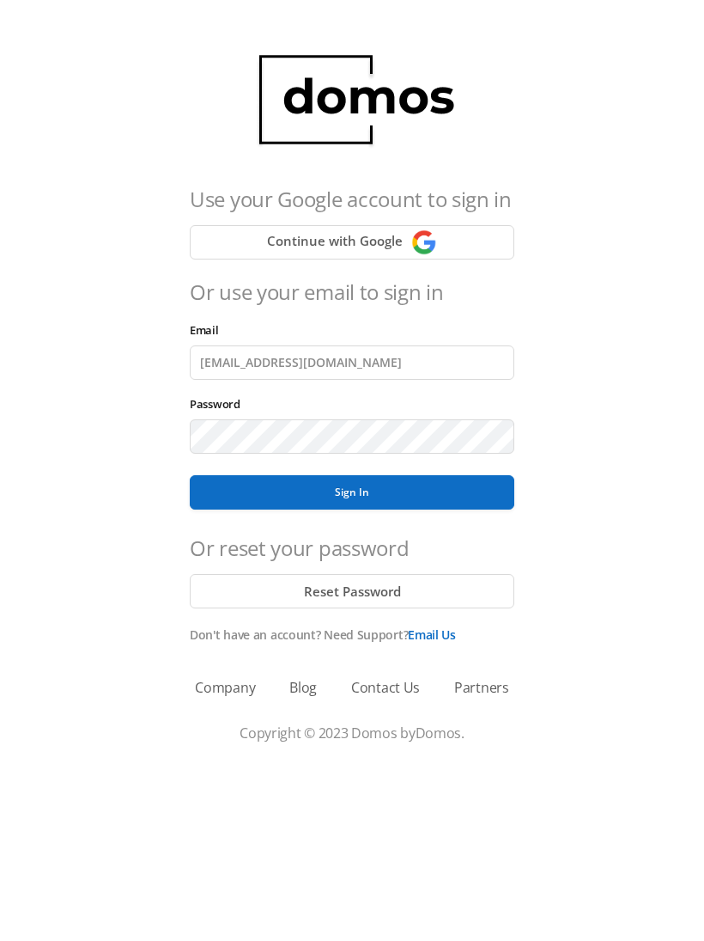
click at [352, 492] on button "Sign In" at bounding box center [352, 492] width 325 height 34
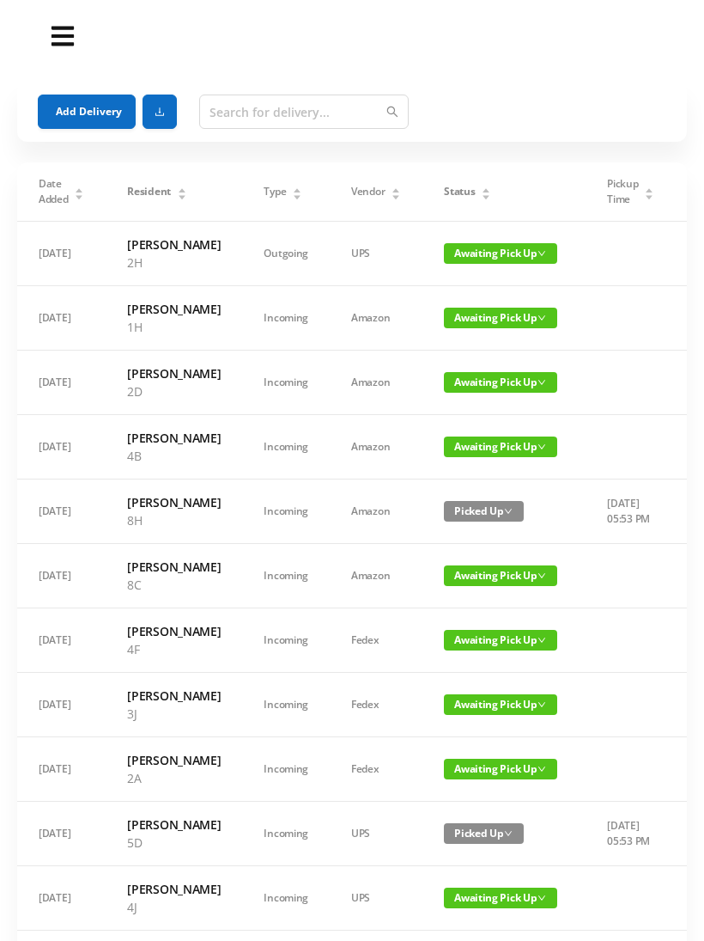
click at [486, 393] on span "Awaiting Pick Up" at bounding box center [500, 382] width 113 height 21
click at [481, 481] on link "Picked Up" at bounding box center [491, 487] width 112 height 27
click at [486, 197] on div "Status" at bounding box center [467, 191] width 47 height 15
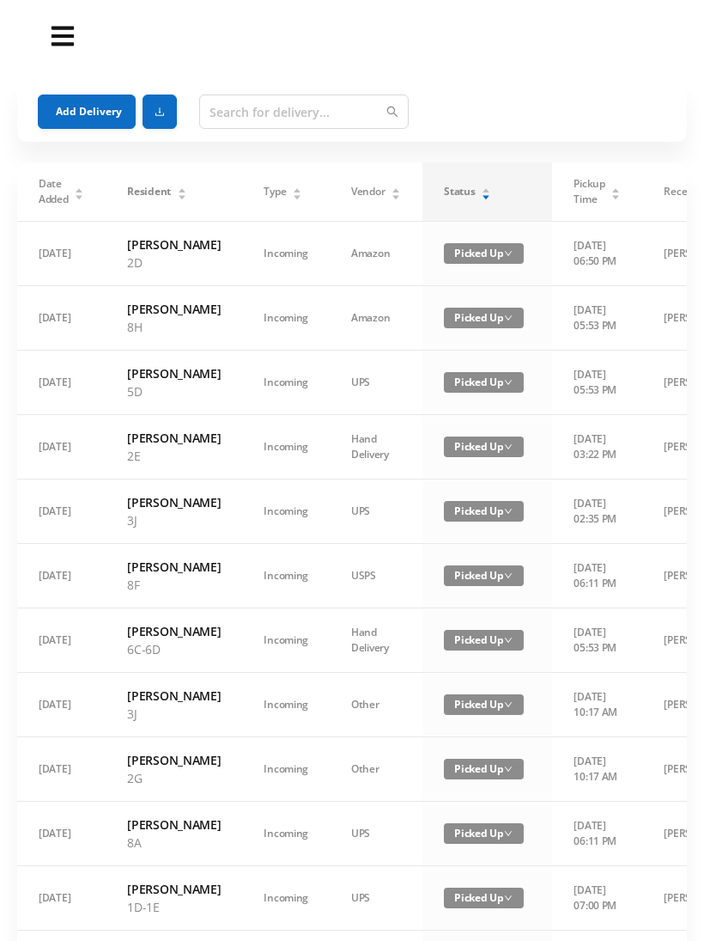
click at [477, 186] on div "Status" at bounding box center [467, 191] width 47 height 15
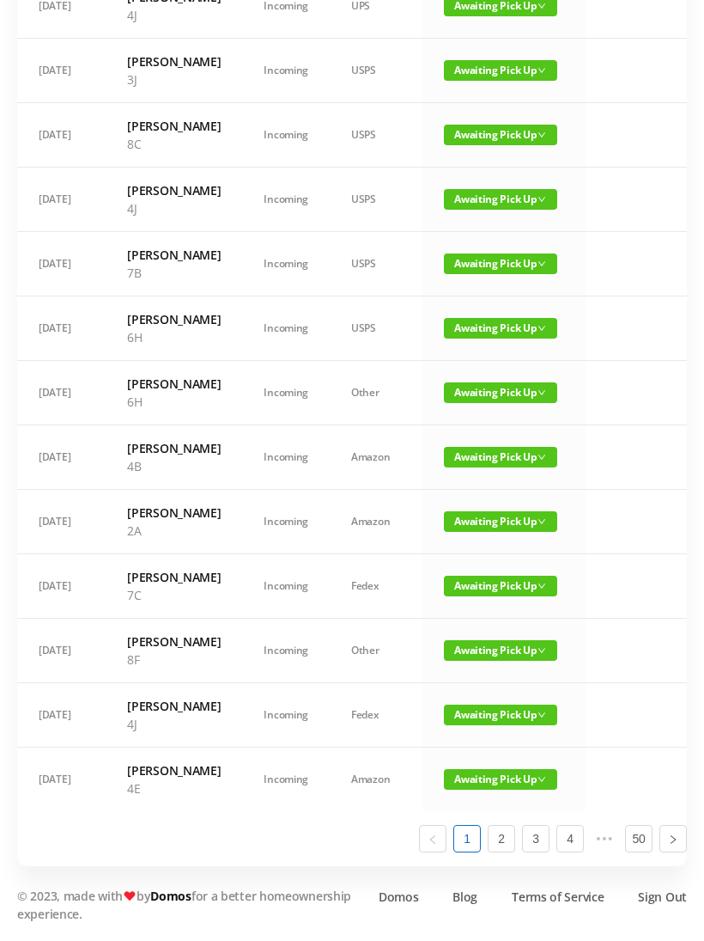
scroll to position [973, 0]
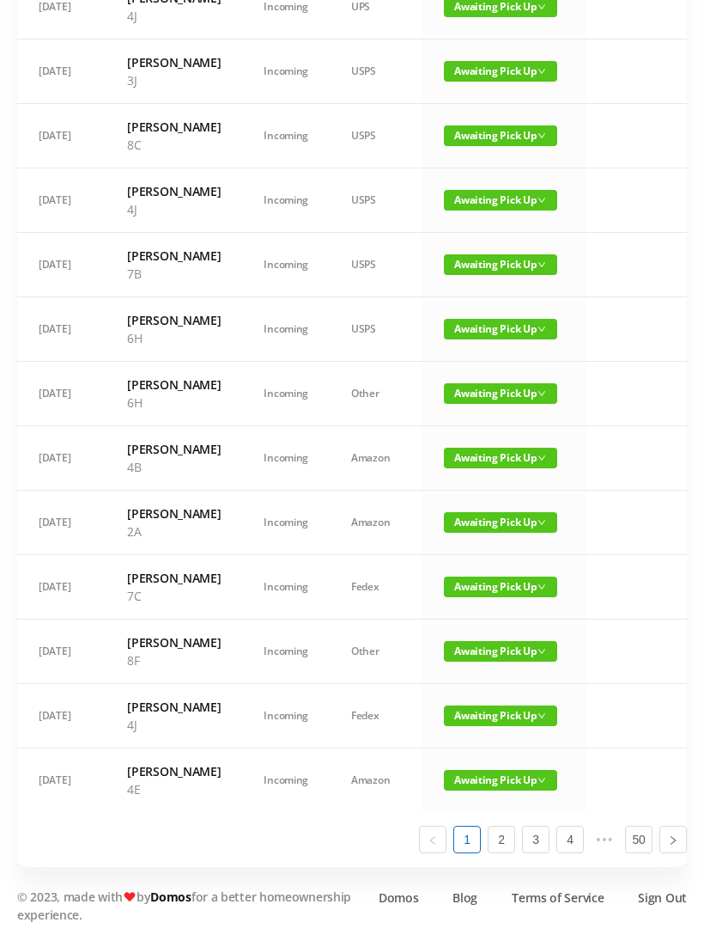
click at [495, 641] on span "Awaiting Pick Up" at bounding box center [500, 651] width 113 height 21
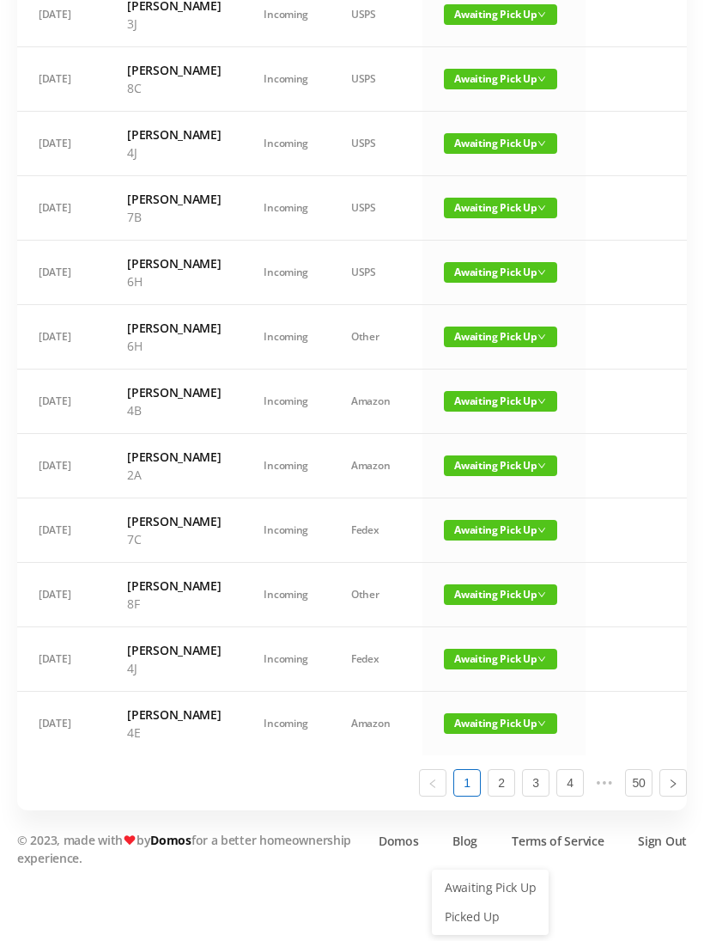
click at [477, 903] on link "Picked Up" at bounding box center [491, 916] width 112 height 27
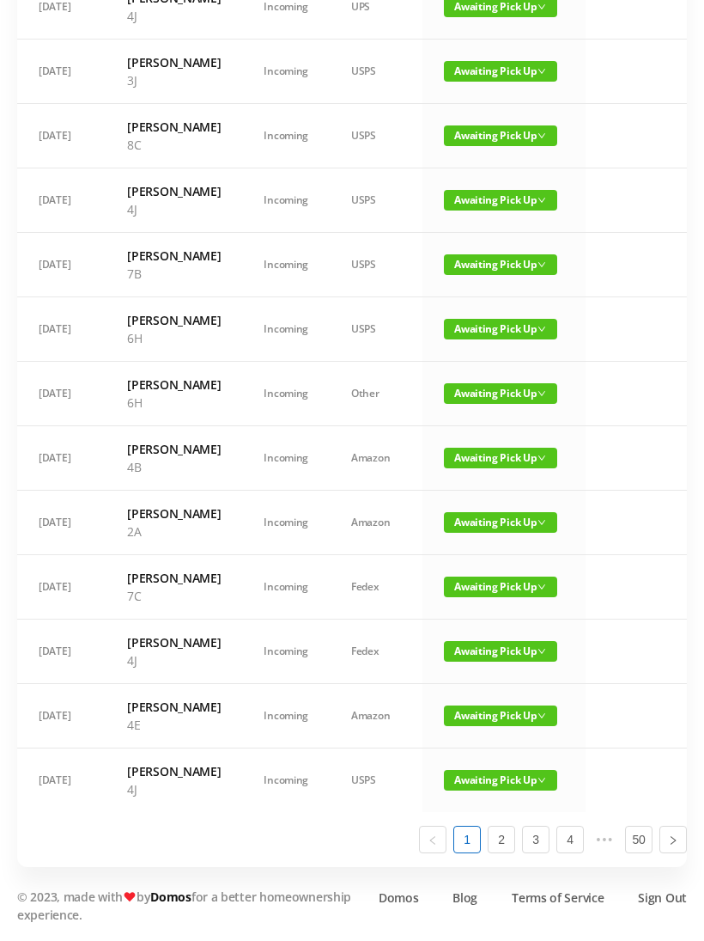
scroll to position [1004, 0]
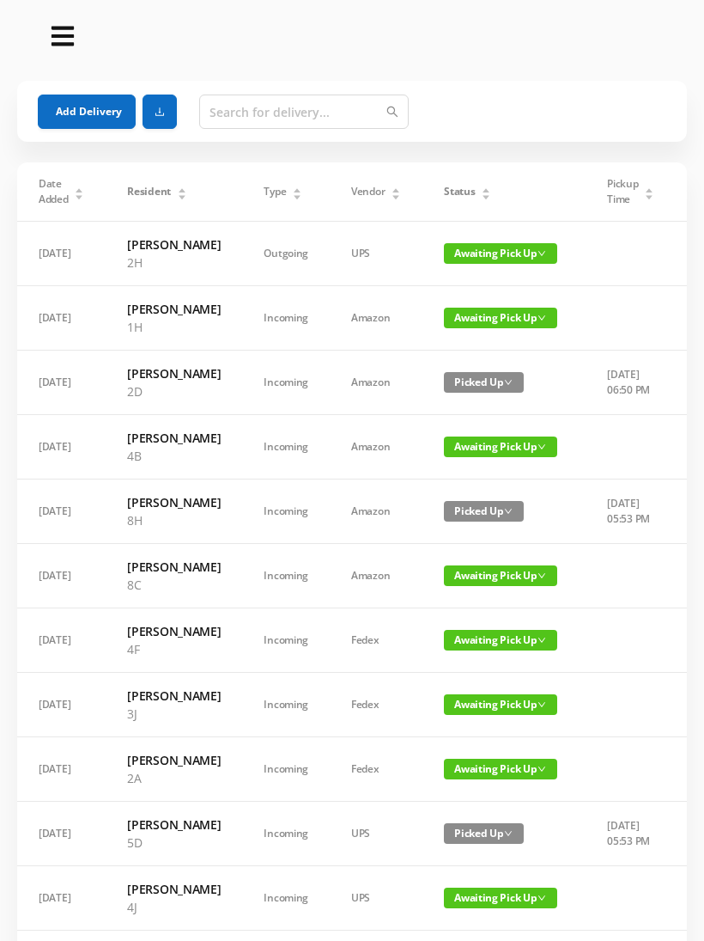
click at [491, 186] on div "Status" at bounding box center [467, 191] width 47 height 15
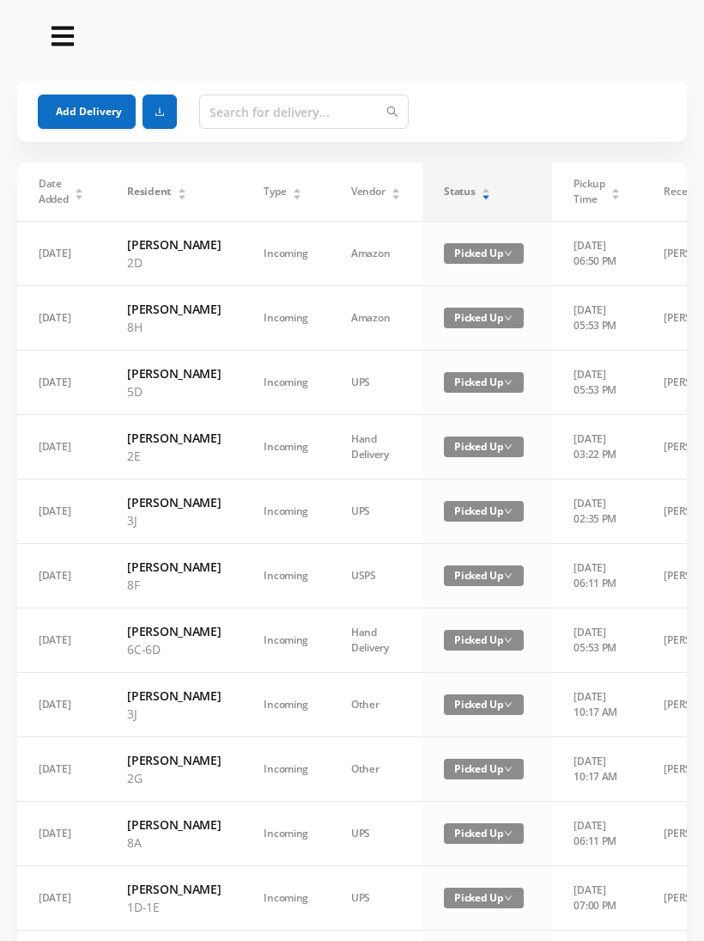
click at [488, 187] on div "Status" at bounding box center [467, 191] width 47 height 15
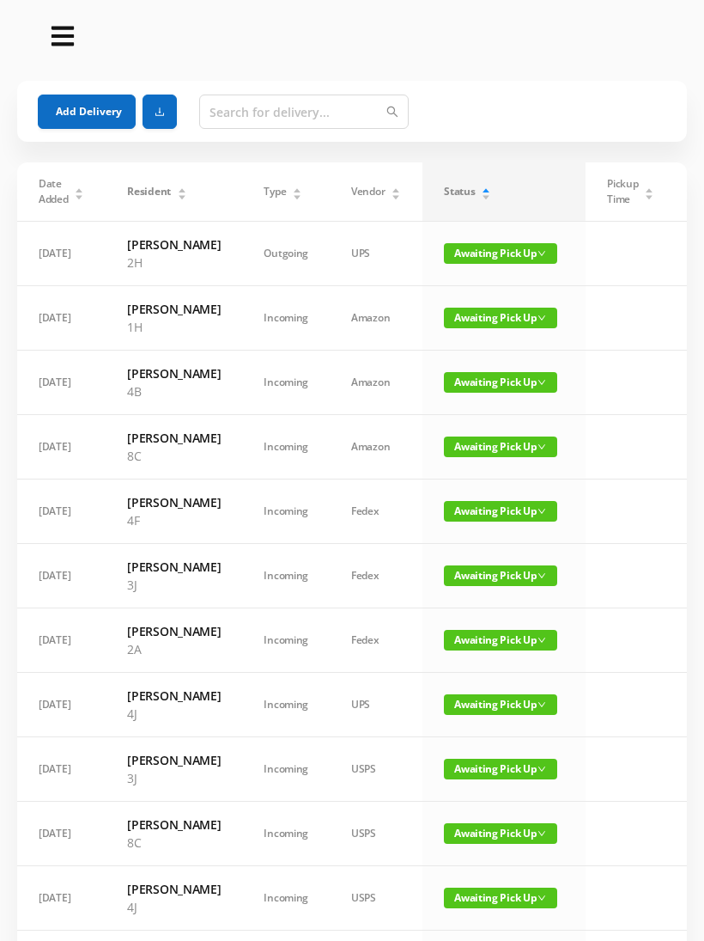
click at [75, 101] on button "Add Delivery" at bounding box center [87, 111] width 98 height 34
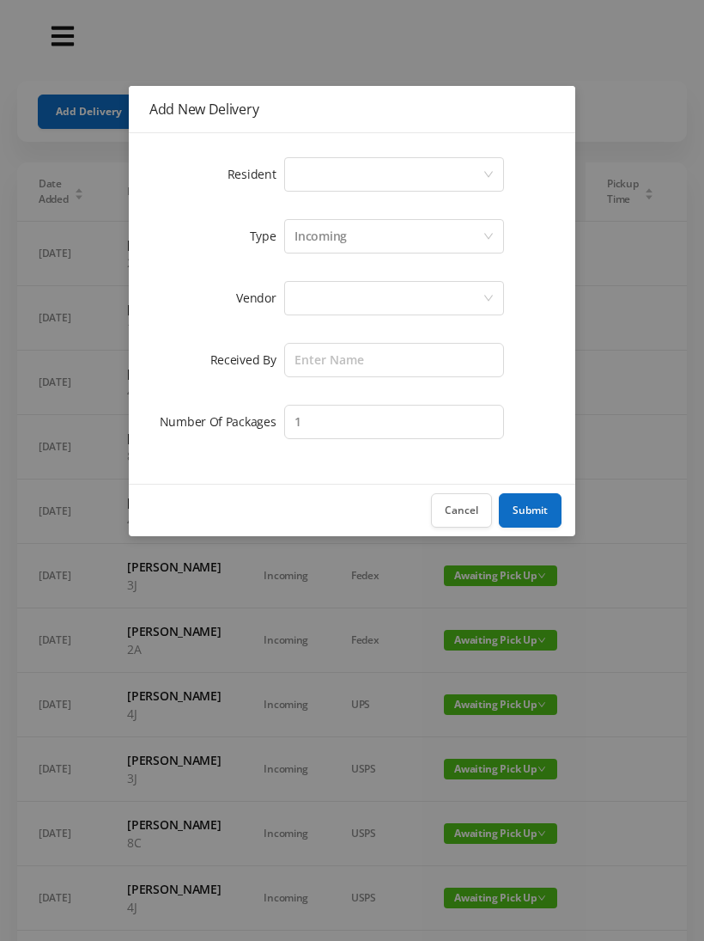
click at [484, 180] on icon "icon: down" at bounding box center [489, 175] width 10 height 12
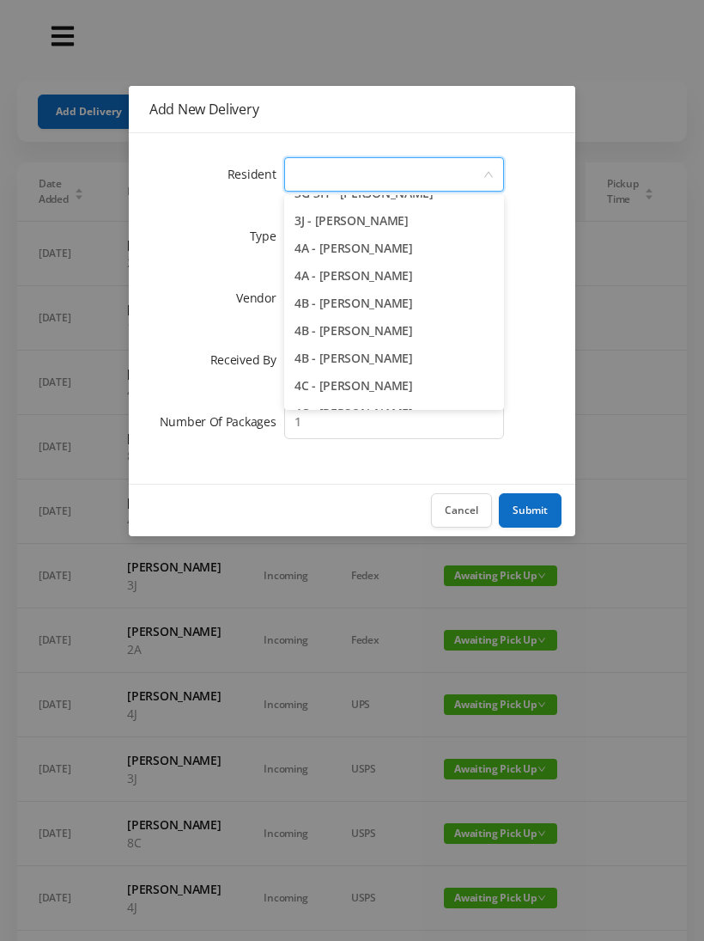
scroll to position [899, 0]
click at [368, 328] on li "4B - [PERSON_NAME]" at bounding box center [394, 329] width 220 height 27
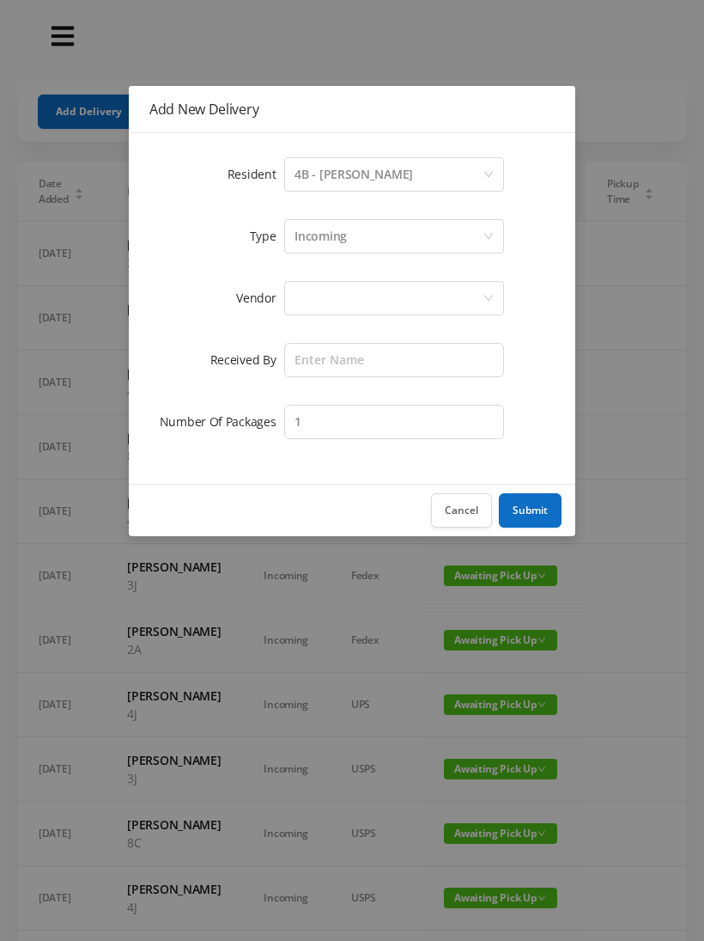
click at [437, 295] on div at bounding box center [389, 298] width 188 height 33
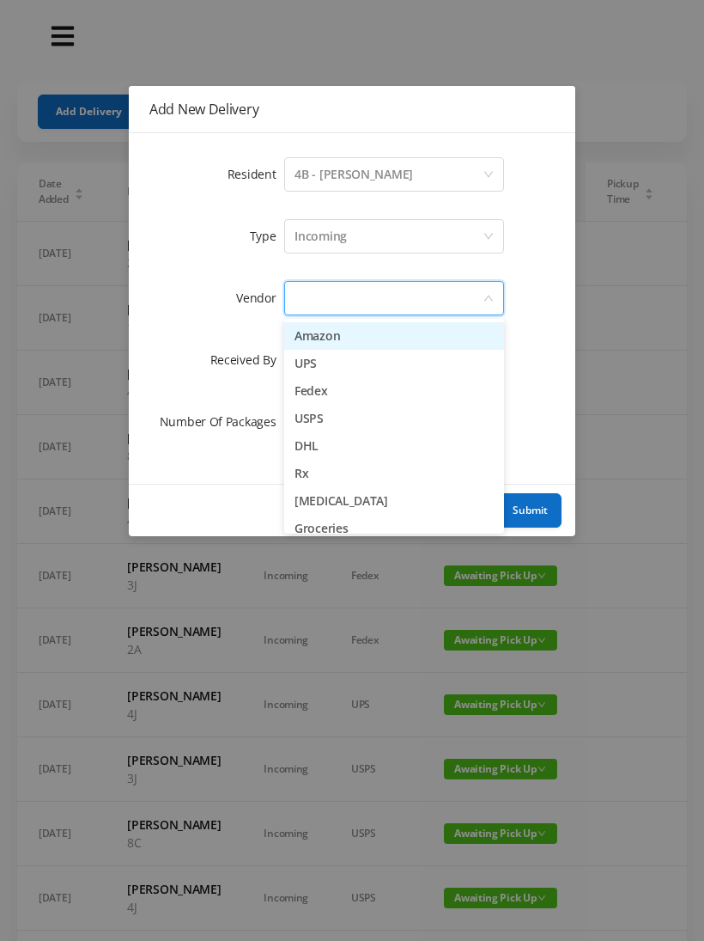
click at [332, 454] on li "DHL" at bounding box center [394, 445] width 220 height 27
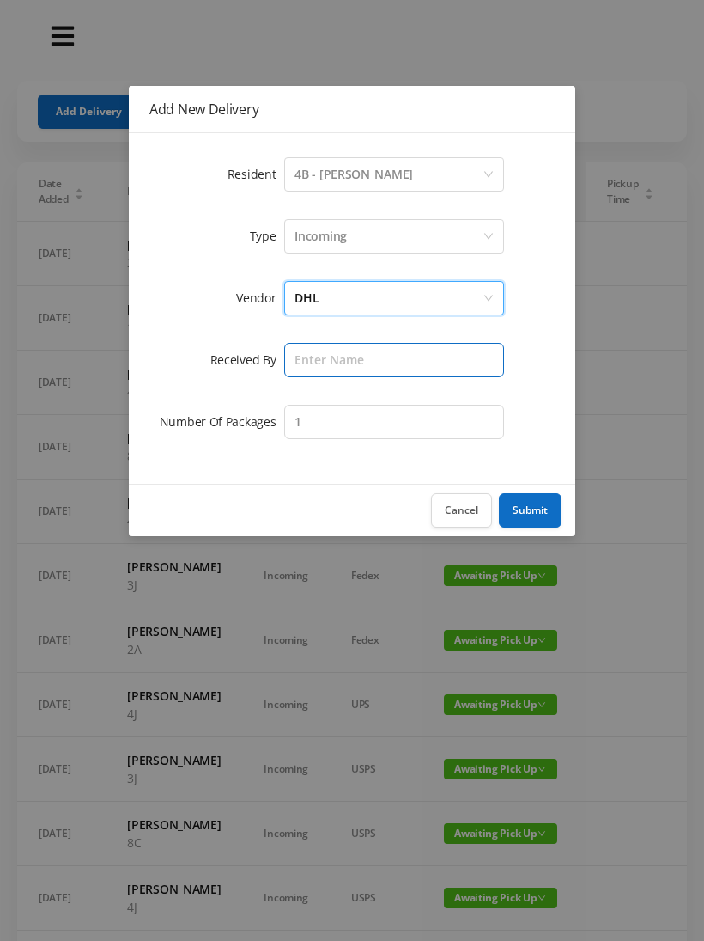
click at [409, 357] on input "text" at bounding box center [394, 360] width 220 height 34
type input "[PERSON_NAME]"
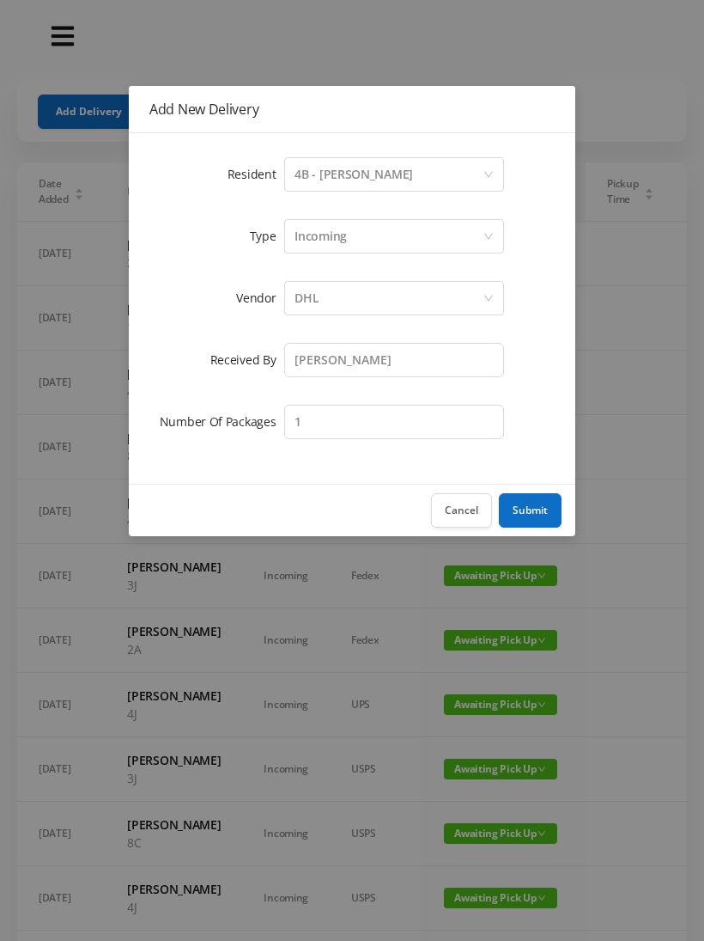
click at [527, 502] on button "Submit" at bounding box center [530, 510] width 63 height 34
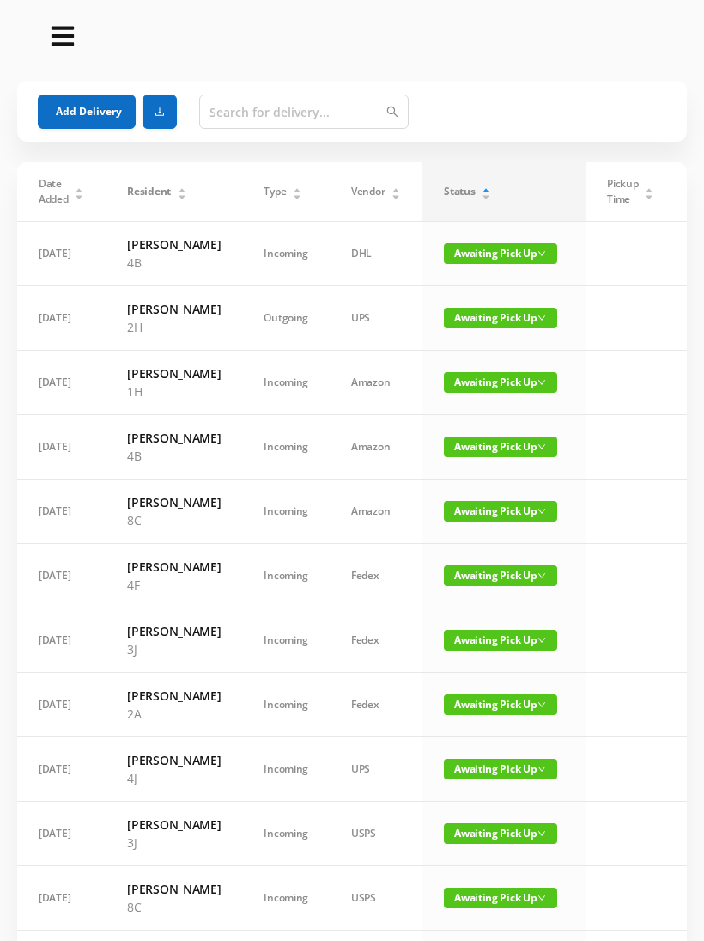
click at [66, 100] on button "Add Delivery" at bounding box center [87, 111] width 98 height 34
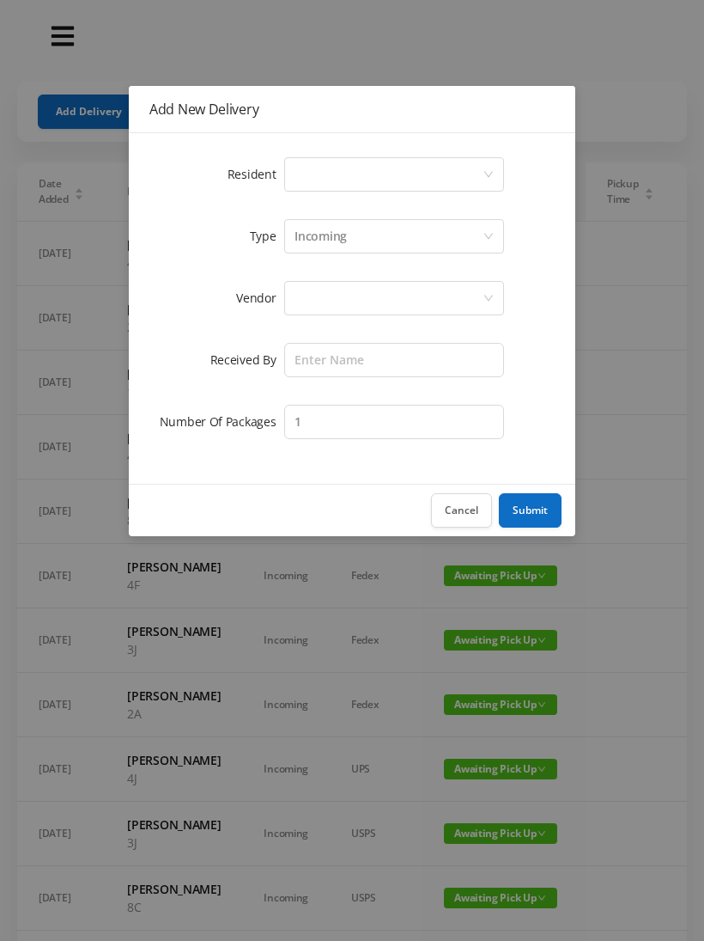
click at [480, 160] on div "Select a person" at bounding box center [389, 174] width 188 height 33
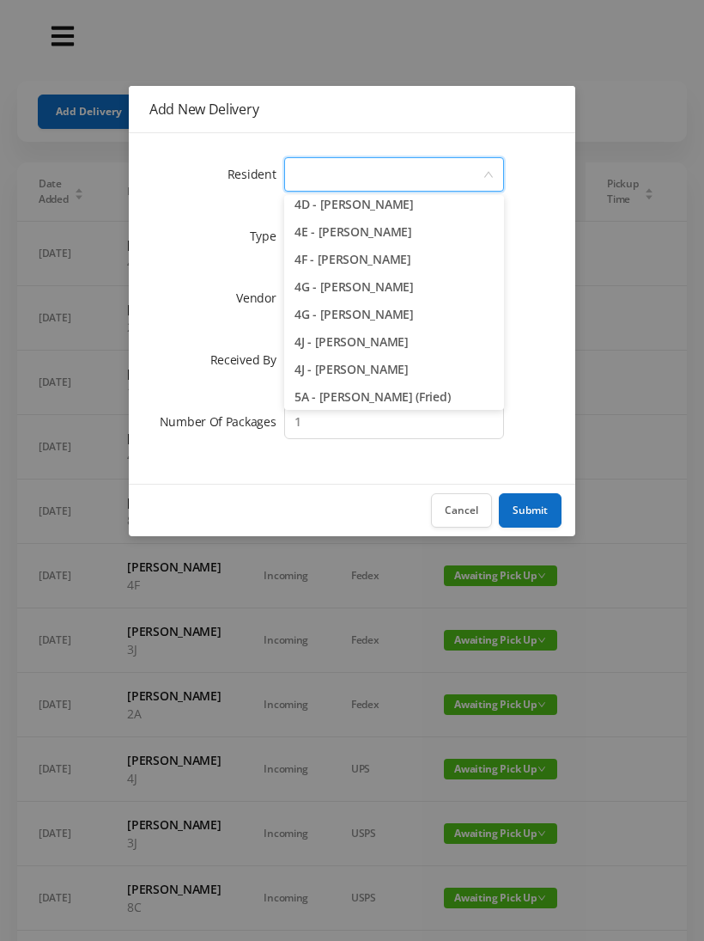
scroll to position [1165, 0]
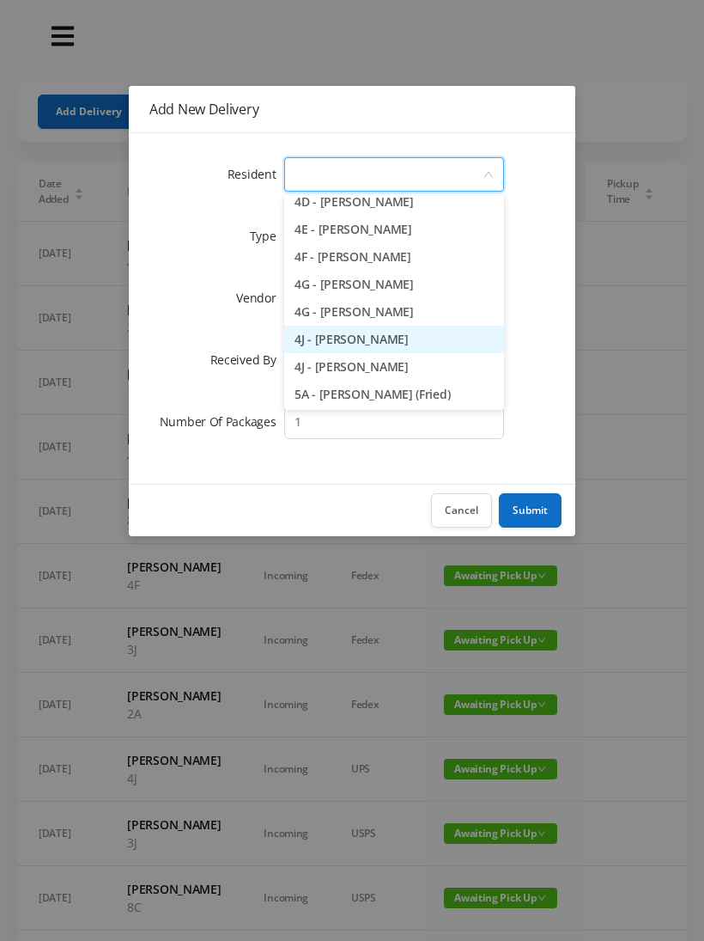
click at [380, 345] on li "4J - [PERSON_NAME]" at bounding box center [394, 339] width 220 height 27
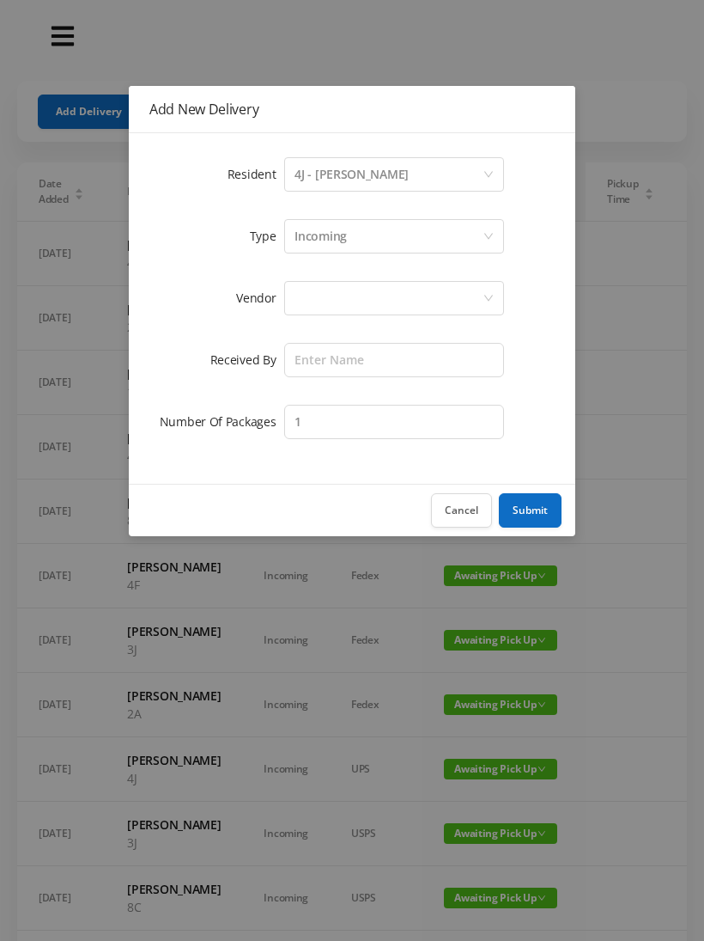
click at [429, 182] on div "Select a person 4J - [PERSON_NAME]" at bounding box center [389, 174] width 188 height 33
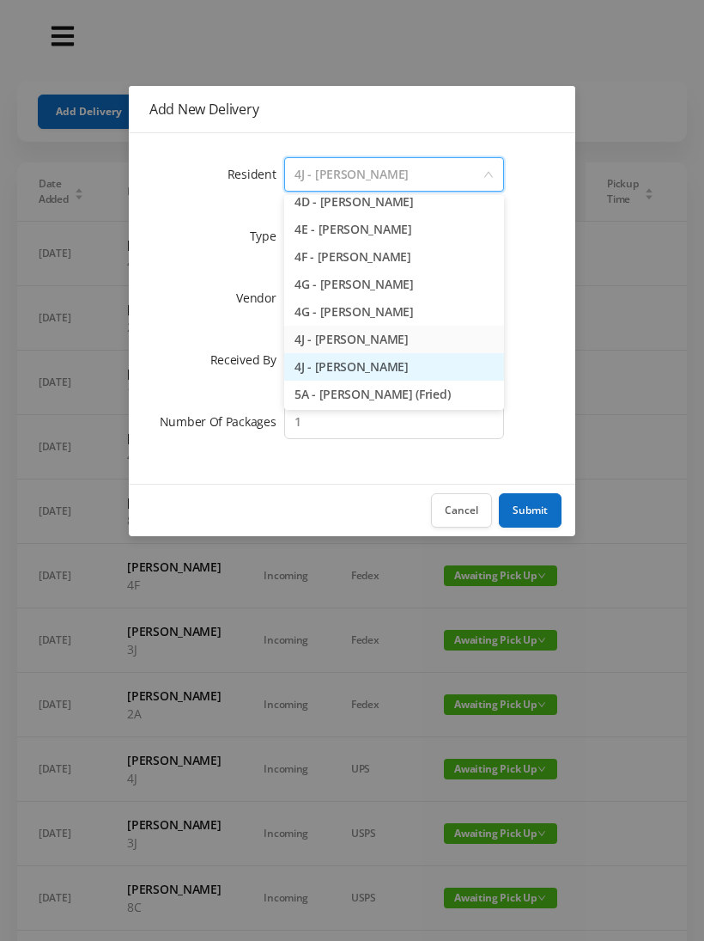
click at [407, 369] on li "4J - [PERSON_NAME]" at bounding box center [394, 366] width 220 height 27
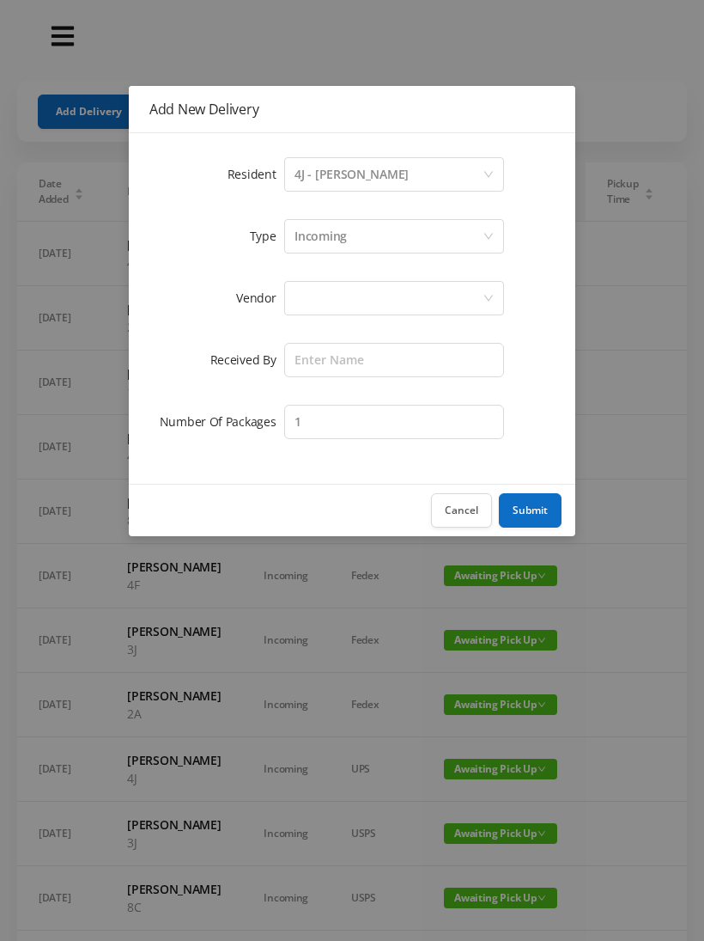
click at [443, 306] on div at bounding box center [389, 298] width 188 height 33
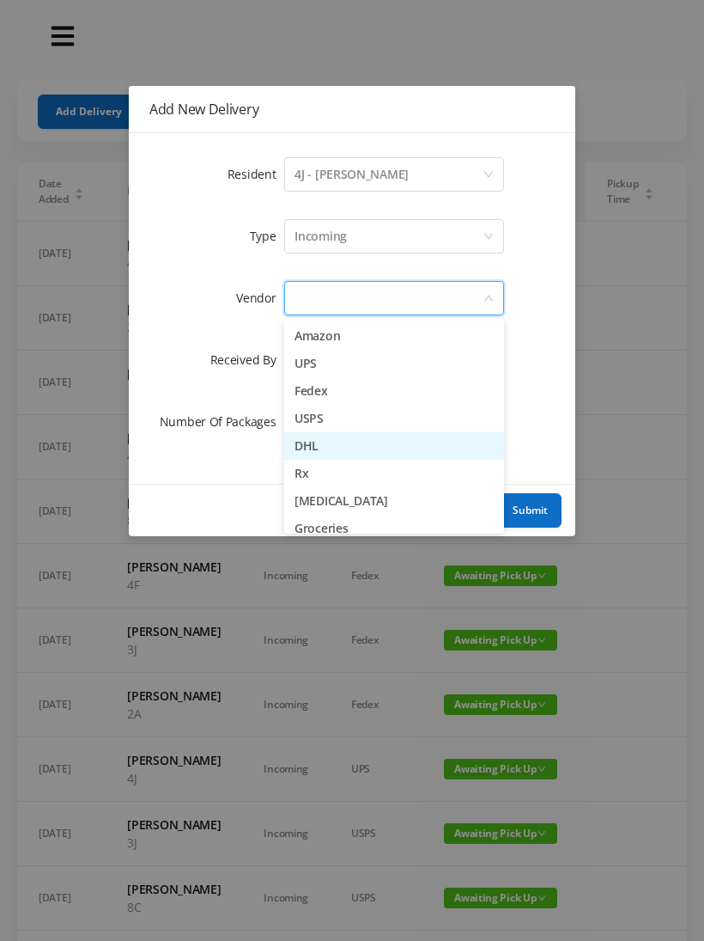
click at [356, 451] on li "DHL" at bounding box center [394, 445] width 220 height 27
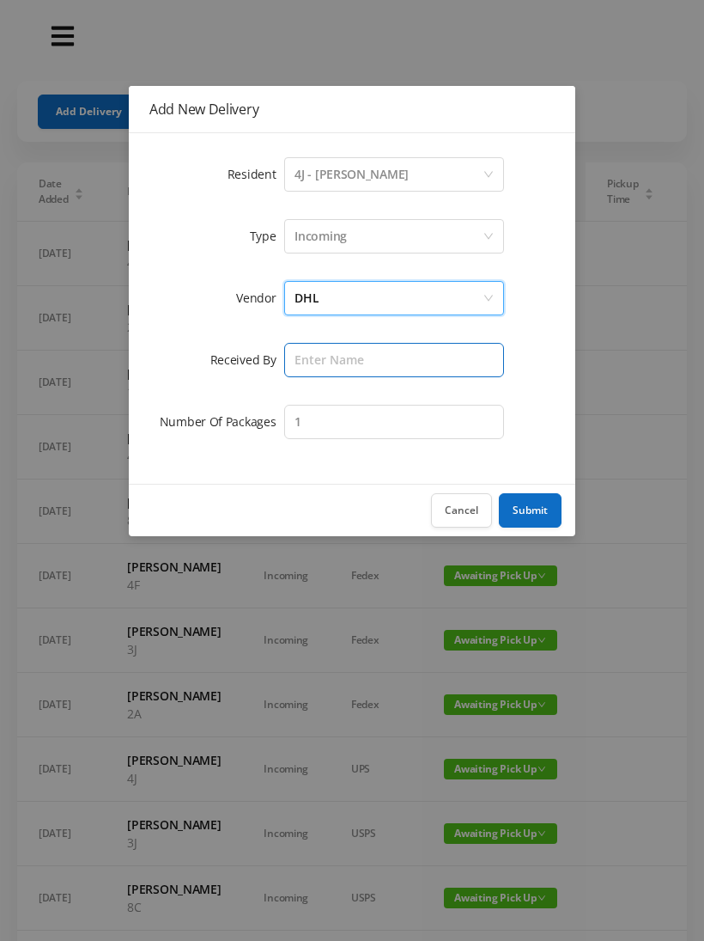
click at [405, 355] on input "text" at bounding box center [394, 360] width 220 height 34
type input "[PERSON_NAME]"
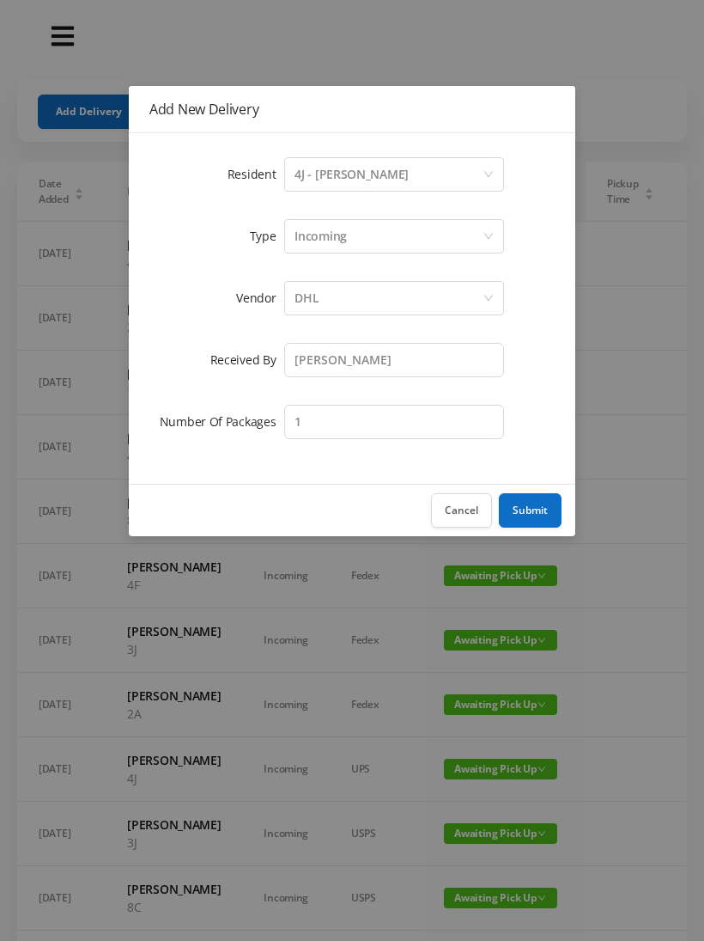
click at [538, 517] on button "Submit" at bounding box center [530, 510] width 63 height 34
